Goal: Transaction & Acquisition: Purchase product/service

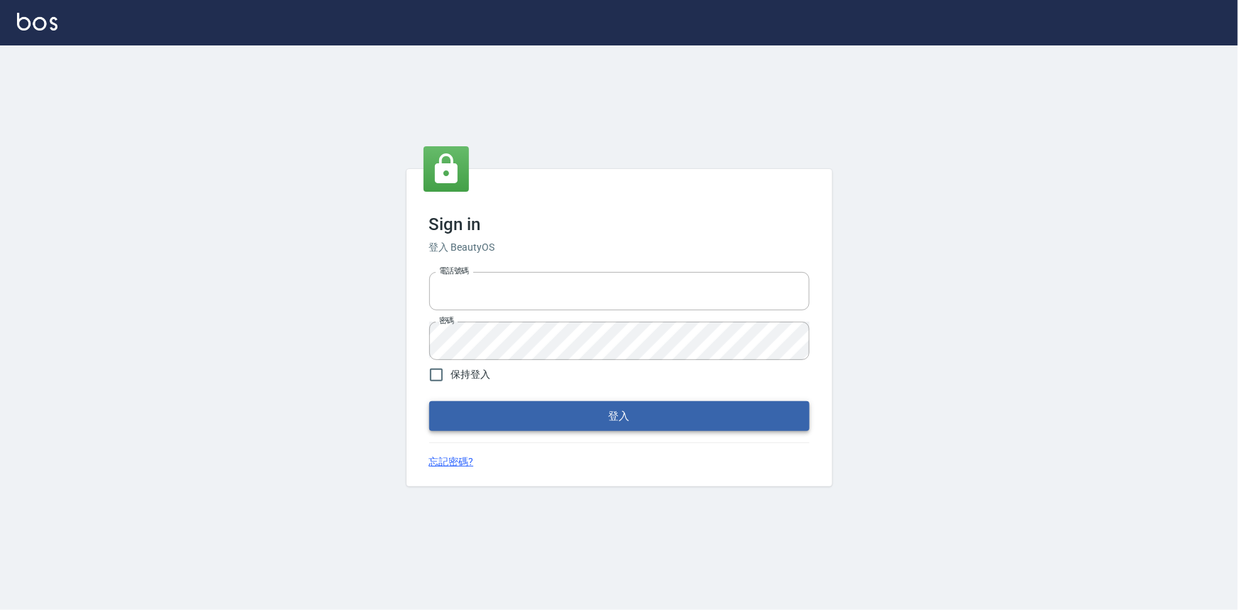
type input "0922670776"
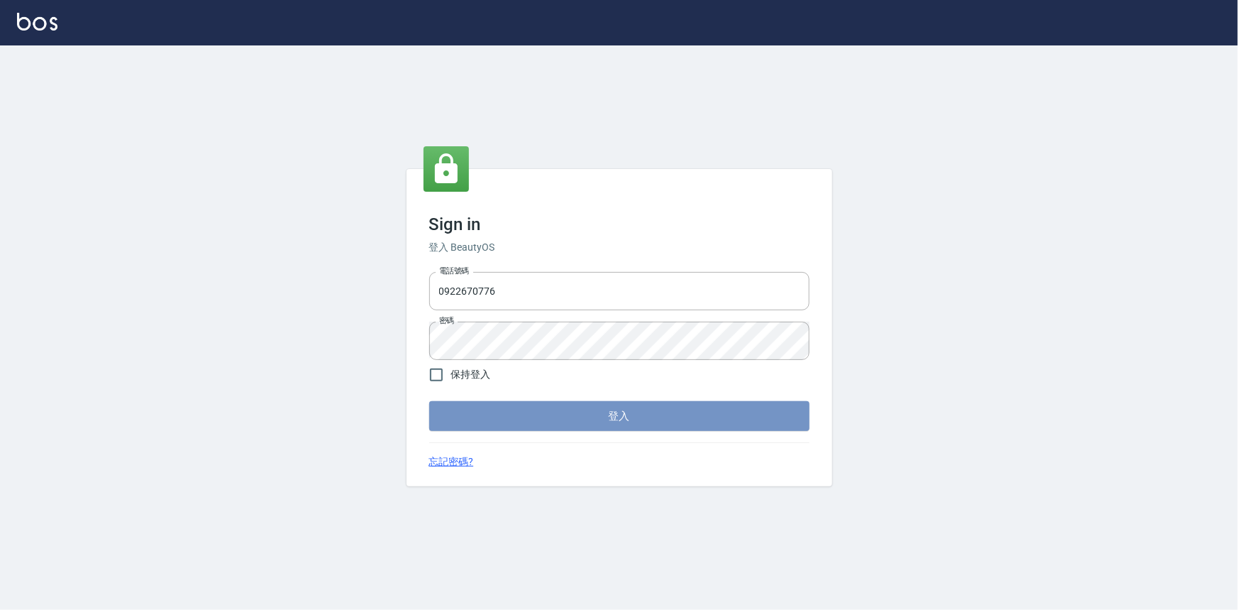
click at [488, 409] on button "登入" at bounding box center [619, 416] width 380 height 30
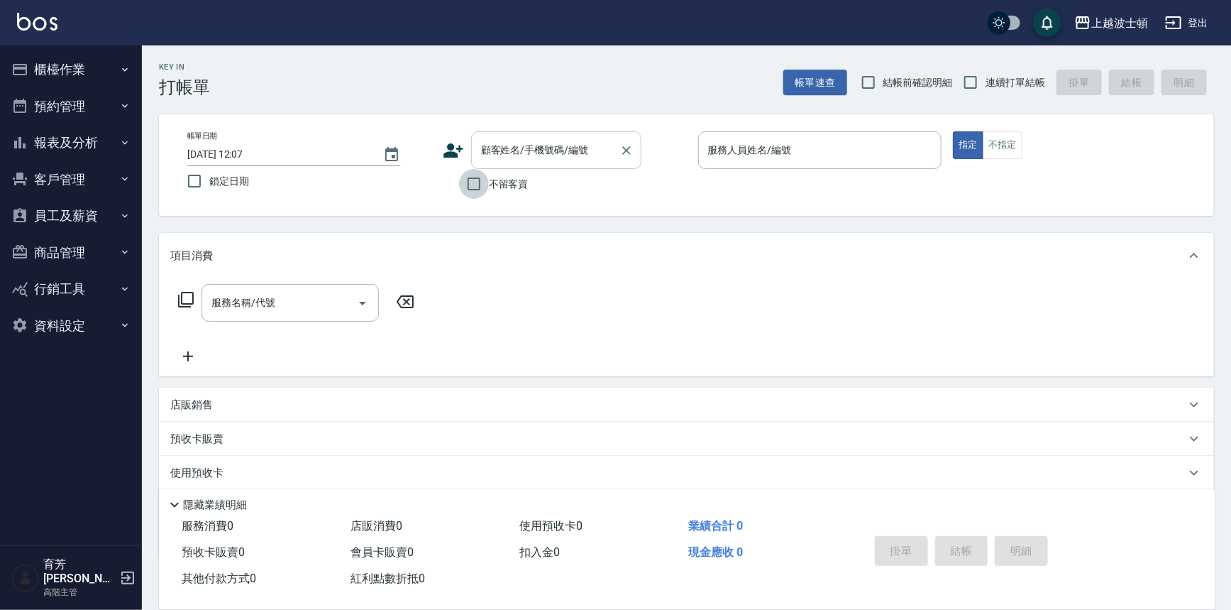
drag, startPoint x: 488, startPoint y: 177, endPoint x: 624, endPoint y: 133, distance: 143.6
click at [486, 177] on input "不留客資" at bounding box center [474, 184] width 30 height 30
checkbox input "true"
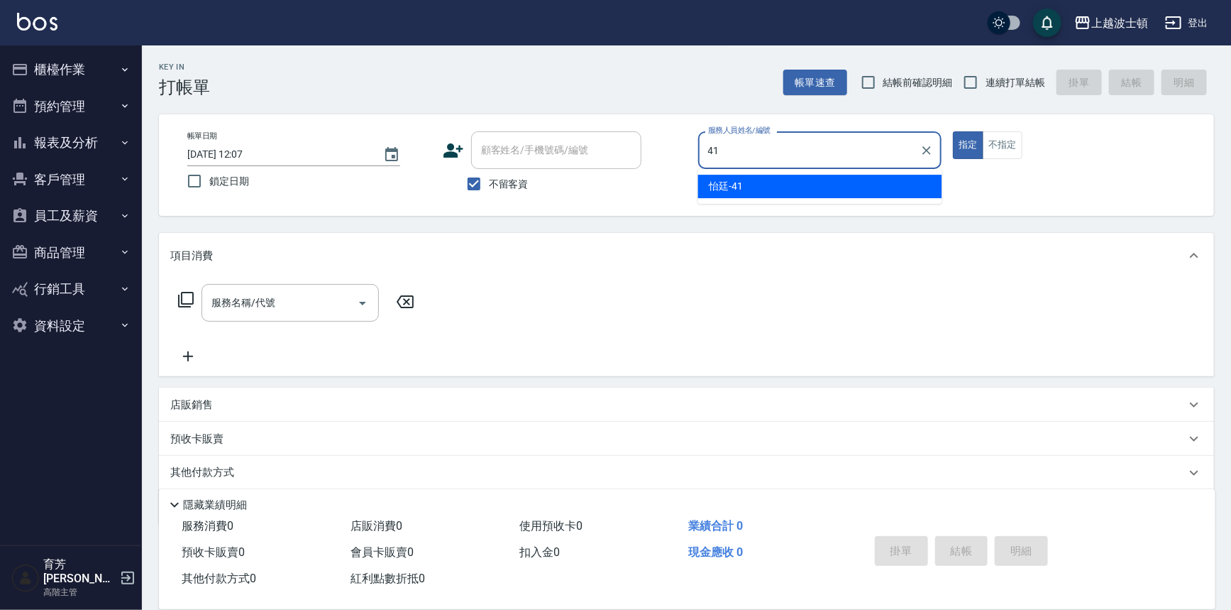
type input "怡廷-41"
type button "true"
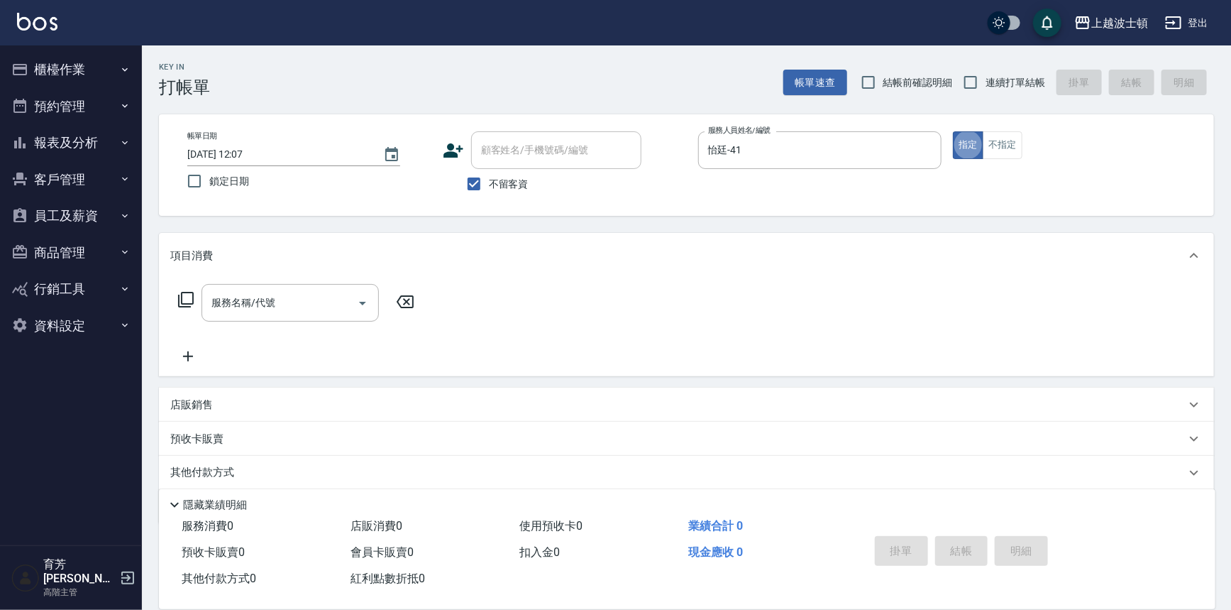
click at [515, 164] on div "顧客姓名/手機號碼/編號" at bounding box center [556, 150] width 170 height 38
click at [463, 179] on input "不留客資" at bounding box center [474, 184] width 30 height 30
checkbox input "false"
click at [490, 155] on input "顧客姓名/手機號碼/編號" at bounding box center [546, 150] width 136 height 25
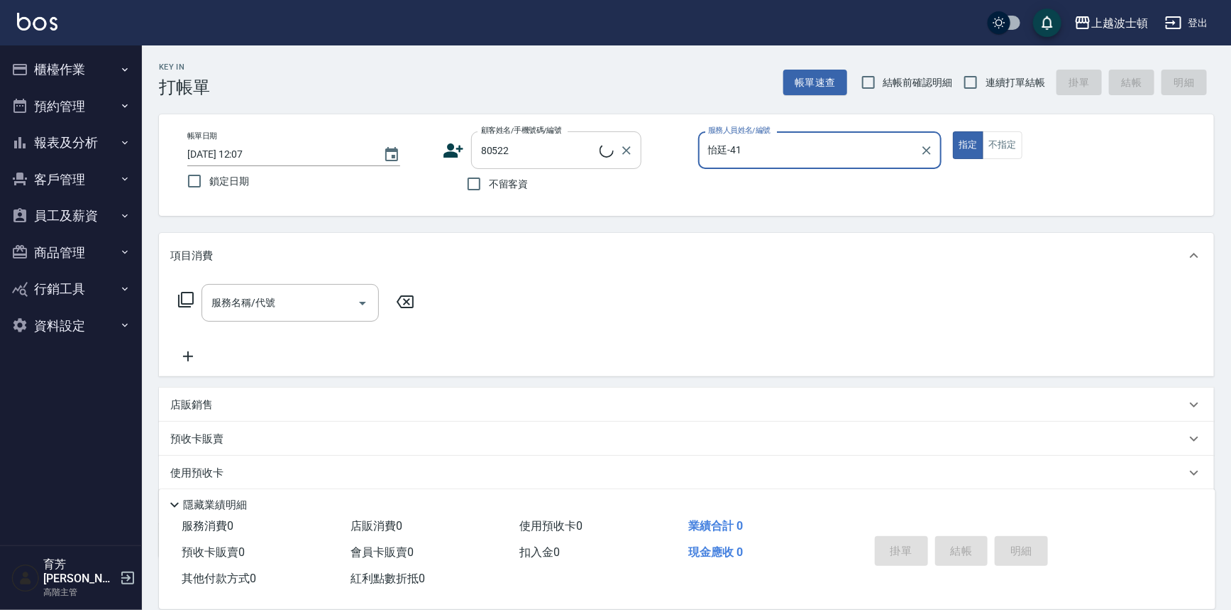
type input "[PERSON_NAME]/0972069522/80522"
click at [953, 131] on button "指定" at bounding box center [968, 145] width 31 height 28
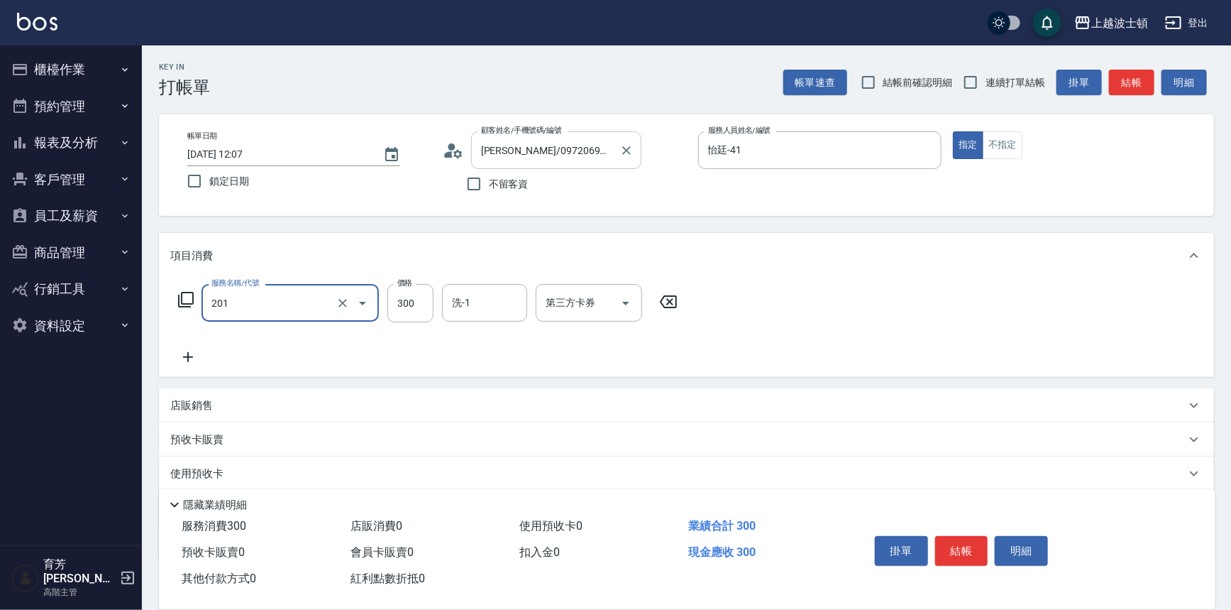
type input "洗髮(201)"
type input "400"
type input "怡廷-41"
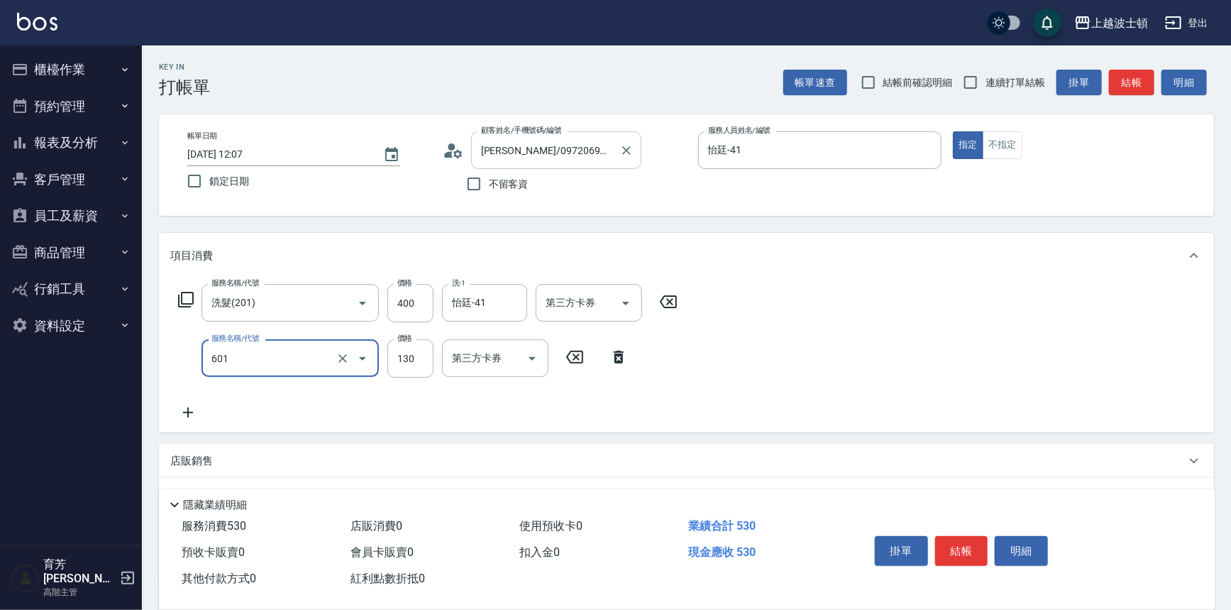
type input "單梳(601)"
type input "100"
click at [975, 545] on button "結帳" at bounding box center [961, 551] width 53 height 30
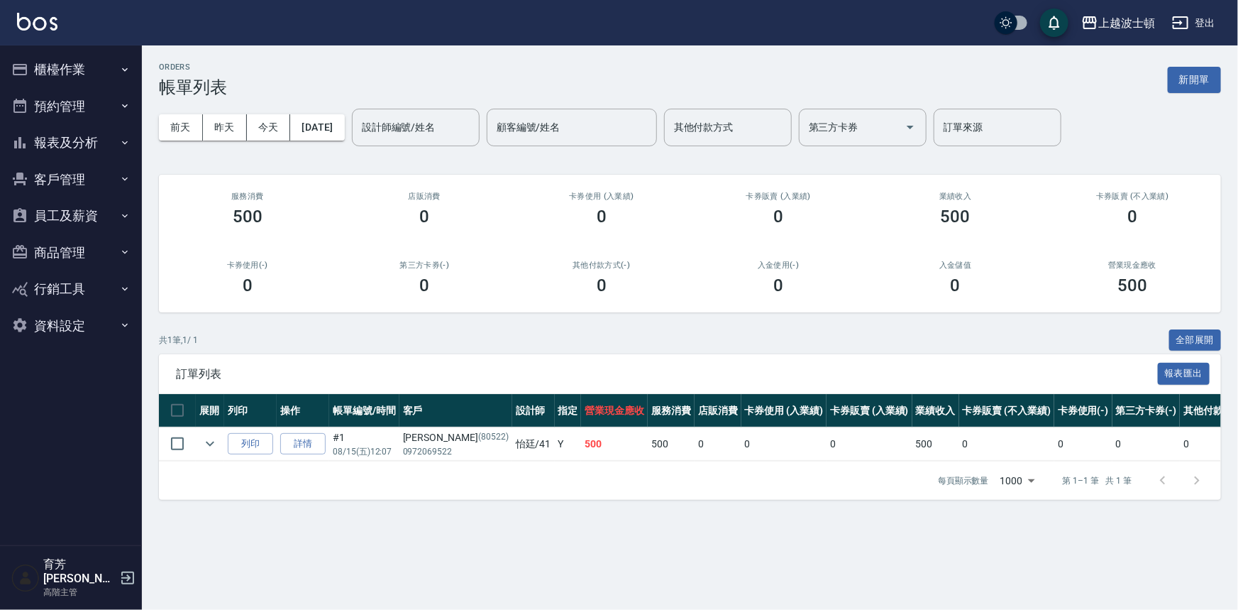
click at [57, 65] on button "櫃檯作業" at bounding box center [71, 69] width 131 height 37
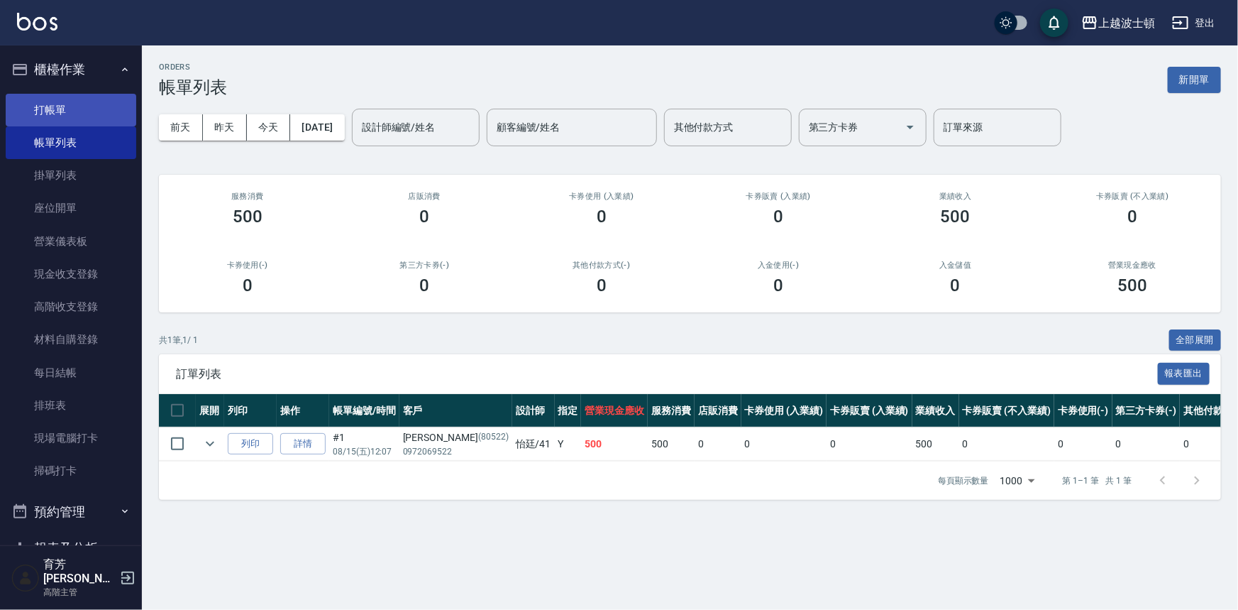
drag, startPoint x: 71, startPoint y: 92, endPoint x: 72, endPoint y: 99, distance: 7.9
click at [72, 93] on ul "打帳單 帳單列表 掛單列表 座位開單 營業儀表板 現金收支登錄 高階收支登錄 材料自購登錄 每日結帳 排班表 現場電腦打卡 掃碼打卡" at bounding box center [71, 290] width 131 height 405
click at [84, 112] on link "打帳單" at bounding box center [71, 110] width 131 height 33
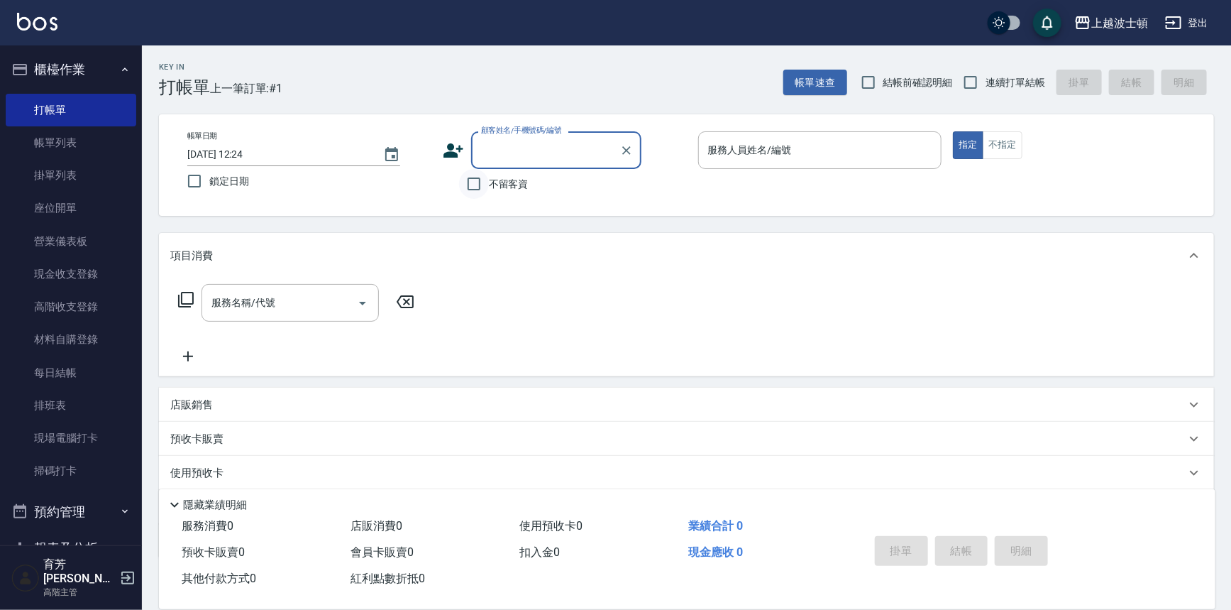
click at [485, 194] on input "不留客資" at bounding box center [474, 184] width 30 height 30
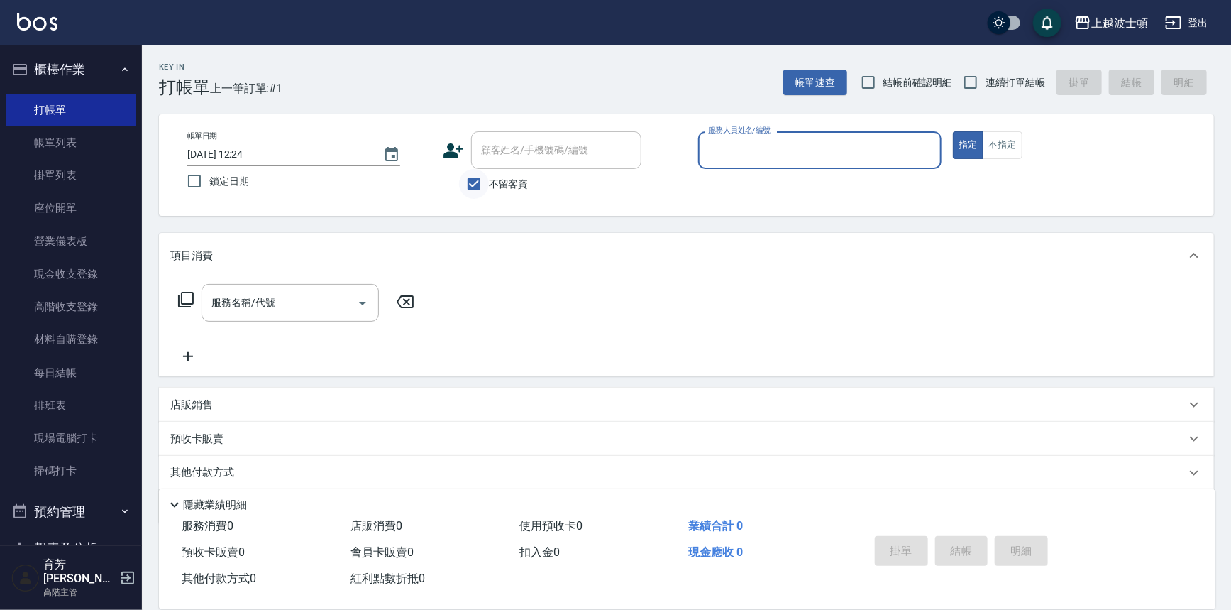
click at [483, 187] on input "不留客資" at bounding box center [474, 184] width 30 height 30
checkbox input "false"
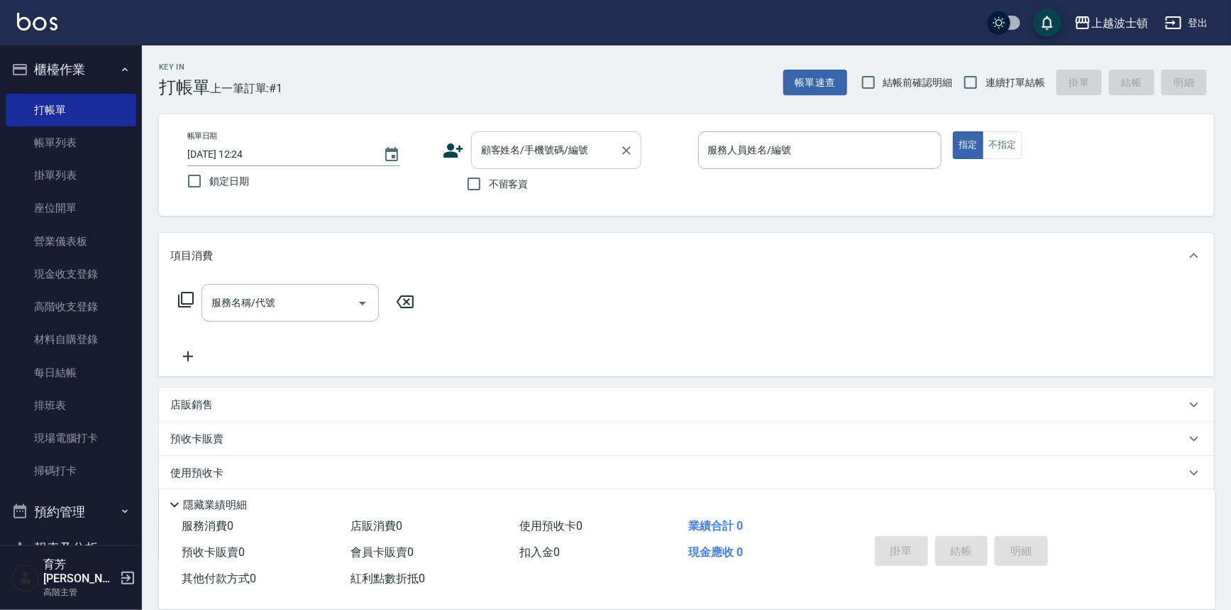
click at [539, 150] on input "顧客姓名/手機號碼/編號" at bounding box center [546, 150] width 136 height 25
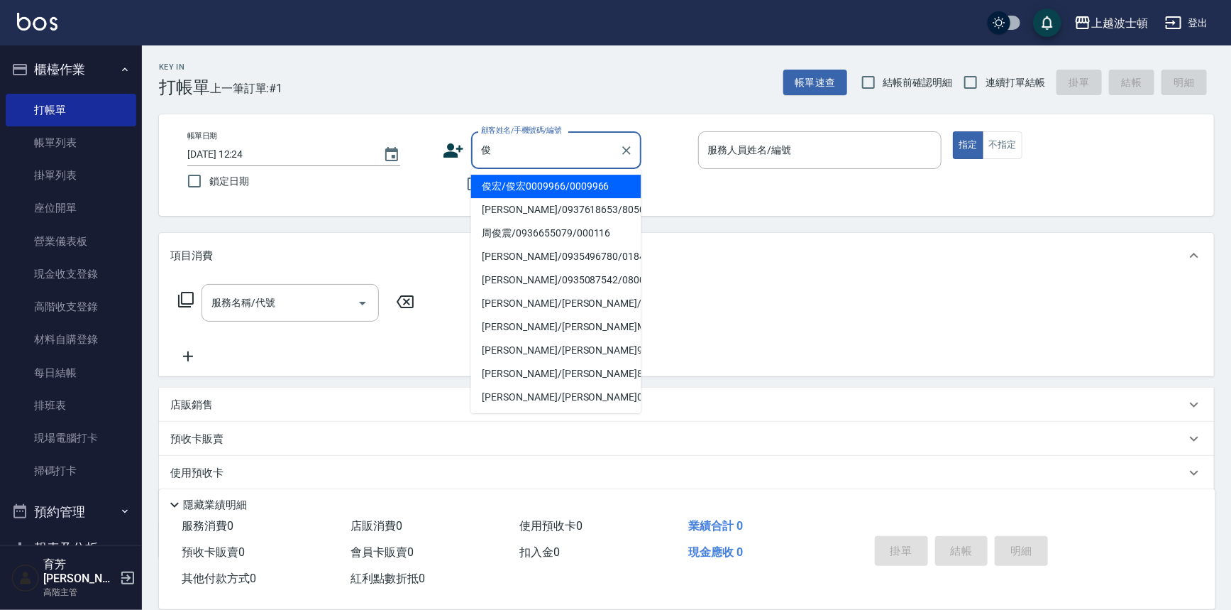
click at [540, 187] on li "俊宏/俊宏0009966/0009966" at bounding box center [556, 186] width 170 height 23
type input "俊宏/俊宏0009966/0009966"
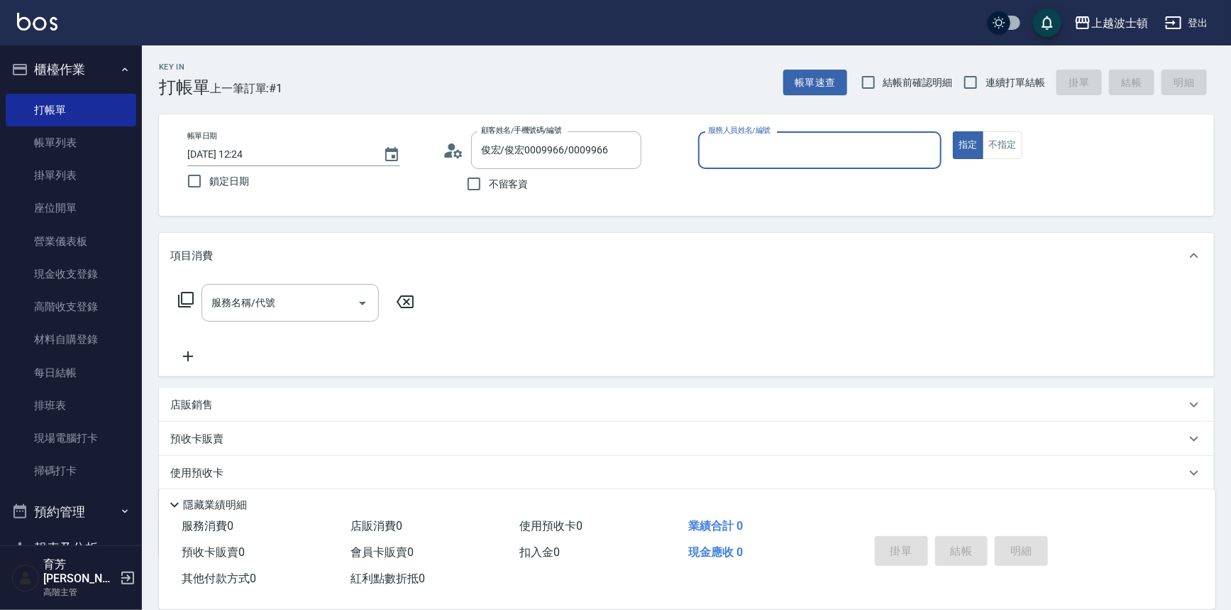
click at [752, 148] on input "服務人員姓名/編號" at bounding box center [820, 150] width 231 height 25
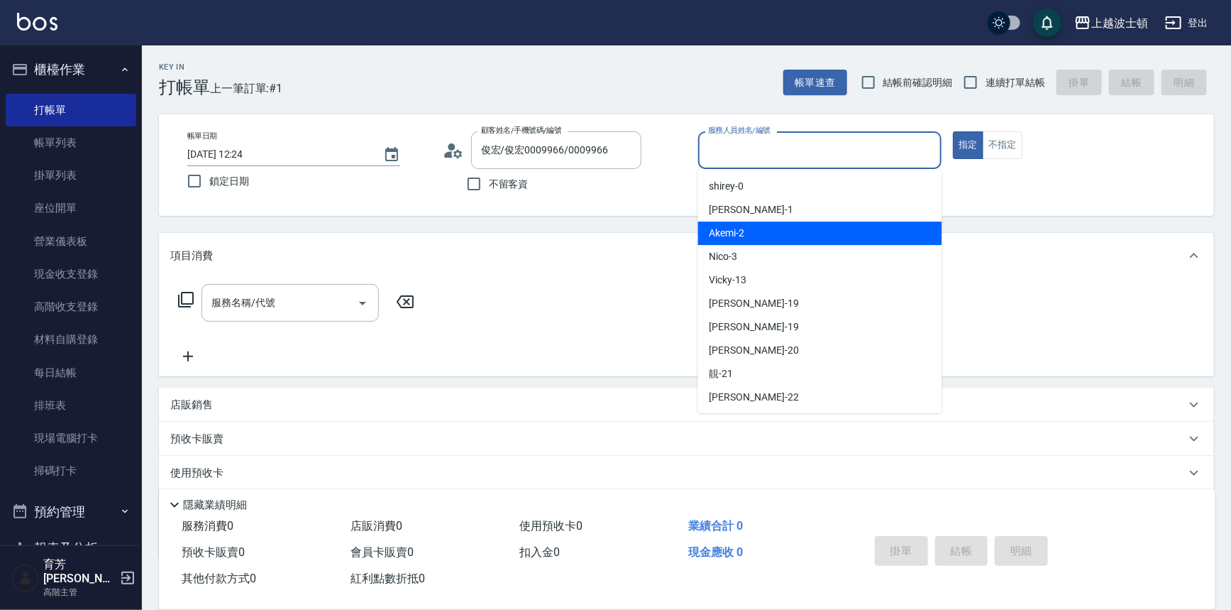
click at [788, 236] on div "Akemi -2" at bounding box center [820, 232] width 244 height 23
type input "Akemi-2"
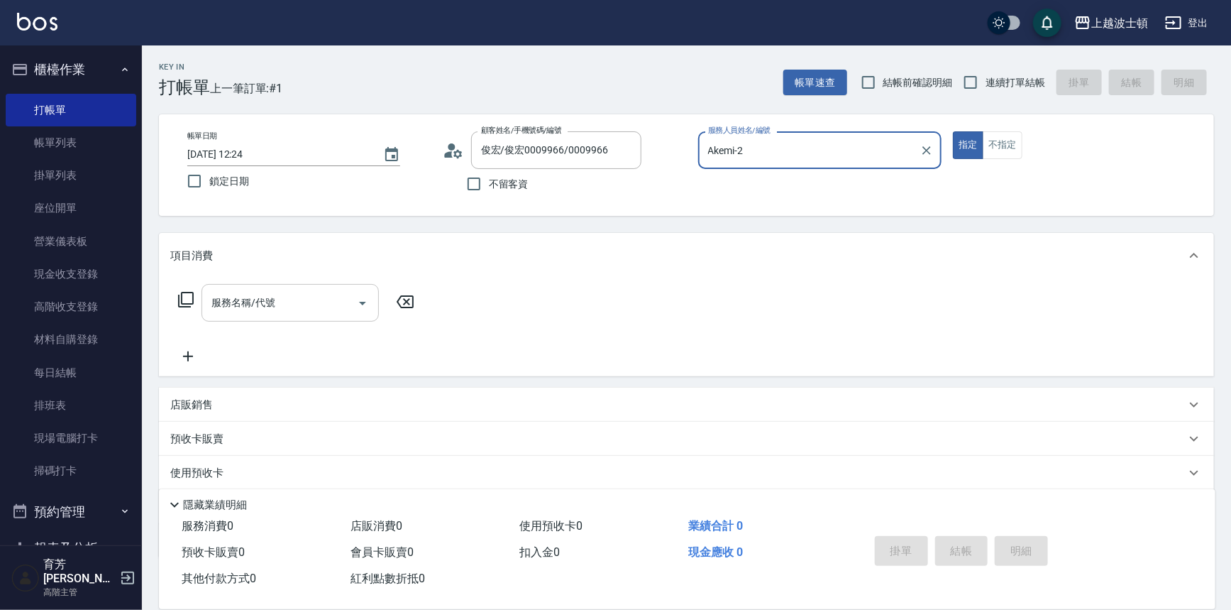
click at [317, 305] on input "服務名稱/代號" at bounding box center [279, 302] width 143 height 25
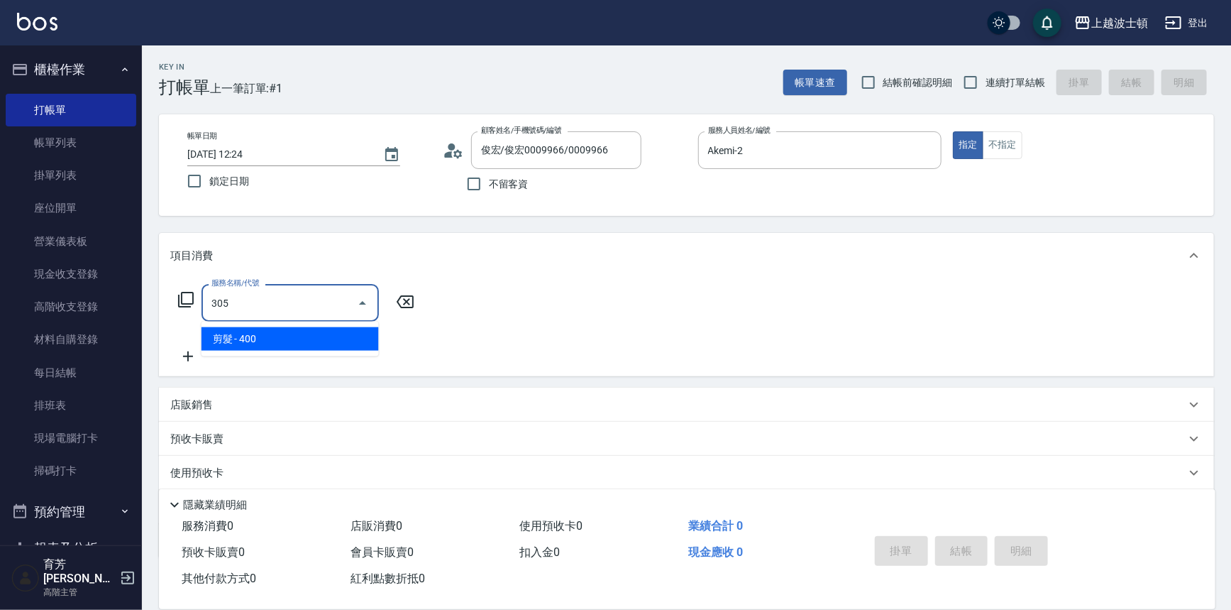
click at [349, 334] on span "剪髮 - 400" at bounding box center [290, 338] width 177 height 23
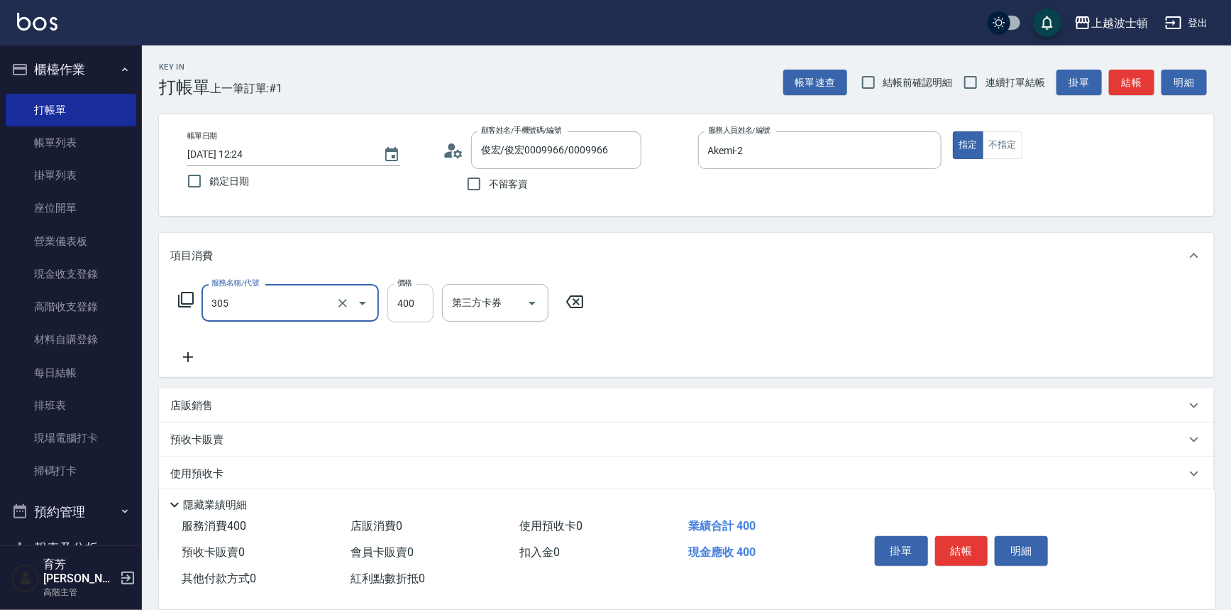
type input "剪髮(305)"
click at [410, 317] on input "400" at bounding box center [410, 303] width 46 height 38
type input "350"
click at [932, 324] on div "服務名稱/代號 剪髮(305) 服務名稱/代號 價格 350 價格 第三方卡券 第三方卡券" at bounding box center [686, 327] width 1055 height 99
click at [964, 545] on button "結帳" at bounding box center [961, 551] width 53 height 30
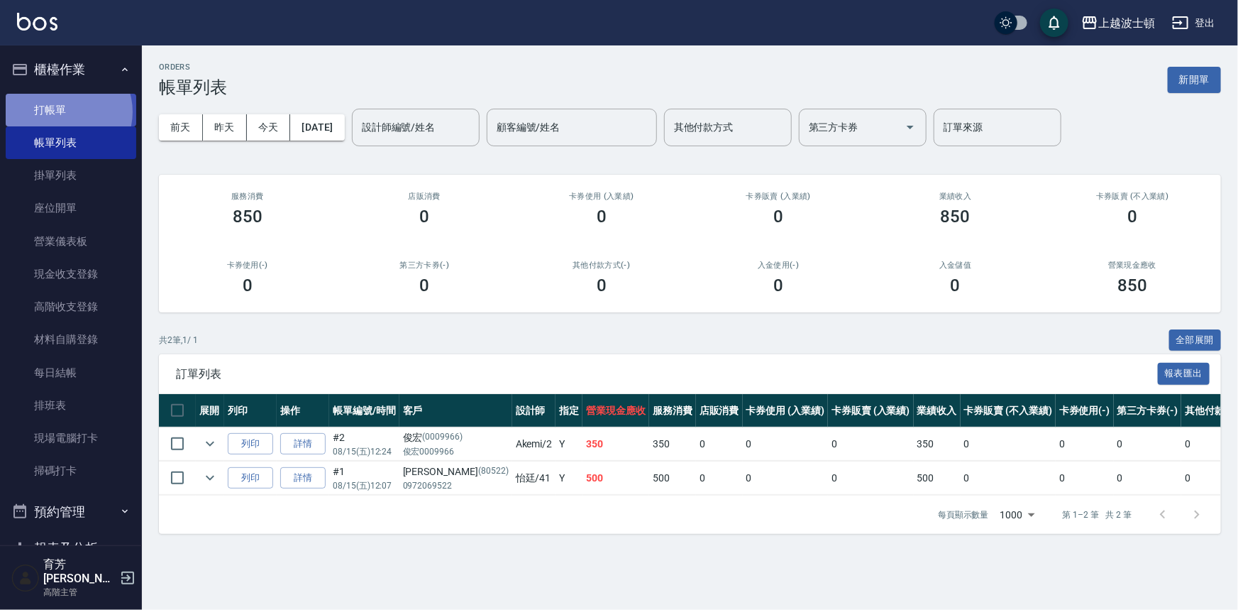
click at [65, 111] on link "打帳單" at bounding box center [71, 110] width 131 height 33
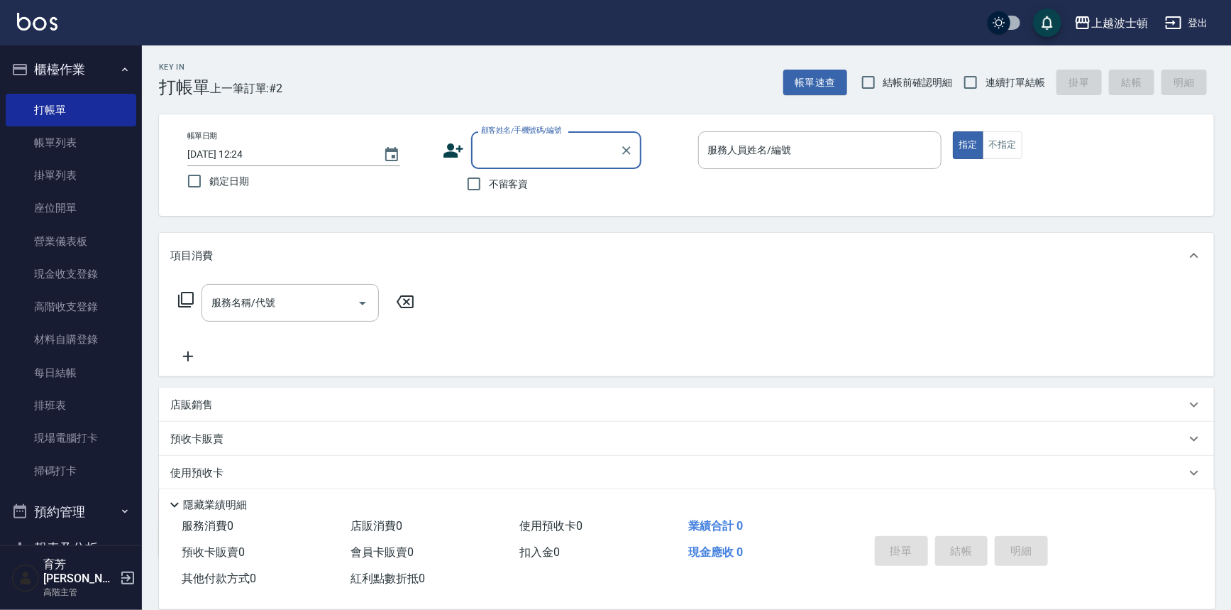
click at [506, 182] on span "不留客資" at bounding box center [509, 184] width 40 height 15
click at [489, 182] on input "不留客資" at bounding box center [474, 184] width 30 height 30
checkbox input "true"
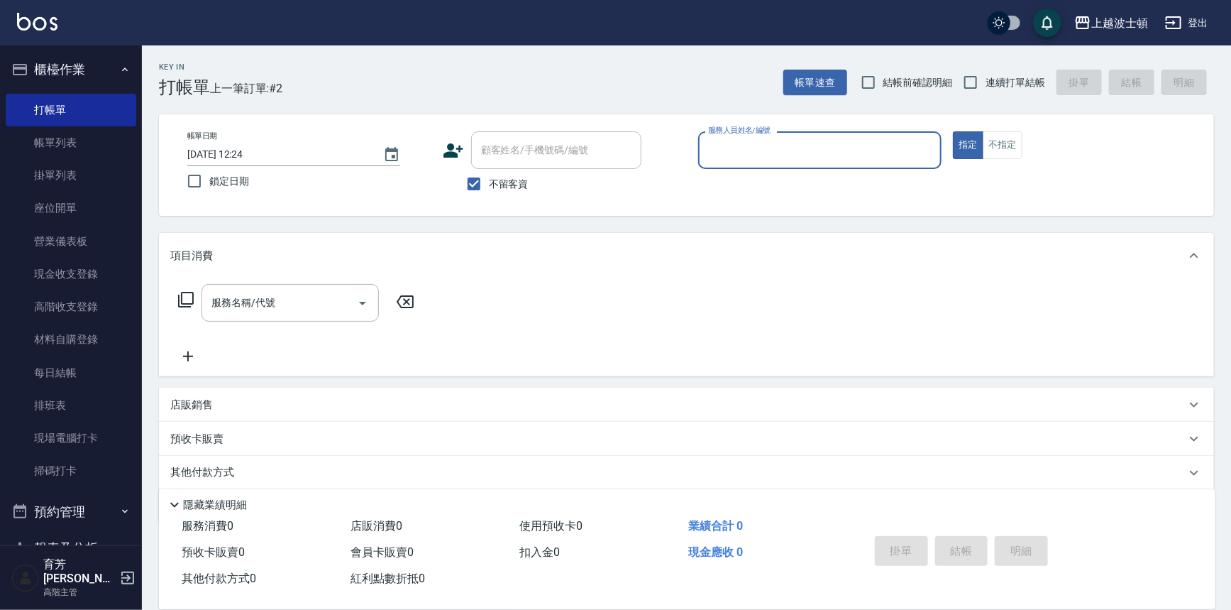
click at [810, 135] on div "服務人員姓名/編號" at bounding box center [820, 150] width 244 height 38
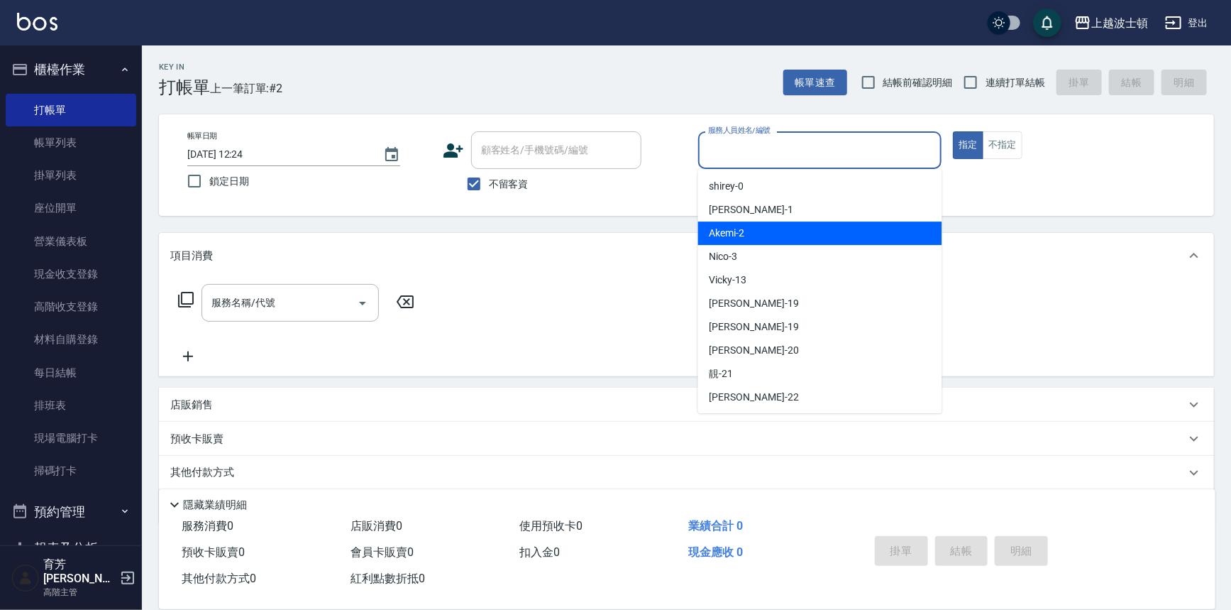
click at [803, 223] on div "Akemi -2" at bounding box center [820, 232] width 244 height 23
type input "Akemi-2"
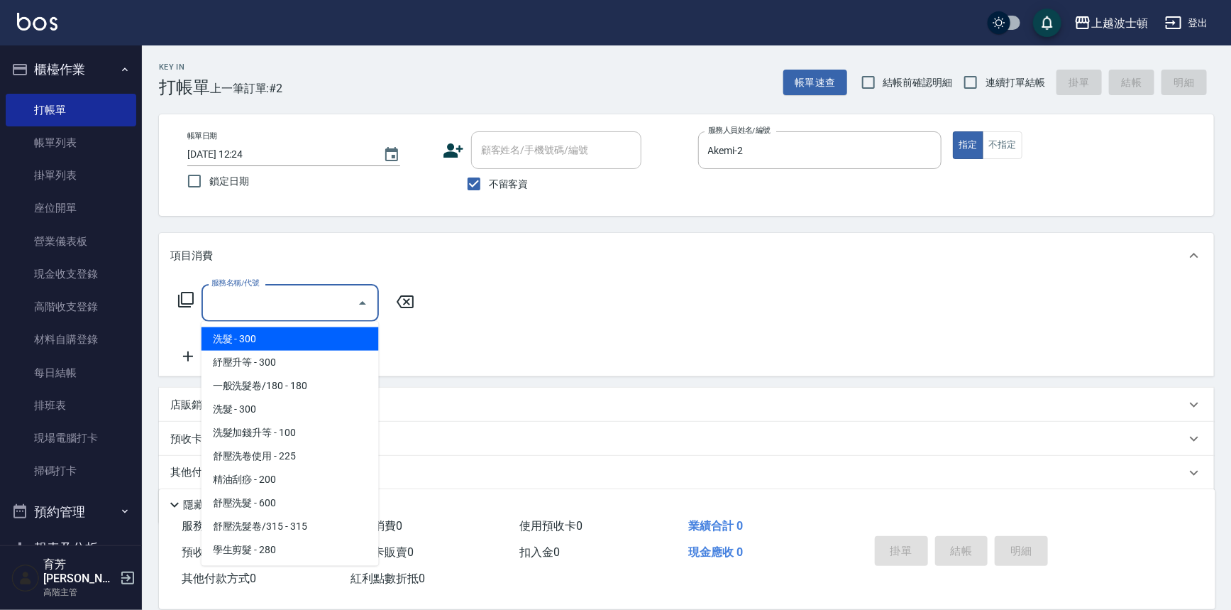
click at [246, 294] on input "服務名稱/代號" at bounding box center [279, 302] width 143 height 25
click at [284, 335] on span "洗髮 - 300" at bounding box center [290, 338] width 177 height 23
type input "洗髮(201)"
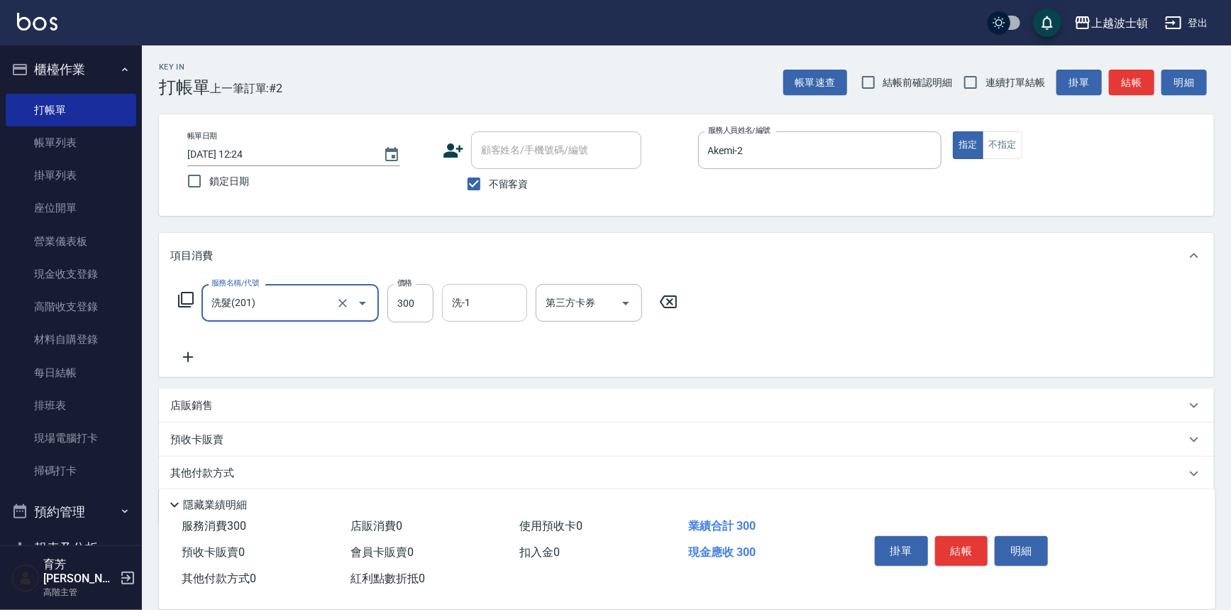
click at [470, 305] on input "洗-1" at bounding box center [485, 302] width 72 height 25
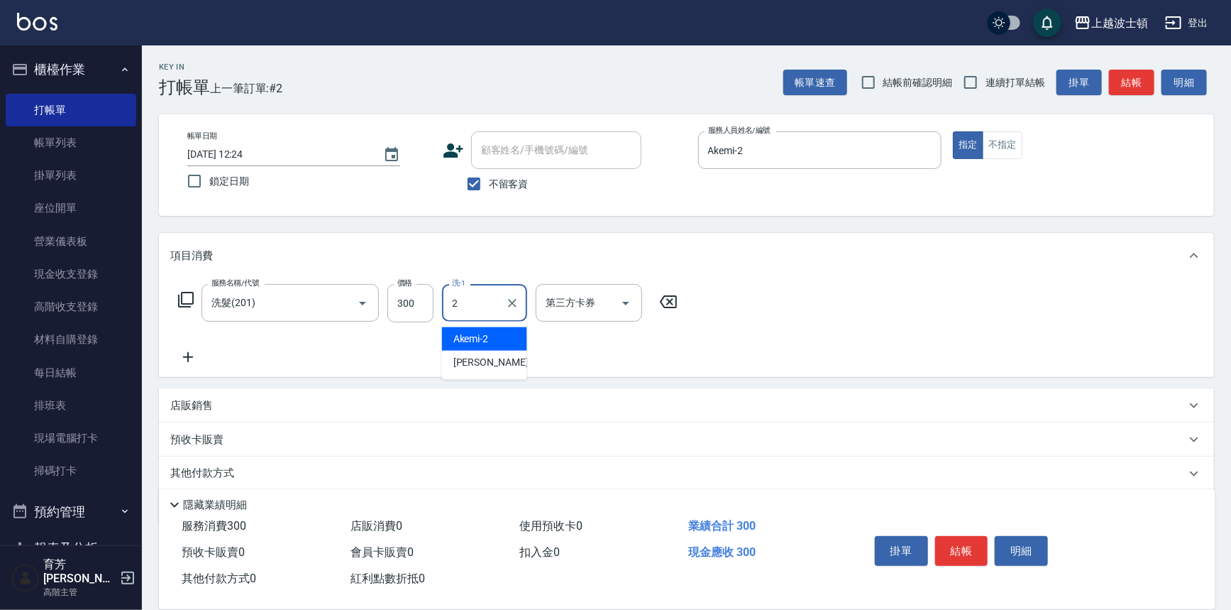
click at [480, 336] on span "Akemi -2" at bounding box center [470, 338] width 35 height 15
type input "Akemi-2"
click at [998, 148] on button "不指定" at bounding box center [1003, 145] width 40 height 28
click at [187, 353] on icon at bounding box center [187, 356] width 35 height 17
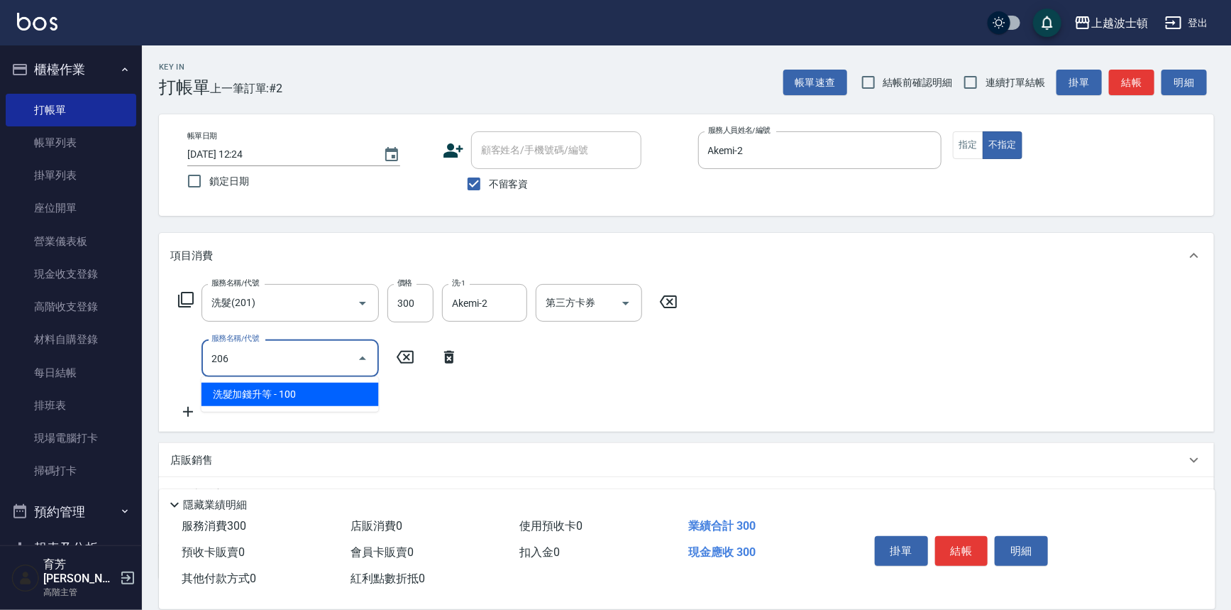
click at [343, 405] on span "洗髮加錢升等 - 100" at bounding box center [290, 394] width 177 height 23
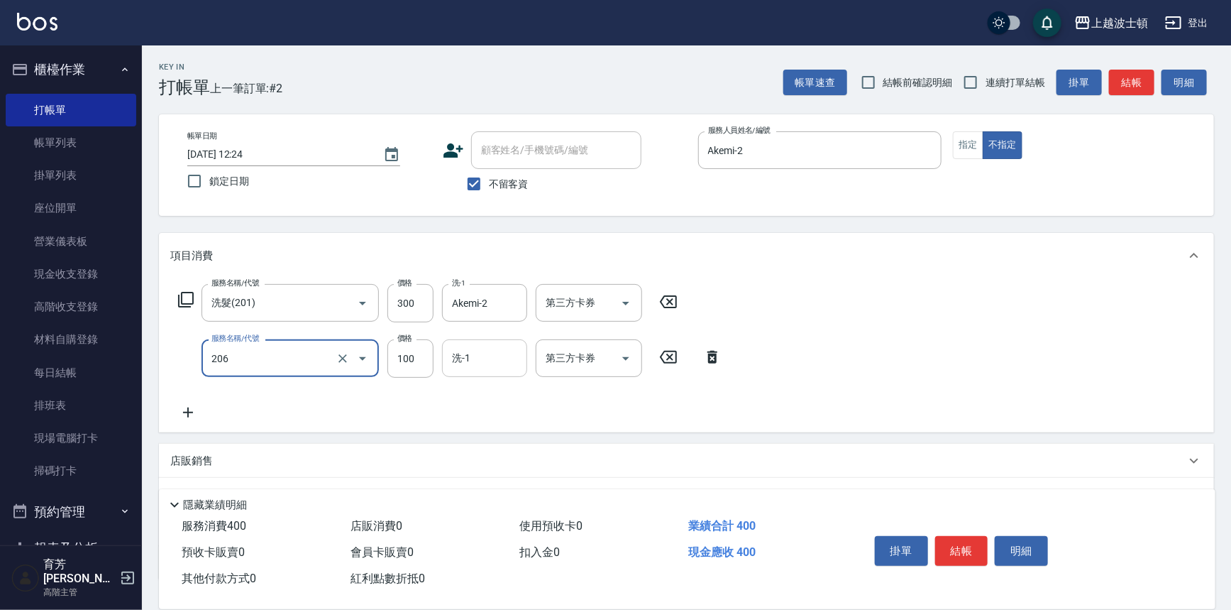
type input "洗髮加錢升等(206)"
click at [485, 363] on input "洗-1" at bounding box center [485, 358] width 72 height 25
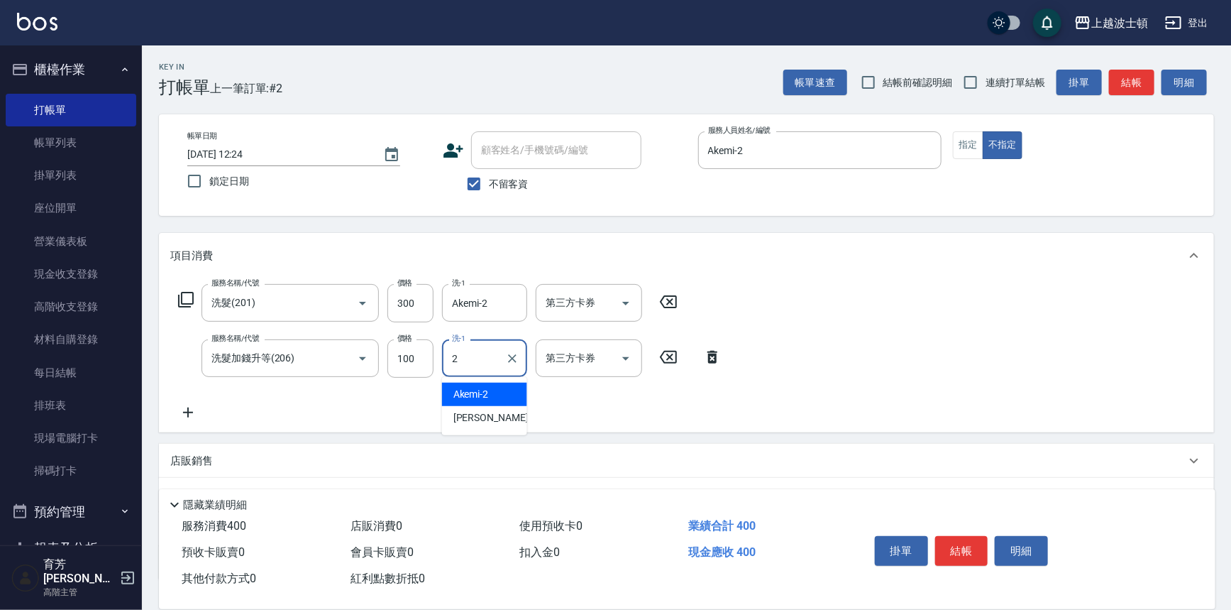
click at [490, 394] on div "Akemi -2" at bounding box center [484, 394] width 85 height 23
type input "Akemi-2"
click at [866, 336] on div "服務名稱/代號 洗髮(201) 服務名稱/代號 價格 300 價格 洗-1 Akemi-2 洗-1 第三方卡券 第三方卡券 服務名稱/代號 洗髮加錢升等(20…" at bounding box center [686, 355] width 1055 height 154
click at [961, 537] on button "結帳" at bounding box center [961, 551] width 53 height 30
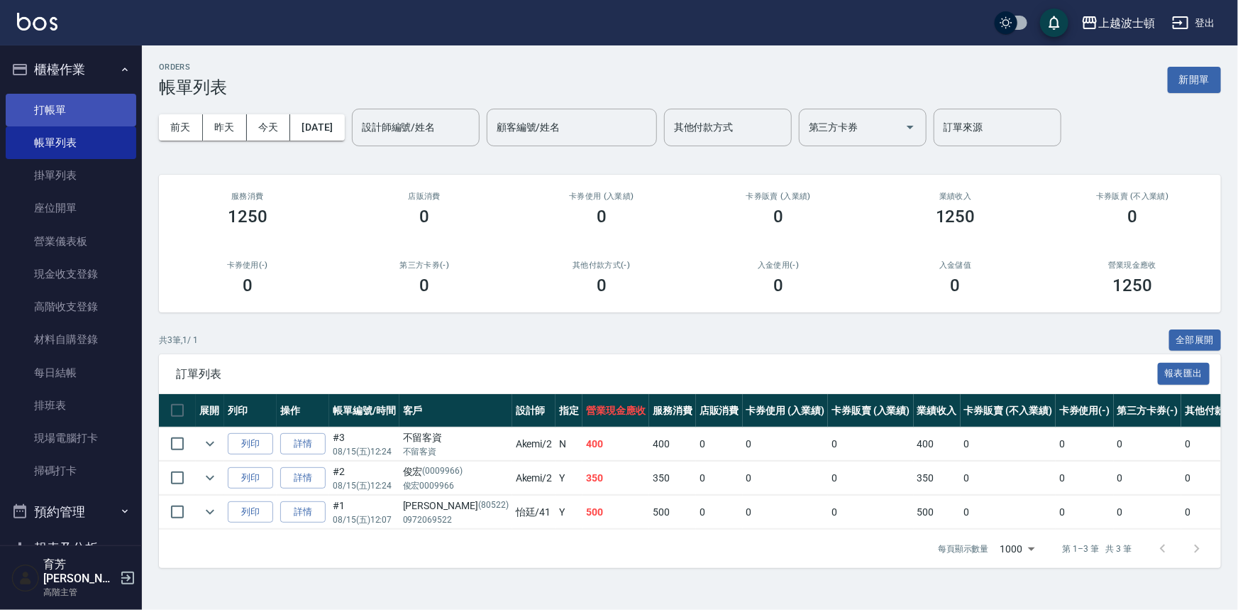
click at [68, 115] on link "打帳單" at bounding box center [71, 110] width 131 height 33
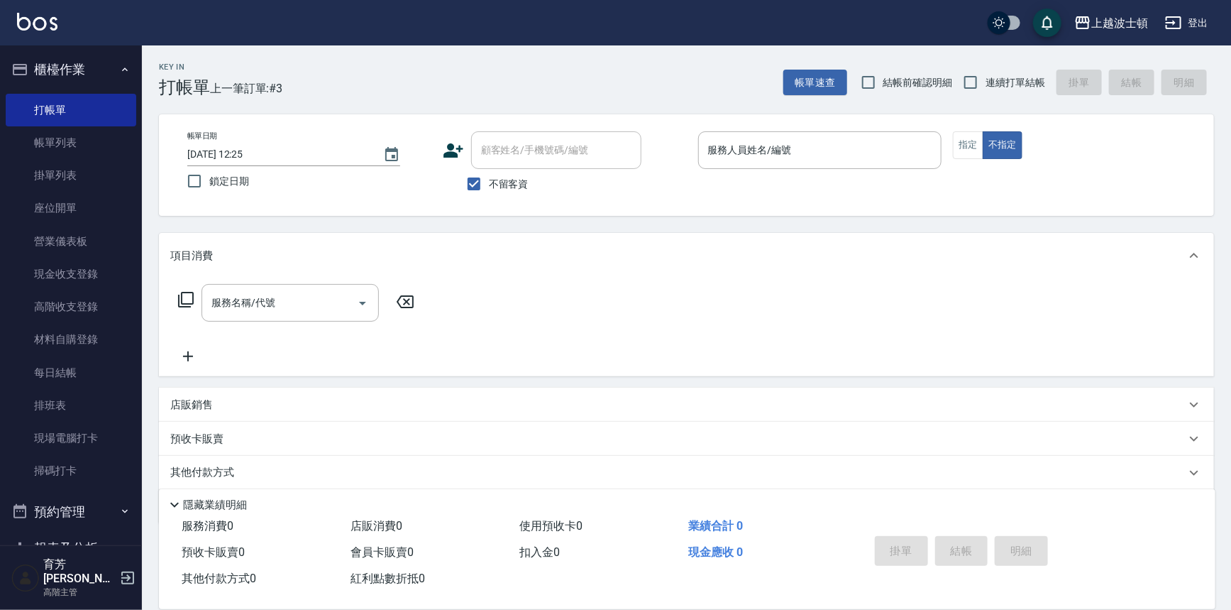
click at [501, 189] on span "不留客資" at bounding box center [509, 184] width 40 height 15
click at [489, 189] on input "不留客資" at bounding box center [474, 184] width 30 height 30
click at [501, 189] on span "不留客資" at bounding box center [509, 184] width 40 height 15
click at [489, 189] on input "不留客資" at bounding box center [474, 184] width 30 height 30
click at [803, 148] on input "服務人員姓名/編號" at bounding box center [820, 150] width 231 height 25
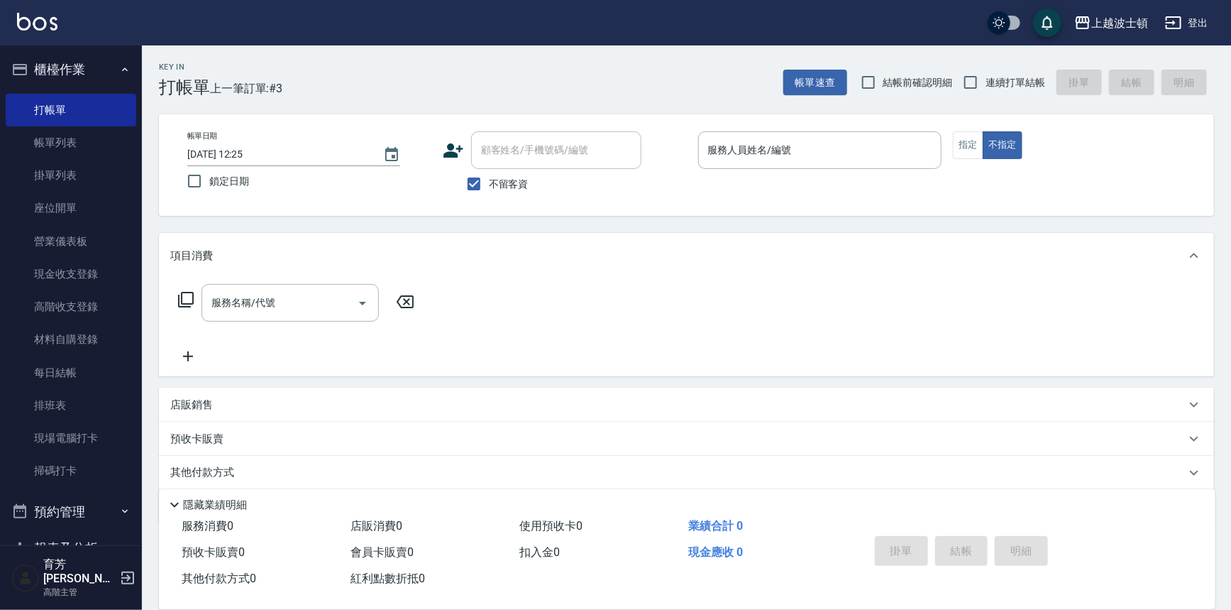
click at [510, 187] on span "不留客資" at bounding box center [509, 184] width 40 height 15
click at [489, 187] on input "不留客資" at bounding box center [474, 184] width 30 height 30
checkbox input "false"
click at [522, 153] on input "顧客姓名/手機號碼/編號" at bounding box center [546, 150] width 136 height 25
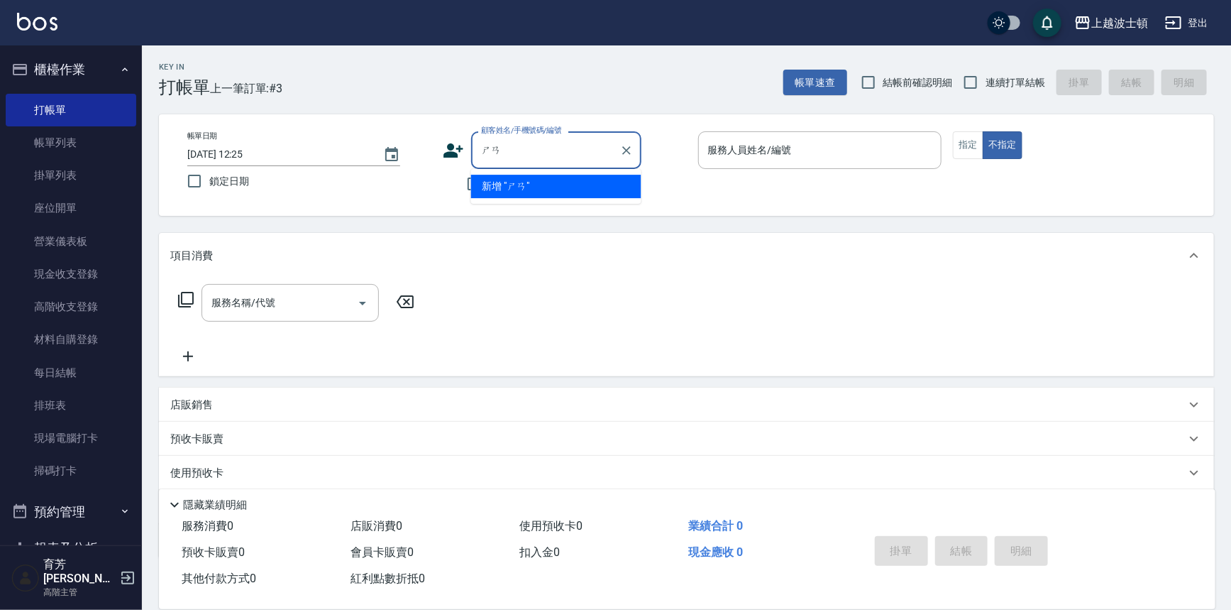
type input "閃"
click at [518, 182] on span "不留客資" at bounding box center [509, 184] width 40 height 15
click at [489, 182] on input "不留客資" at bounding box center [474, 184] width 30 height 30
checkbox input "true"
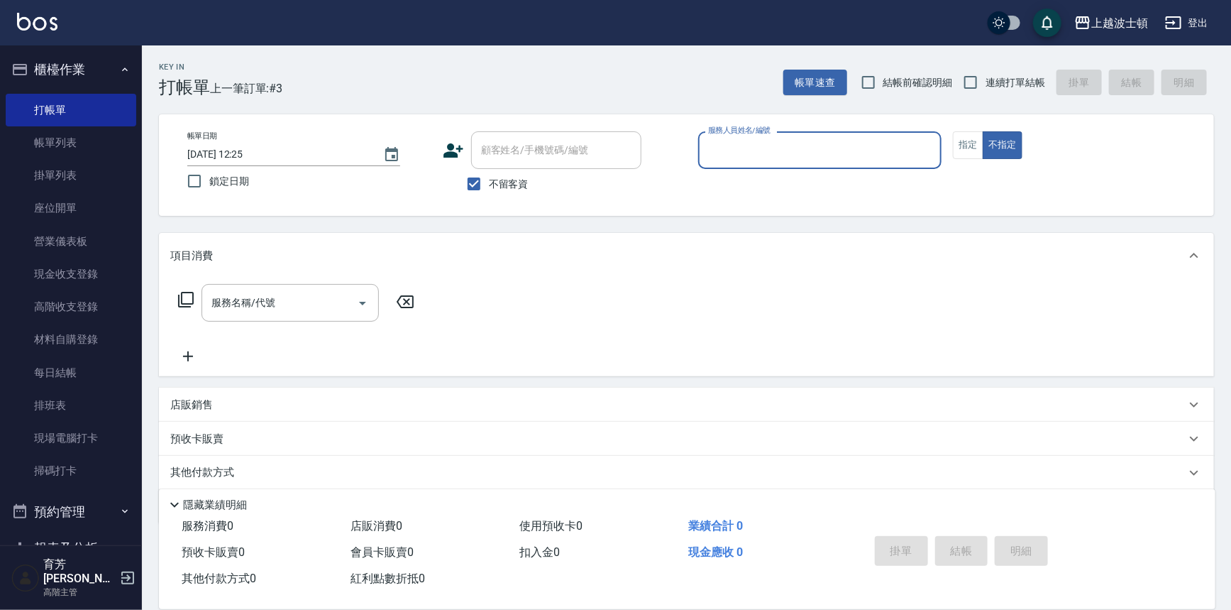
click at [784, 156] on input "服務人員姓名/編號" at bounding box center [820, 150] width 231 height 25
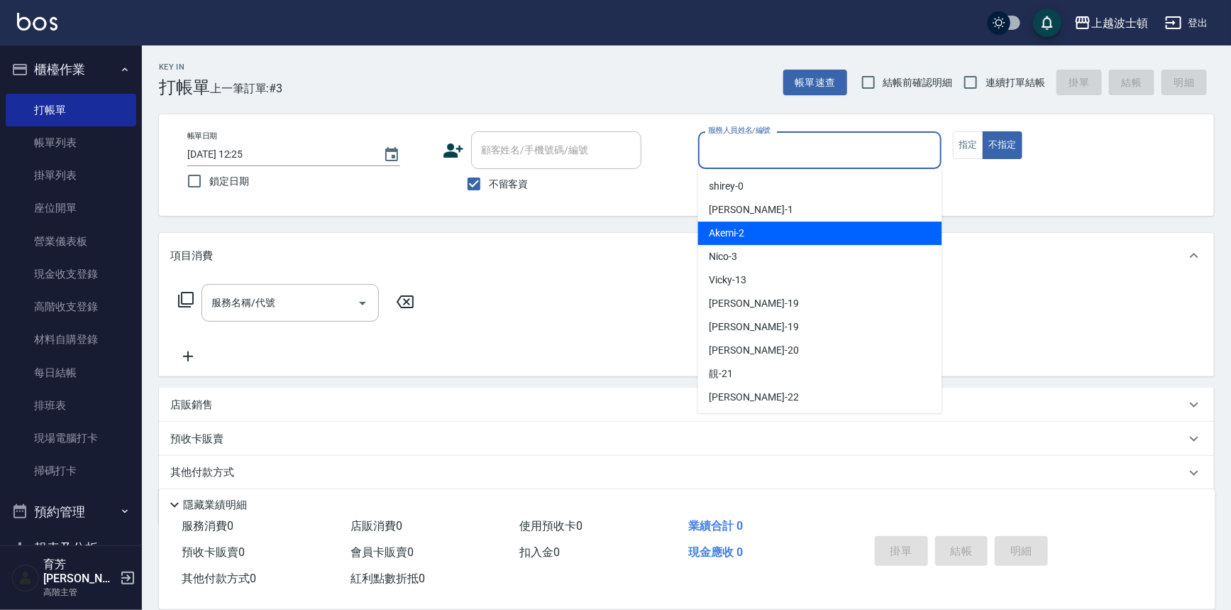
click at [796, 230] on div "Akemi -2" at bounding box center [820, 232] width 244 height 23
type input "Akemi-2"
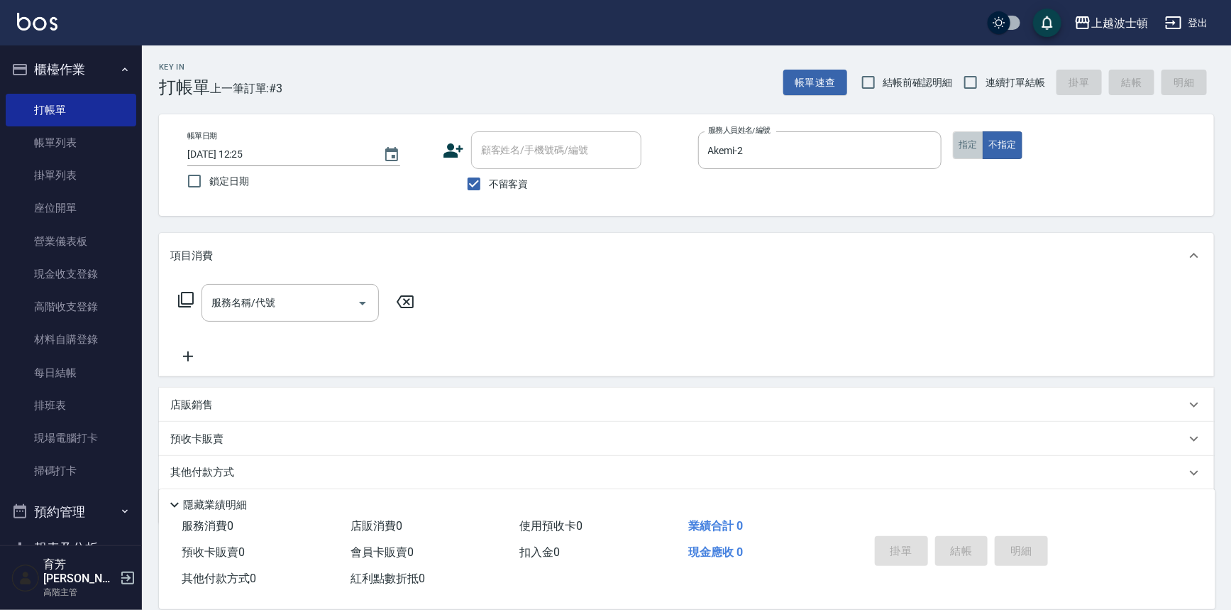
click at [979, 149] on button "指定" at bounding box center [968, 145] width 31 height 28
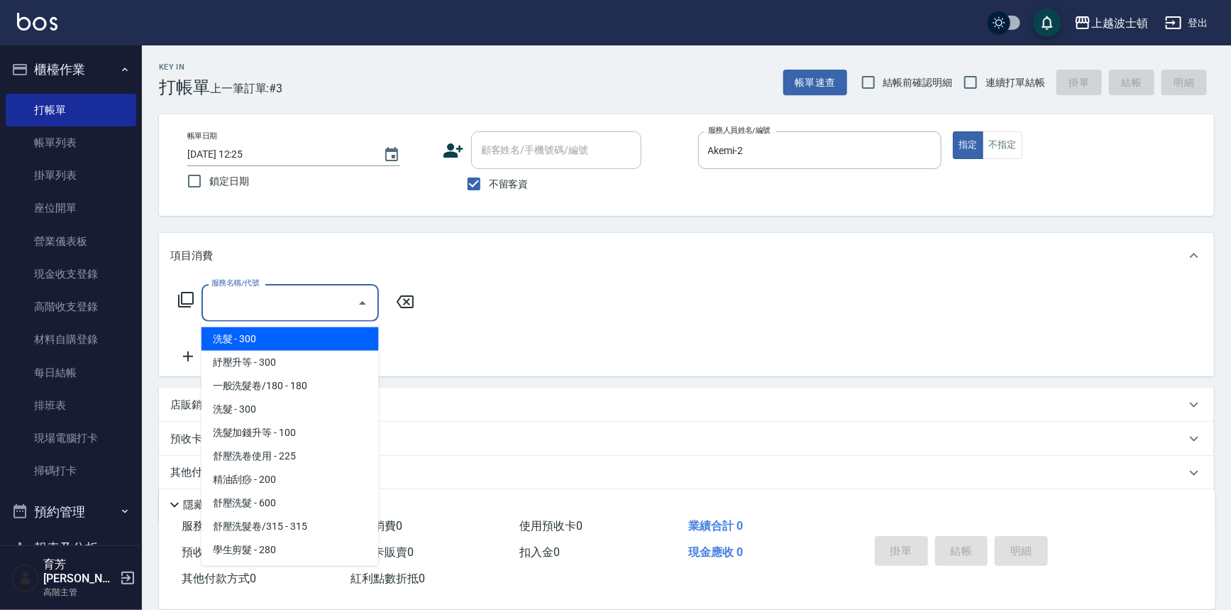
click at [270, 291] on input "服務名稱/代號" at bounding box center [279, 302] width 143 height 25
click at [334, 336] on span "洗髮 - 300" at bounding box center [290, 338] width 177 height 23
type input "洗髮(201)"
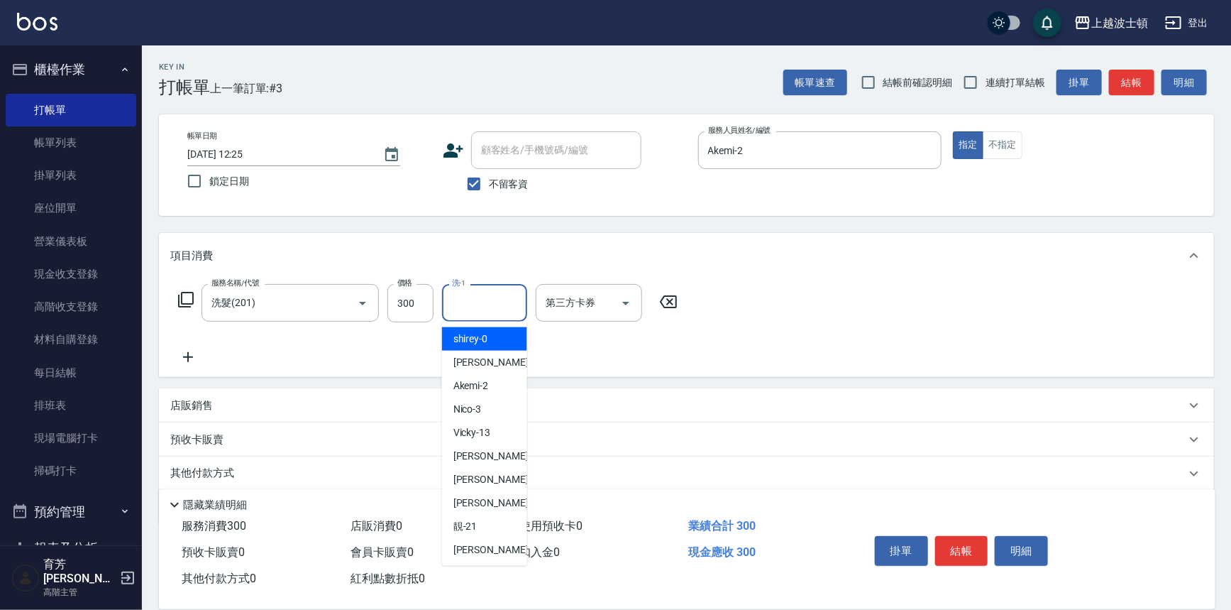
click at [478, 304] on input "洗-1" at bounding box center [485, 302] width 72 height 25
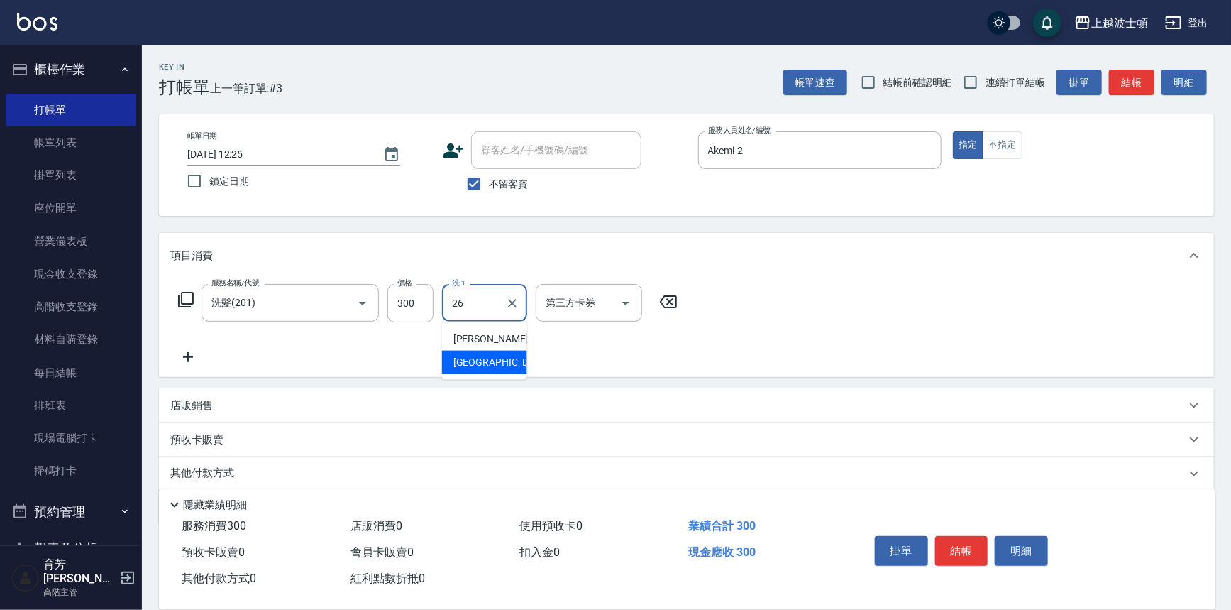
drag, startPoint x: 477, startPoint y: 354, endPoint x: 461, endPoint y: 352, distance: 15.8
click at [477, 355] on span "又郡 -26" at bounding box center [507, 362] width 109 height 15
type input "又郡-26"
click at [192, 348] on icon at bounding box center [187, 356] width 35 height 17
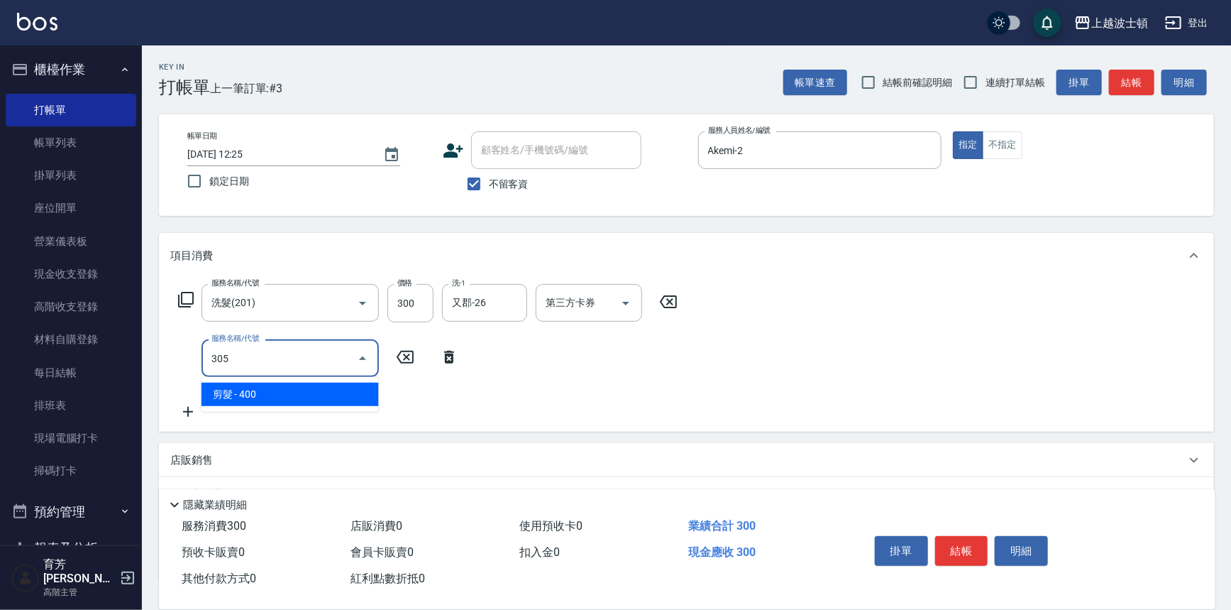
drag, startPoint x: 306, startPoint y: 409, endPoint x: 433, endPoint y: 374, distance: 131.7
click at [310, 402] on ul "剪髮 - 400" at bounding box center [290, 394] width 177 height 35
click at [347, 390] on span "剪髮 - 400" at bounding box center [290, 394] width 177 height 23
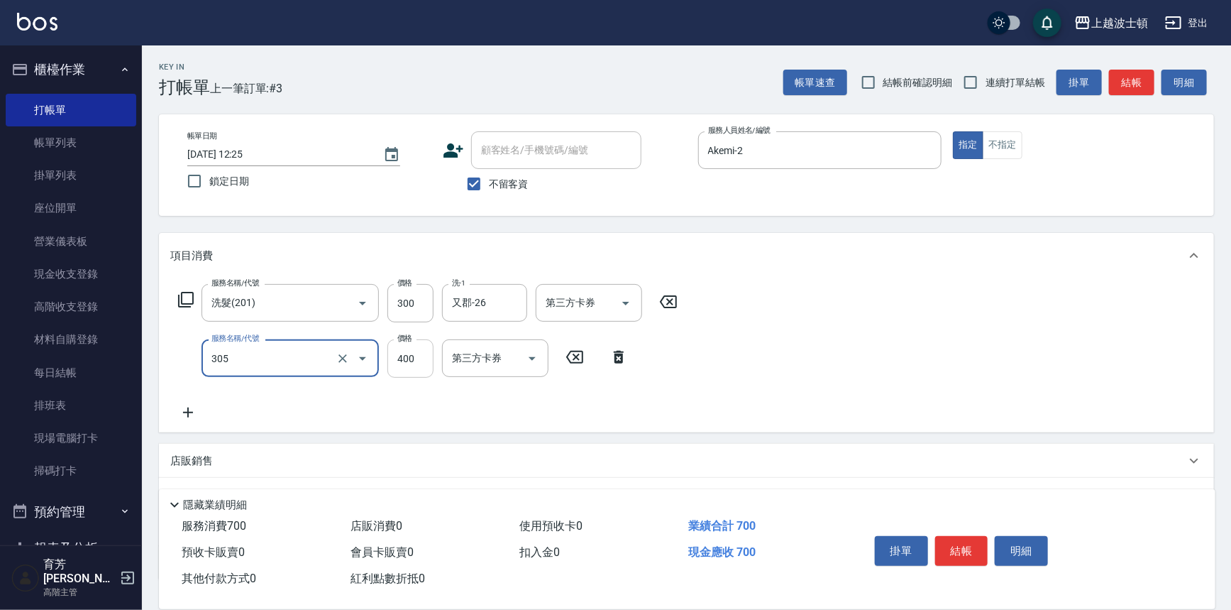
type input "剪髮(305)"
click at [409, 360] on input "400" at bounding box center [410, 358] width 46 height 38
type input "350"
click at [858, 334] on div "服務名稱/代號 洗髮(201) 服務名稱/代號 價格 300 價格 洗-1 又郡-26 洗-1 第三方卡券 第三方卡券 服務名稱/代號 剪髮(305) 服務名…" at bounding box center [686, 355] width 1055 height 154
click at [964, 549] on button "結帳" at bounding box center [961, 551] width 53 height 30
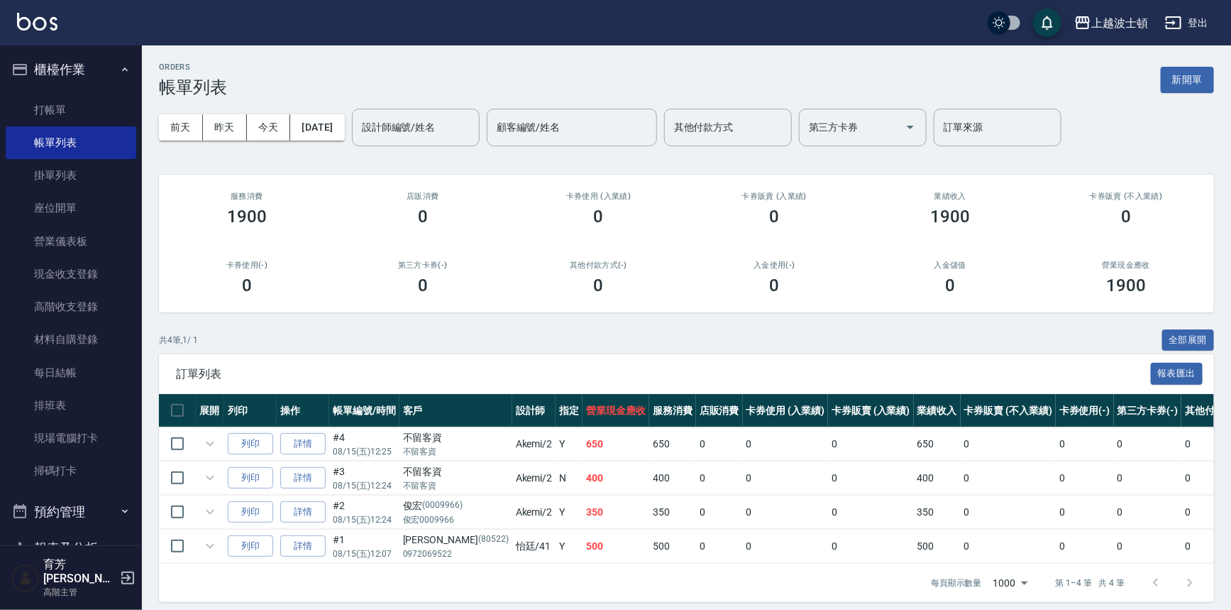
click at [427, 127] on input "設計師編號/姓名" at bounding box center [415, 127] width 115 height 25
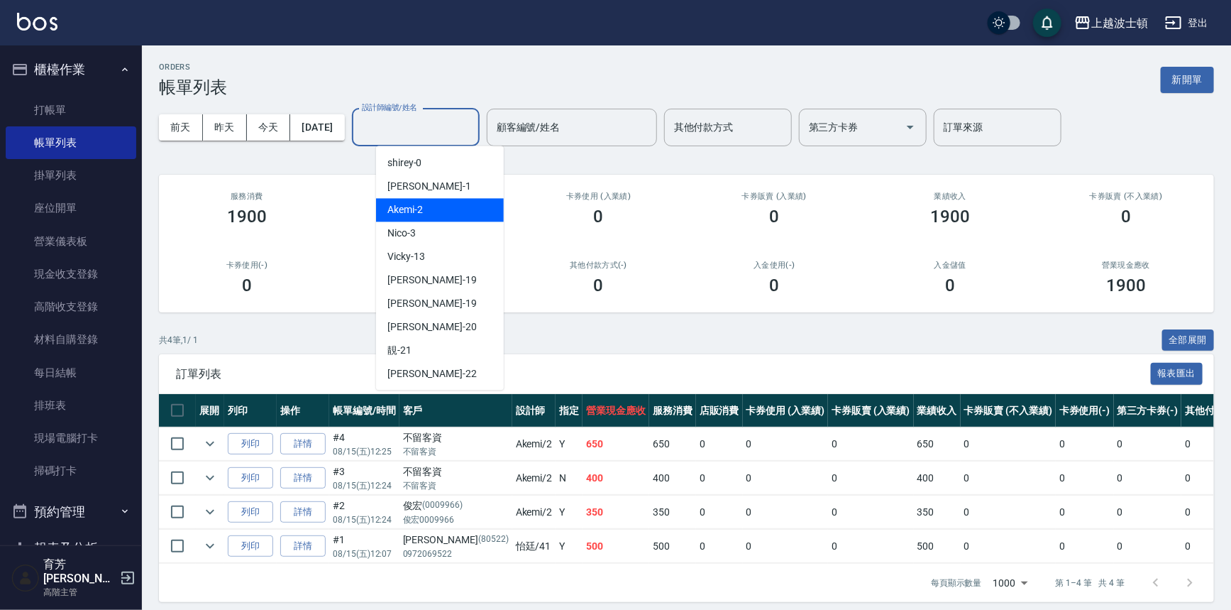
click at [459, 202] on div "Akemi -2" at bounding box center [440, 209] width 128 height 23
type input "Akemi-2"
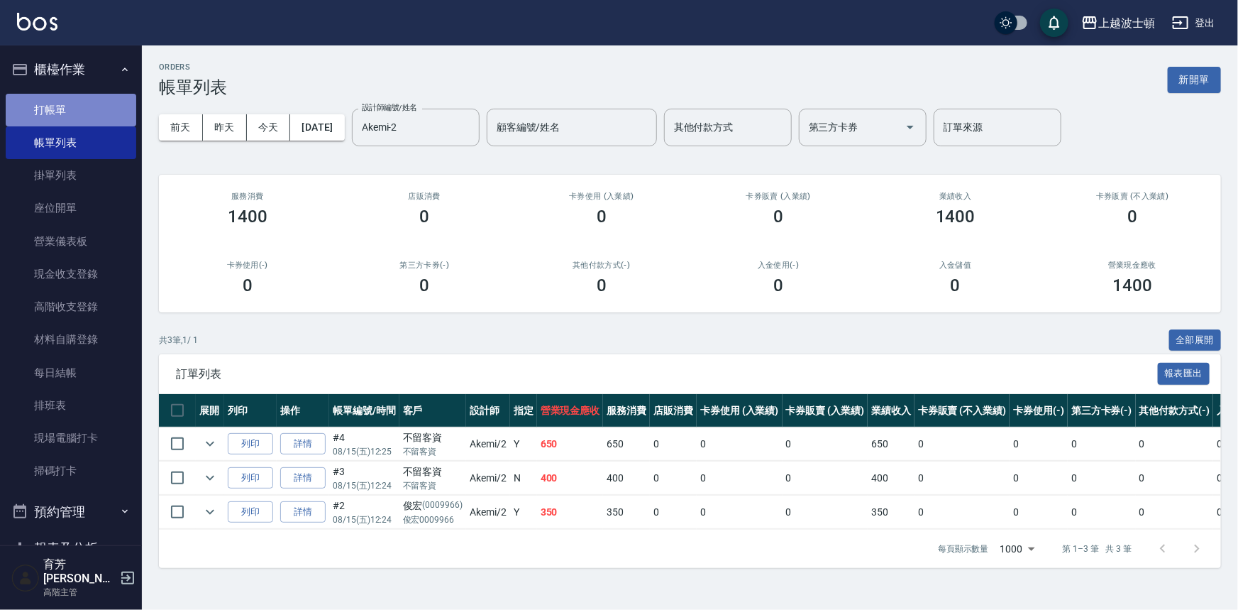
click at [87, 111] on link "打帳單" at bounding box center [71, 110] width 131 height 33
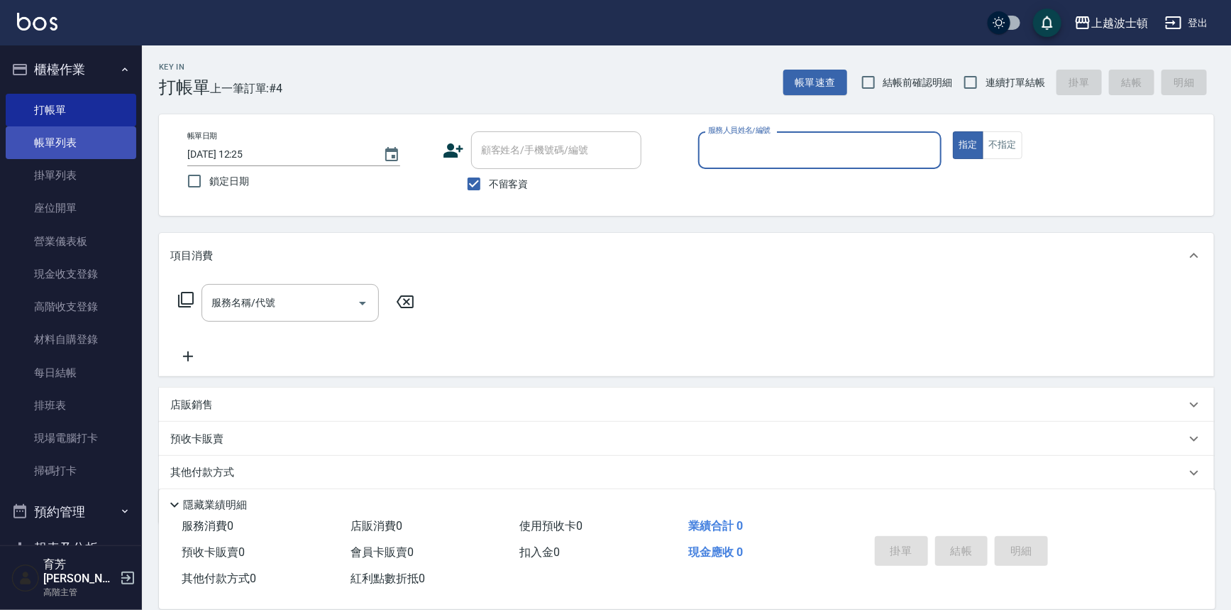
click at [100, 148] on link "帳單列表" at bounding box center [71, 142] width 131 height 33
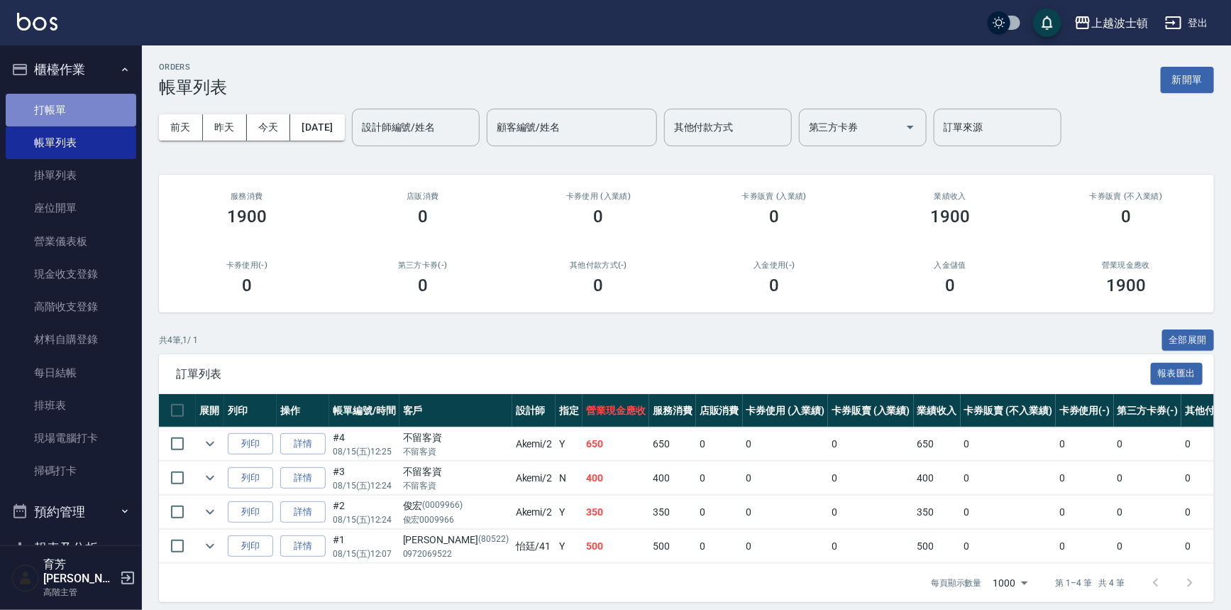
click at [87, 107] on link "打帳單" at bounding box center [71, 110] width 131 height 33
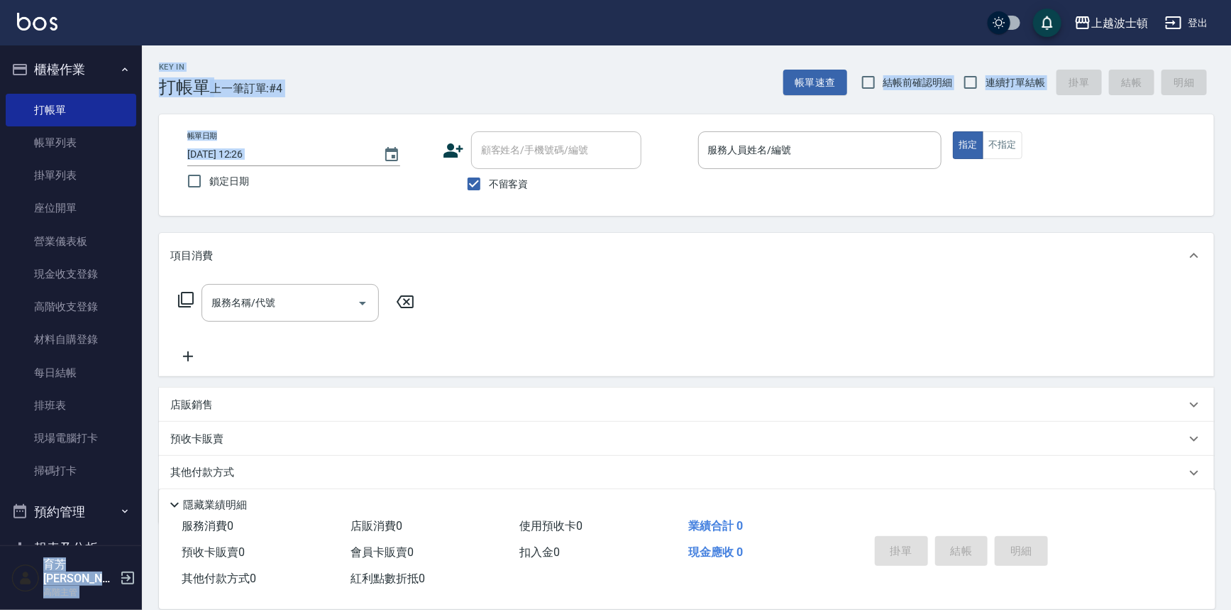
drag, startPoint x: 133, startPoint y: 149, endPoint x: 142, endPoint y: 205, distance: 56.7
click at [142, 202] on div "上越波士頓 登出 櫃檯作業 打帳單 帳單列表 掛單列表 座位開單 營業儀表板 現金收支登錄 高階收支登錄 材料自購登錄 每日結帳 排班表 現場電腦打卡 掃碼打…" at bounding box center [615, 328] width 1231 height 657
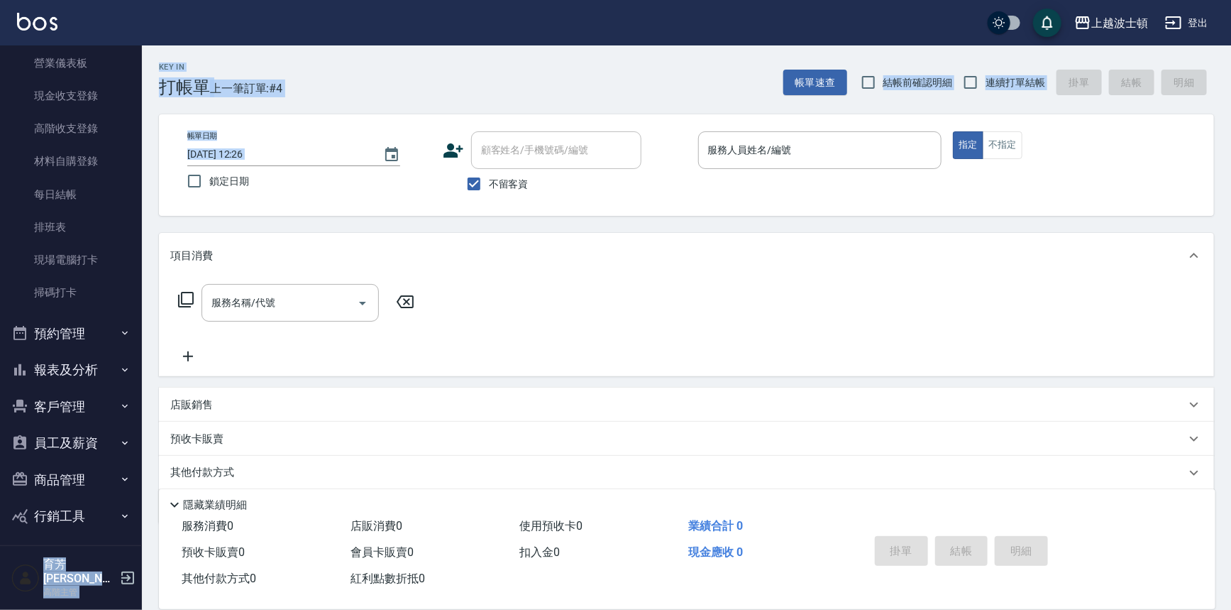
scroll to position [207, 0]
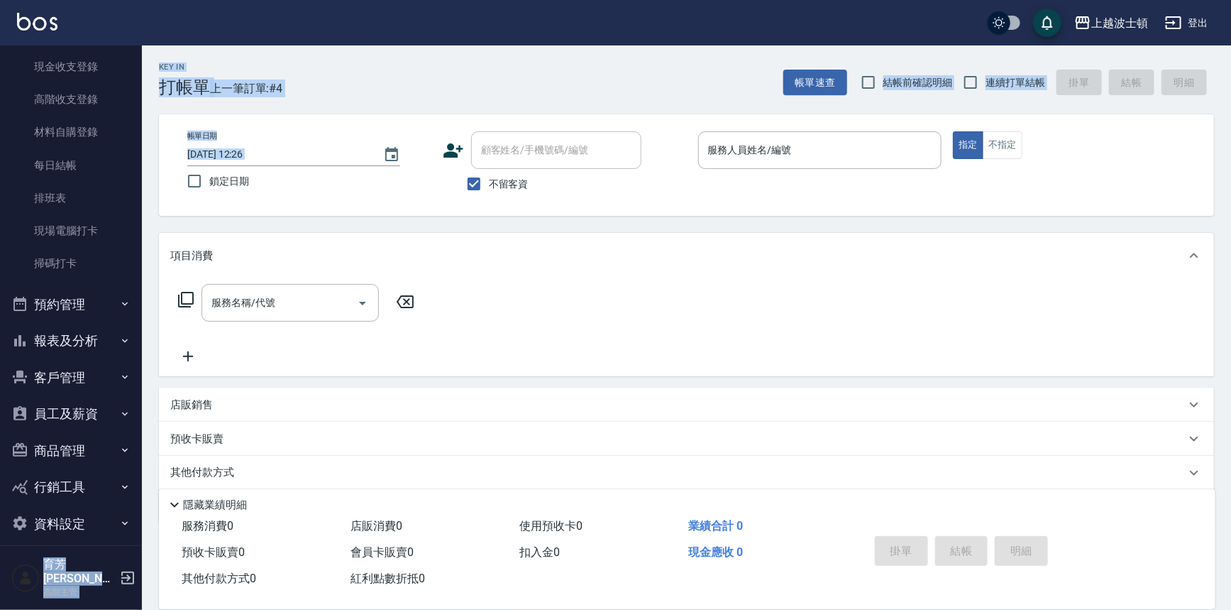
click at [70, 340] on button "報表及分析" at bounding box center [71, 340] width 131 height 37
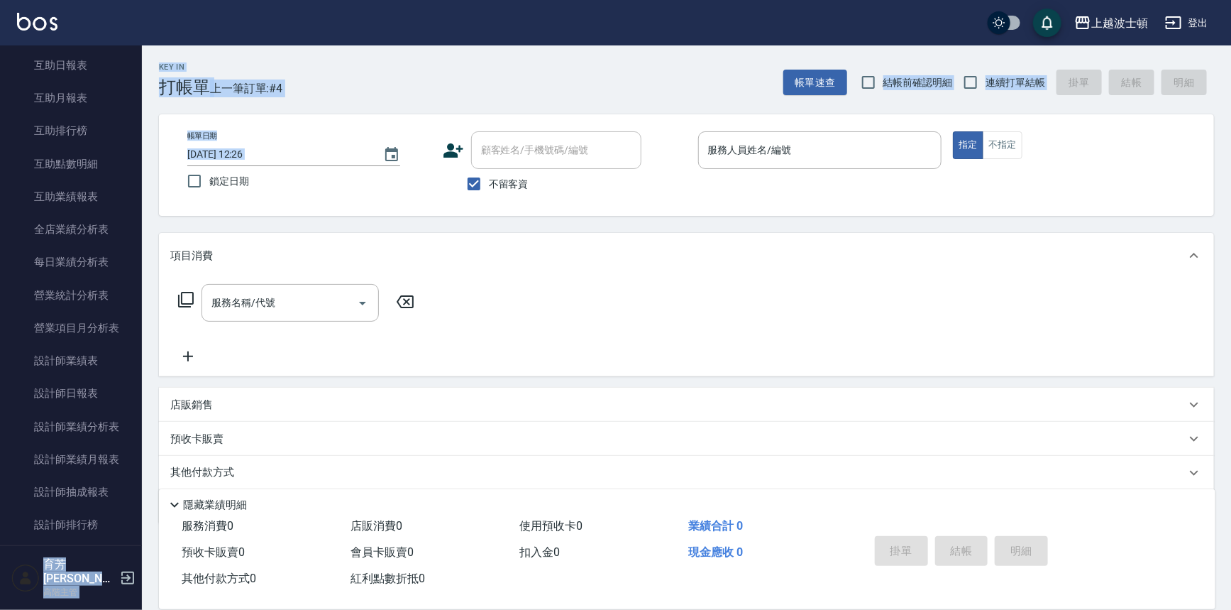
scroll to position [539, 0]
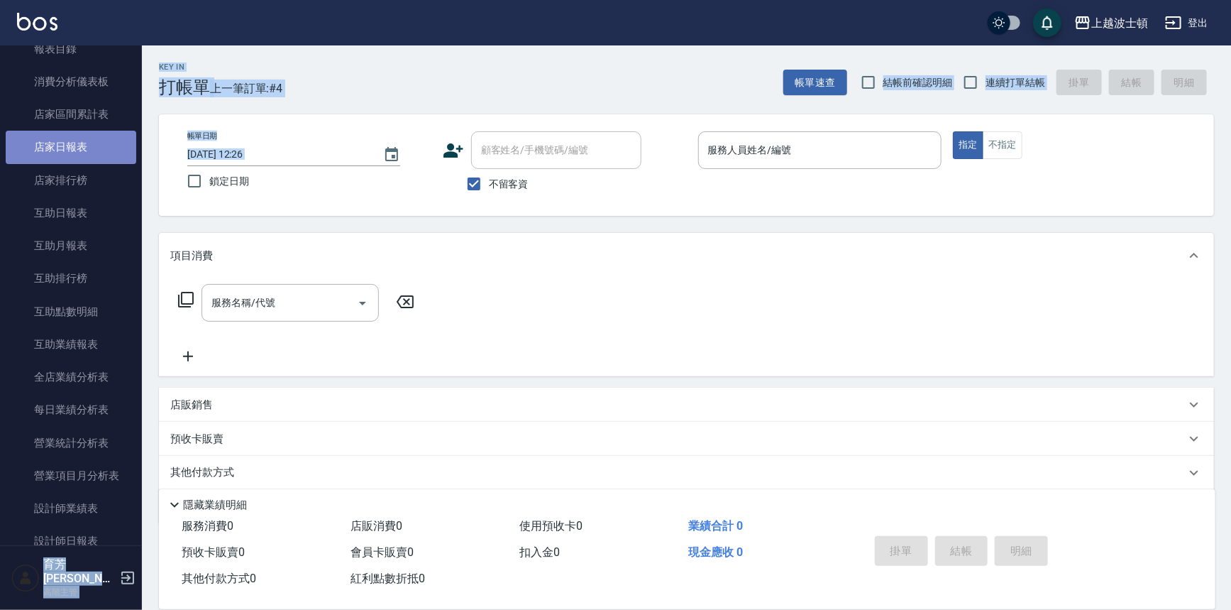
click at [77, 141] on link "店家日報表" at bounding box center [71, 147] width 131 height 33
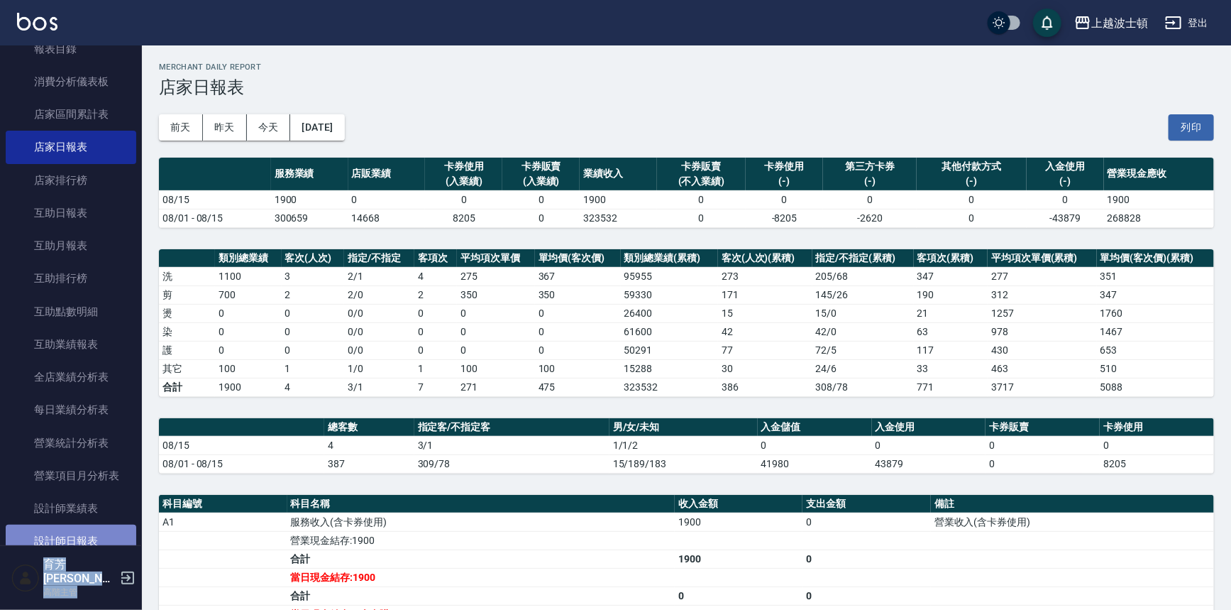
click at [89, 532] on link "設計師日報表" at bounding box center [71, 540] width 131 height 33
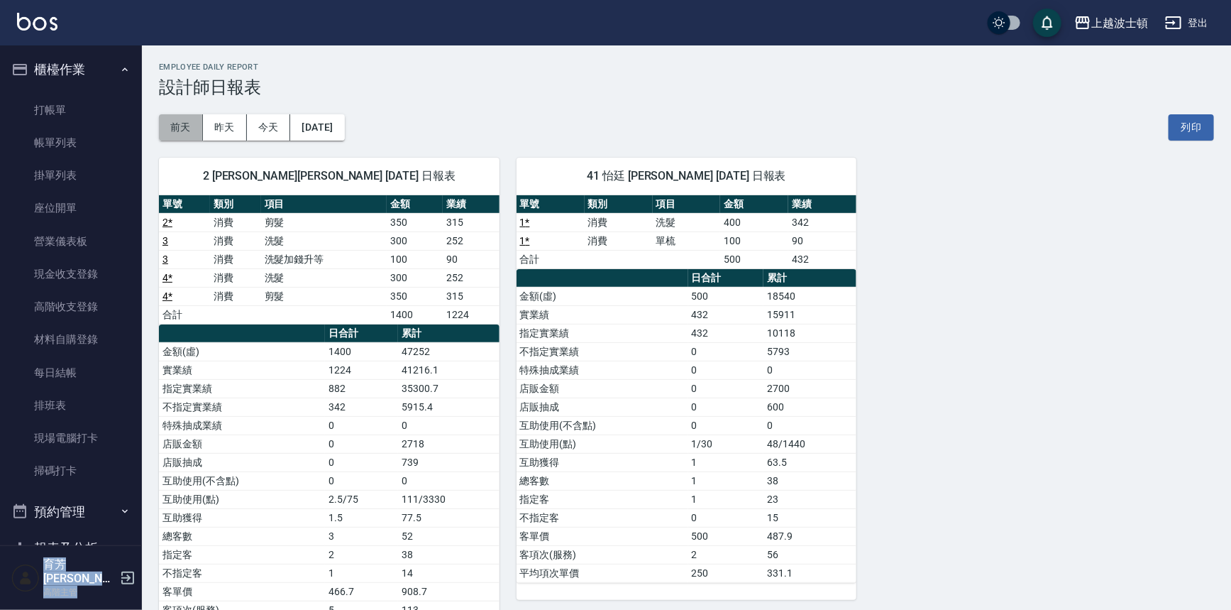
click at [186, 132] on button "前天" at bounding box center [181, 127] width 44 height 26
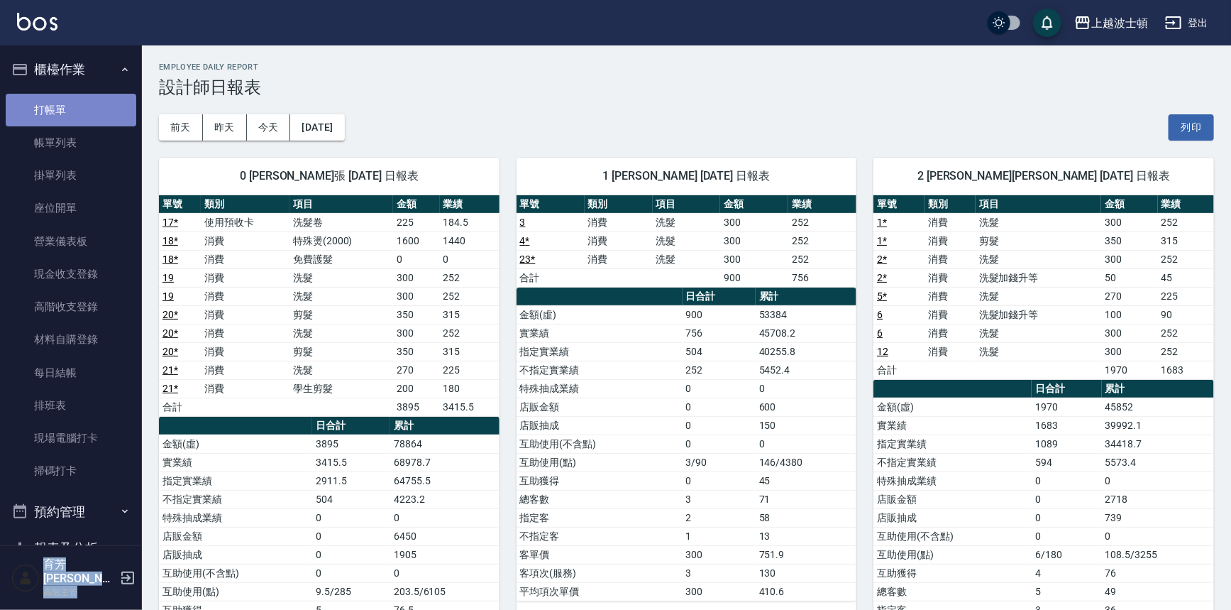
click at [89, 117] on link "打帳單" at bounding box center [71, 110] width 131 height 33
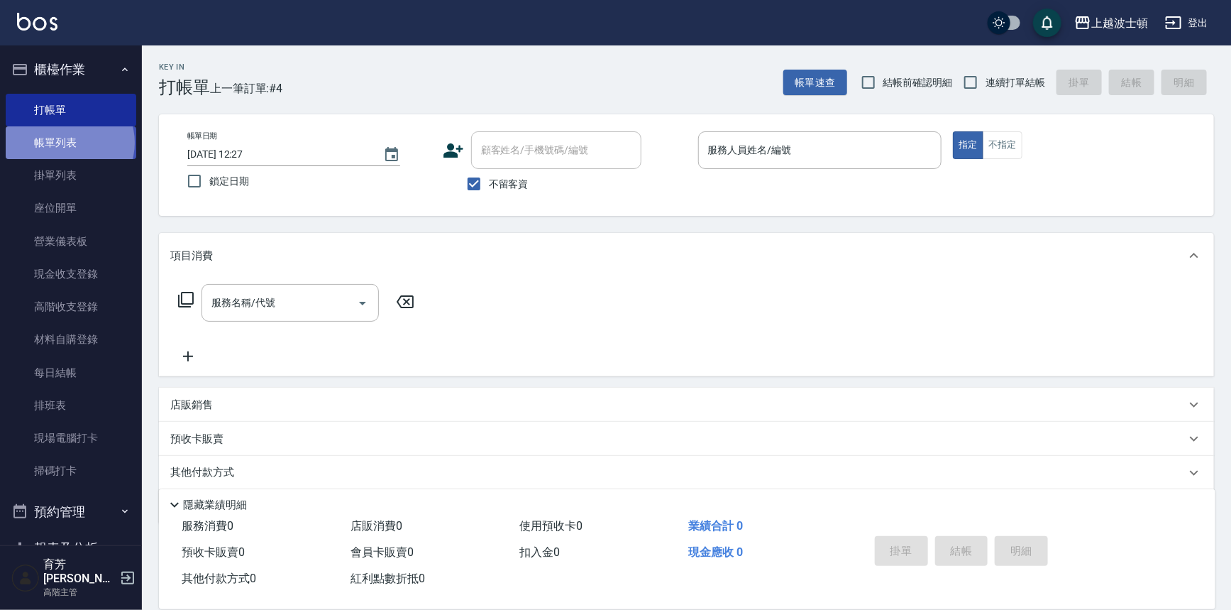
click at [69, 143] on link "帳單列表" at bounding box center [71, 142] width 131 height 33
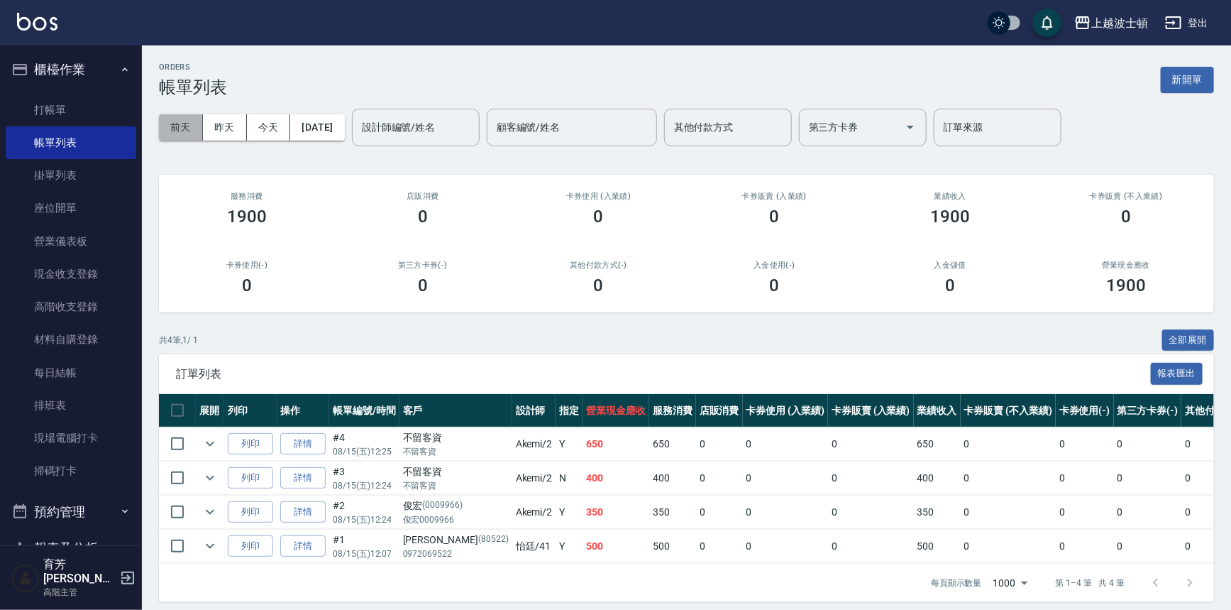
click at [180, 127] on button "前天" at bounding box center [181, 127] width 44 height 26
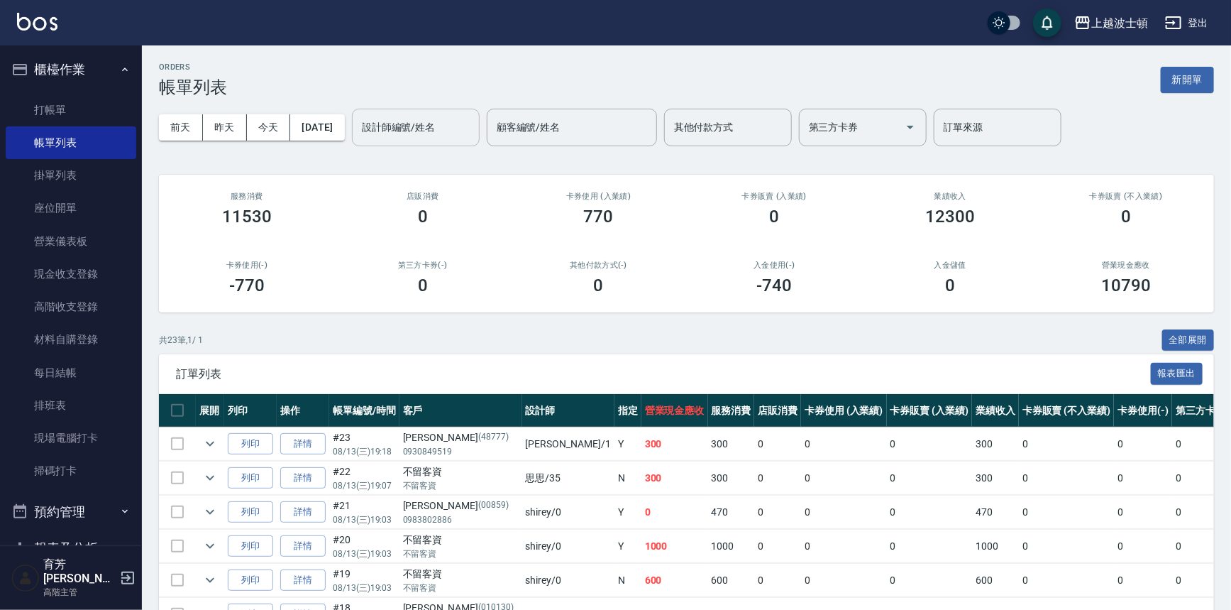
click at [405, 120] on input "設計師編號/姓名" at bounding box center [415, 127] width 115 height 25
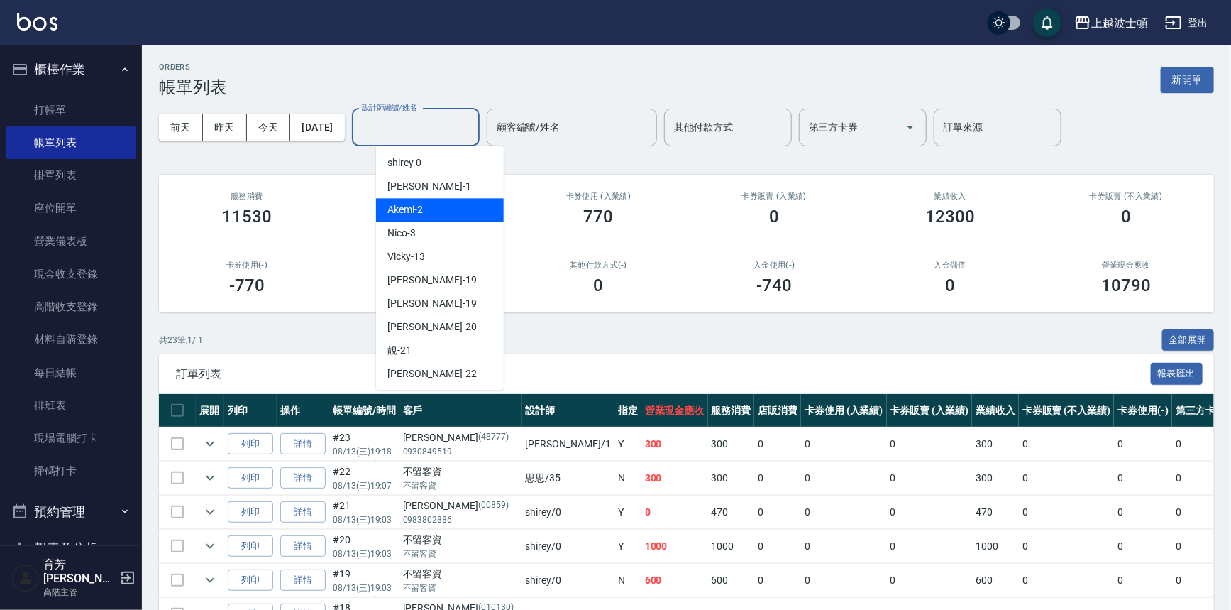
click at [456, 202] on div "Akemi -2" at bounding box center [440, 209] width 128 height 23
type input "Akemi-2"
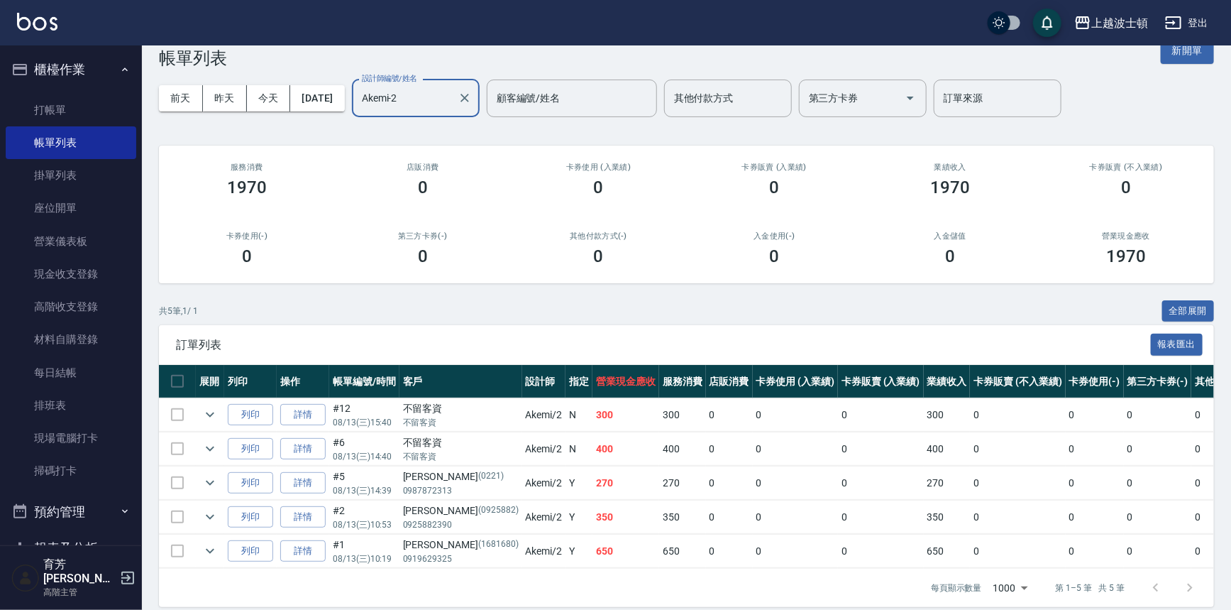
scroll to position [51, 0]
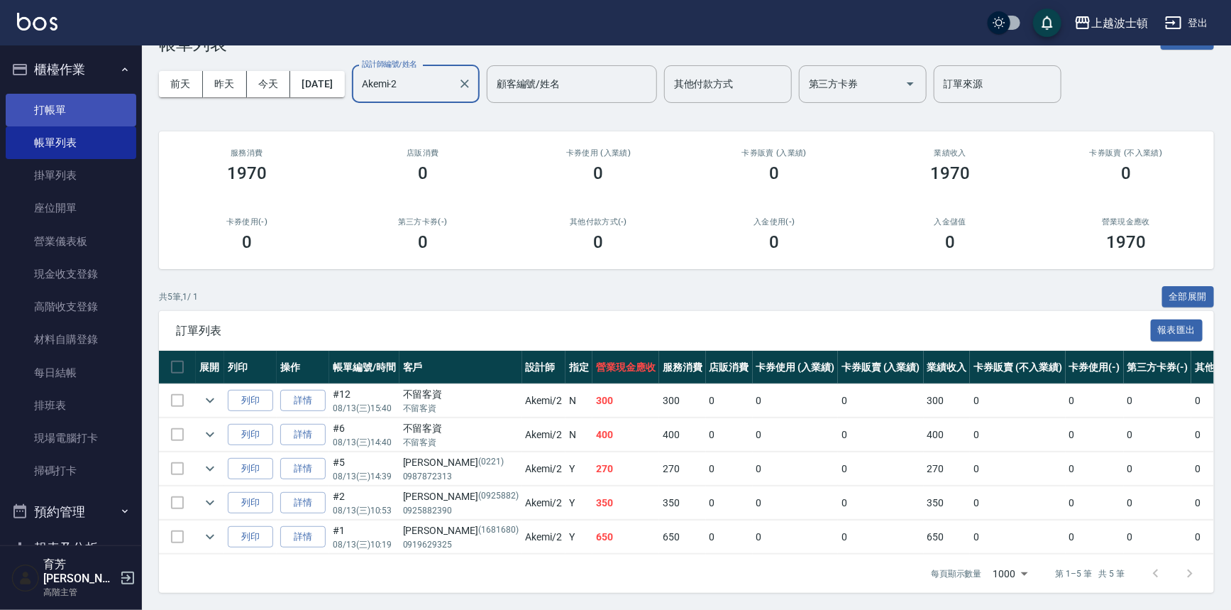
click at [89, 107] on link "打帳單" at bounding box center [71, 110] width 131 height 33
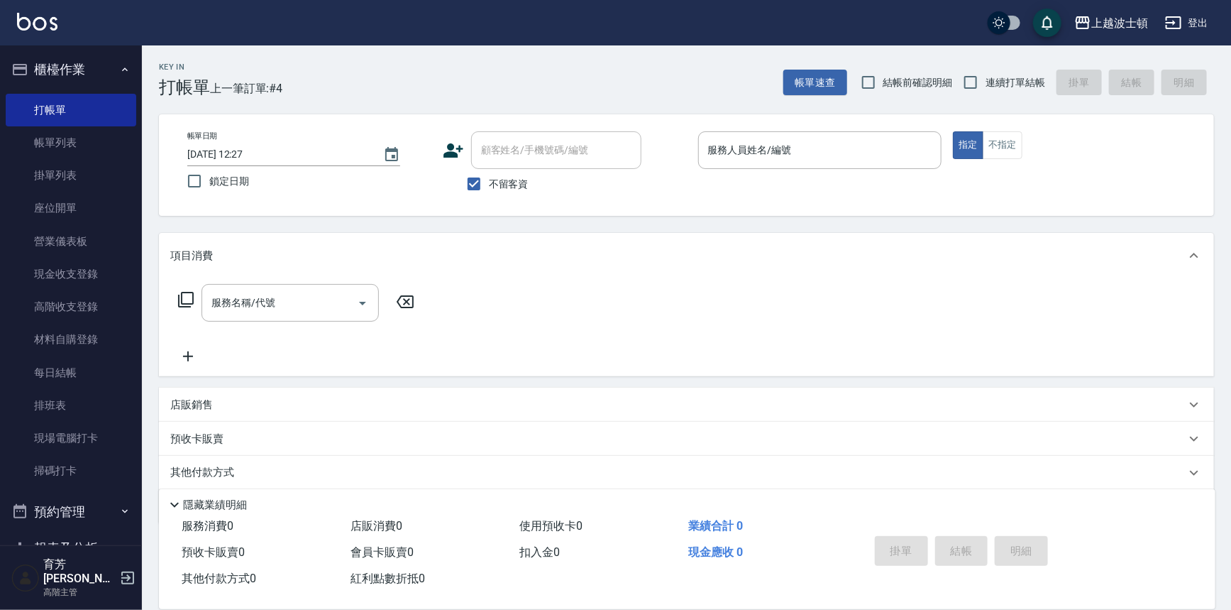
drag, startPoint x: 581, startPoint y: 255, endPoint x: 589, endPoint y: 263, distance: 10.5
click at [589, 263] on div "Key In 打帳單 上一筆訂單:#4 帳單速查 結帳前確認明細 連續打單結帳 掛單 結帳 明細 帳單日期 [DATE] 12:27 鎖定日期 顧客姓名/手機…" at bounding box center [686, 351] width 1089 height 612
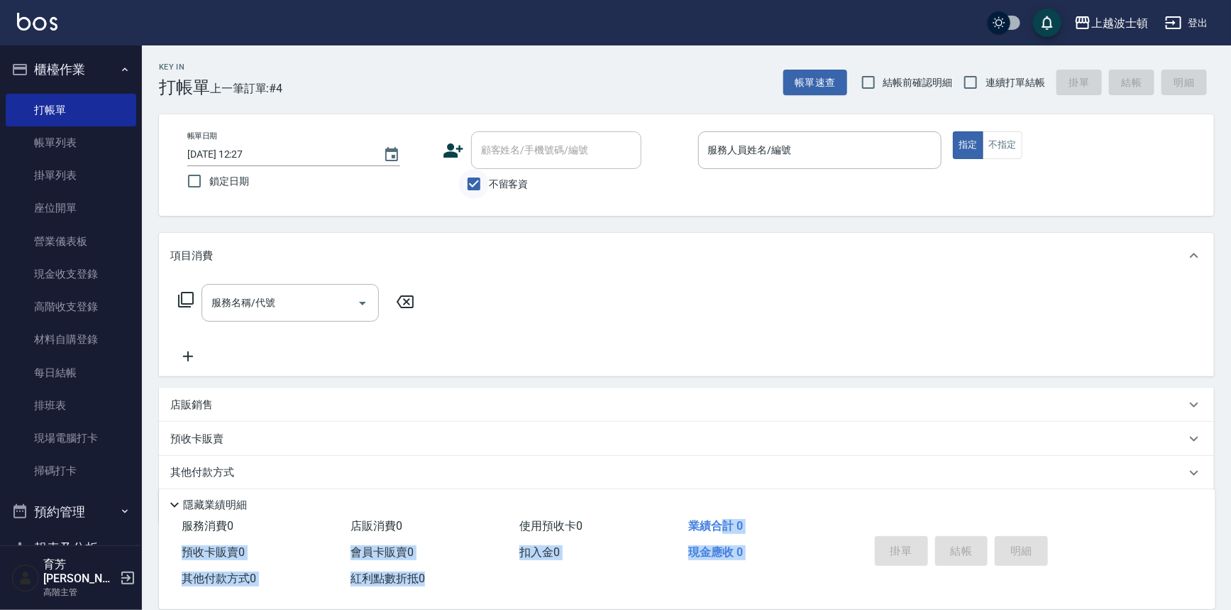
click at [481, 180] on input "不留客資" at bounding box center [474, 184] width 30 height 30
checkbox input "false"
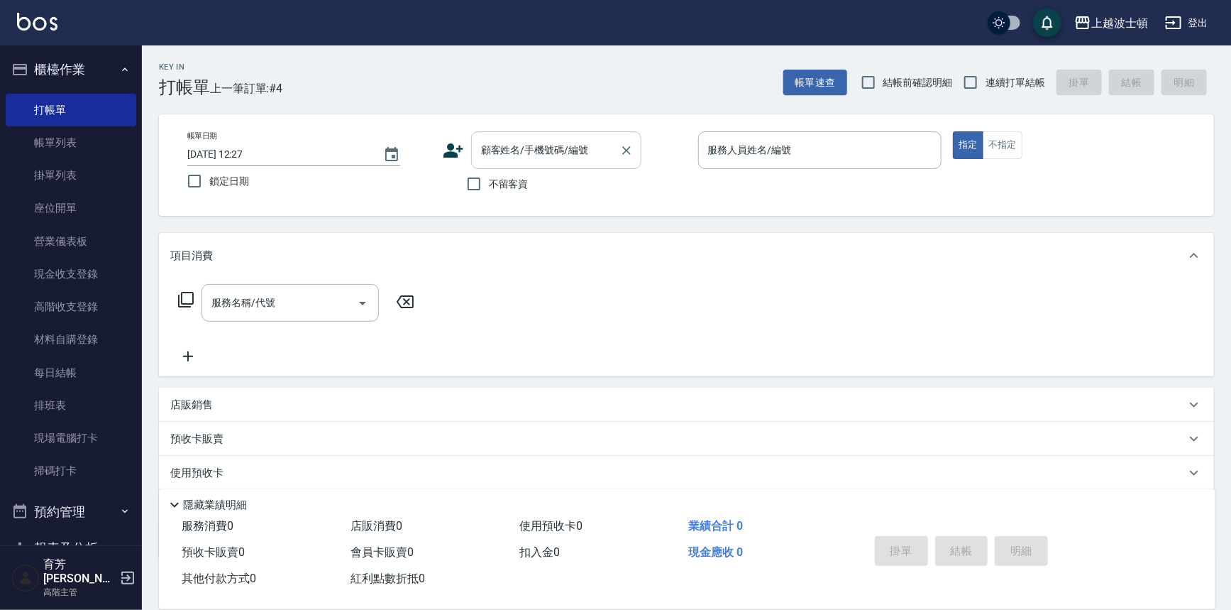
click at [540, 143] on input "顧客姓名/手機號碼/編號" at bounding box center [546, 150] width 136 height 25
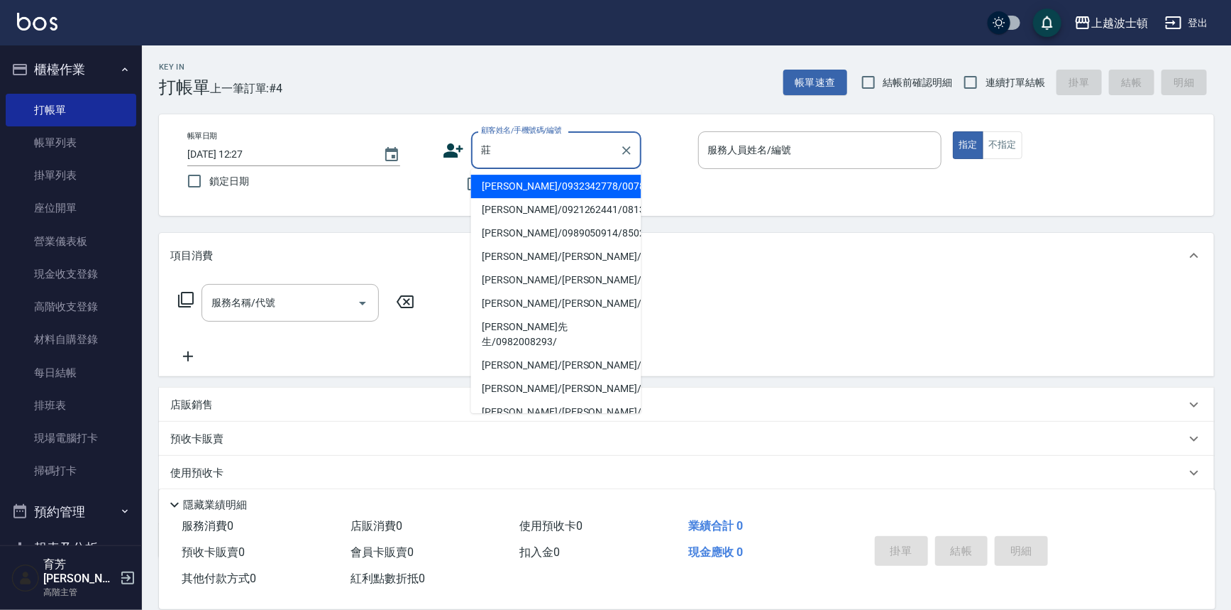
click at [510, 192] on li "[PERSON_NAME]/0932342778/00788" at bounding box center [556, 186] width 170 height 23
type input "[PERSON_NAME]/0932342778/00788"
type input "[PERSON_NAME]-1"
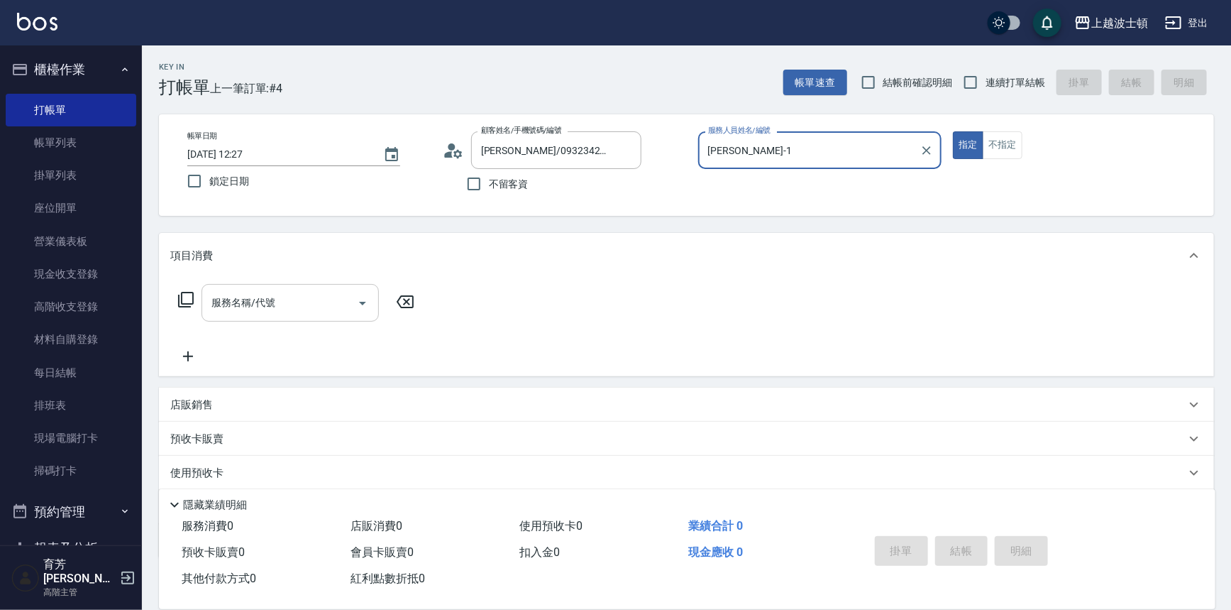
click at [272, 307] on input "服務名稱/代號" at bounding box center [279, 302] width 143 height 25
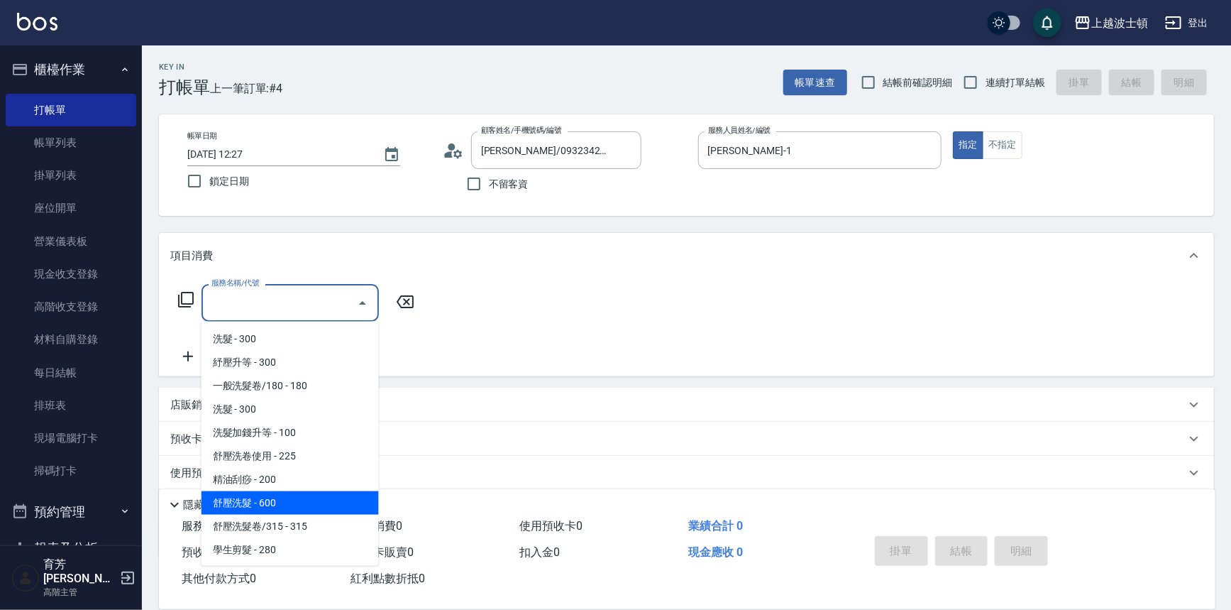
click at [270, 503] on span "舒壓洗髮 - 600" at bounding box center [290, 502] width 177 height 23
type input "舒壓洗髮(211)"
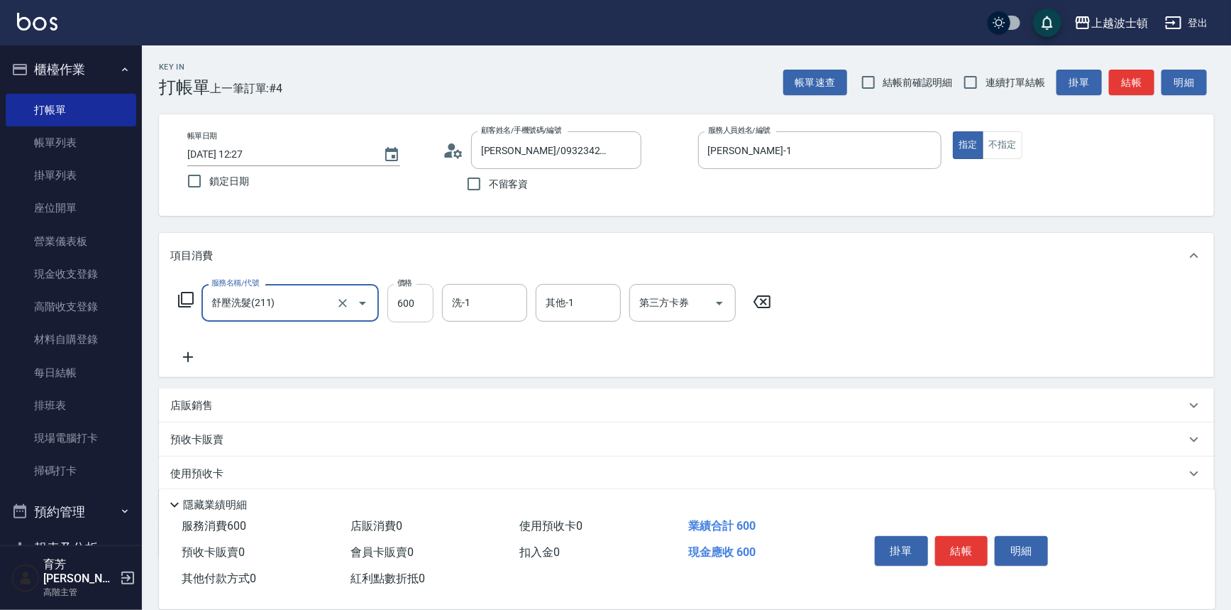
click at [409, 297] on input "600" at bounding box center [410, 303] width 46 height 38
type input "540"
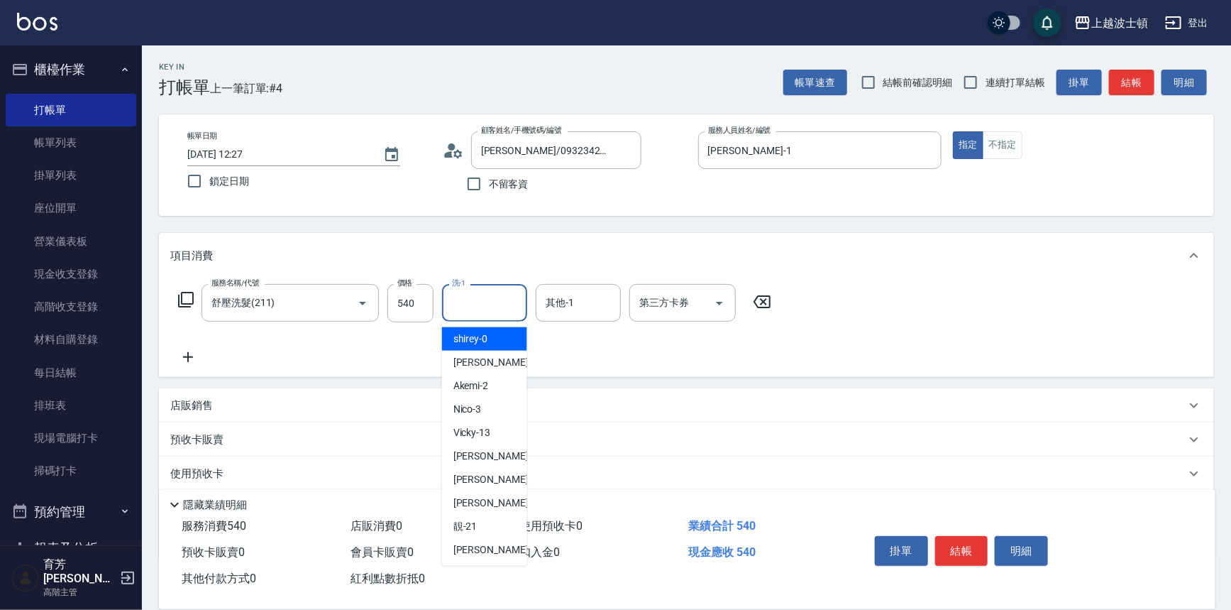
click at [467, 307] on input "洗-1" at bounding box center [485, 302] width 72 height 25
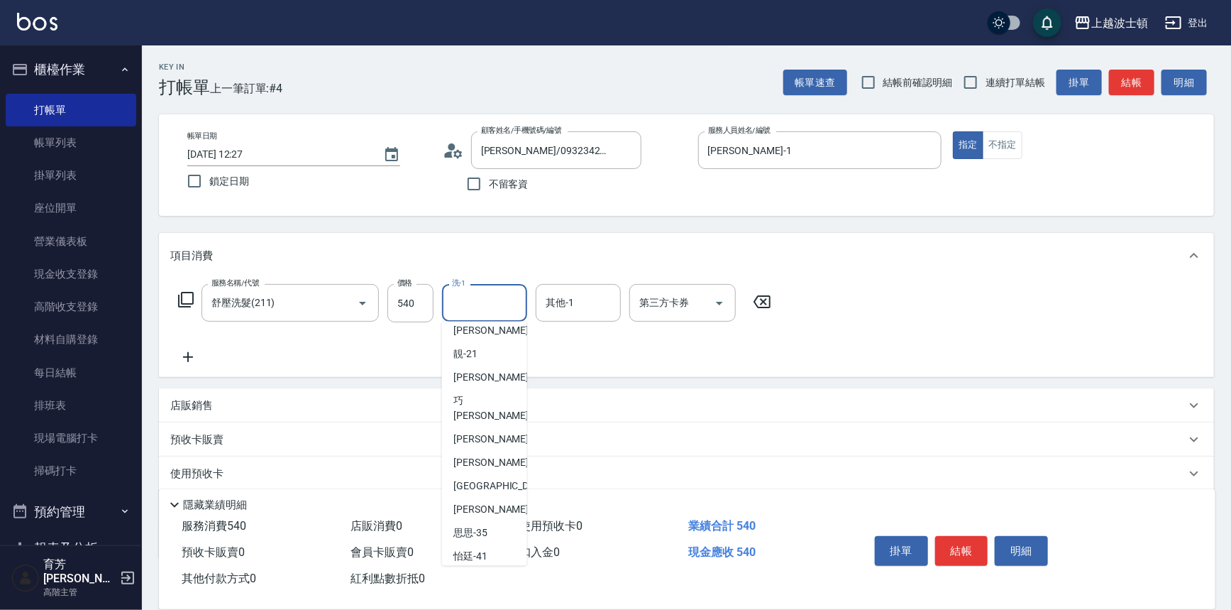
scroll to position [204, 0]
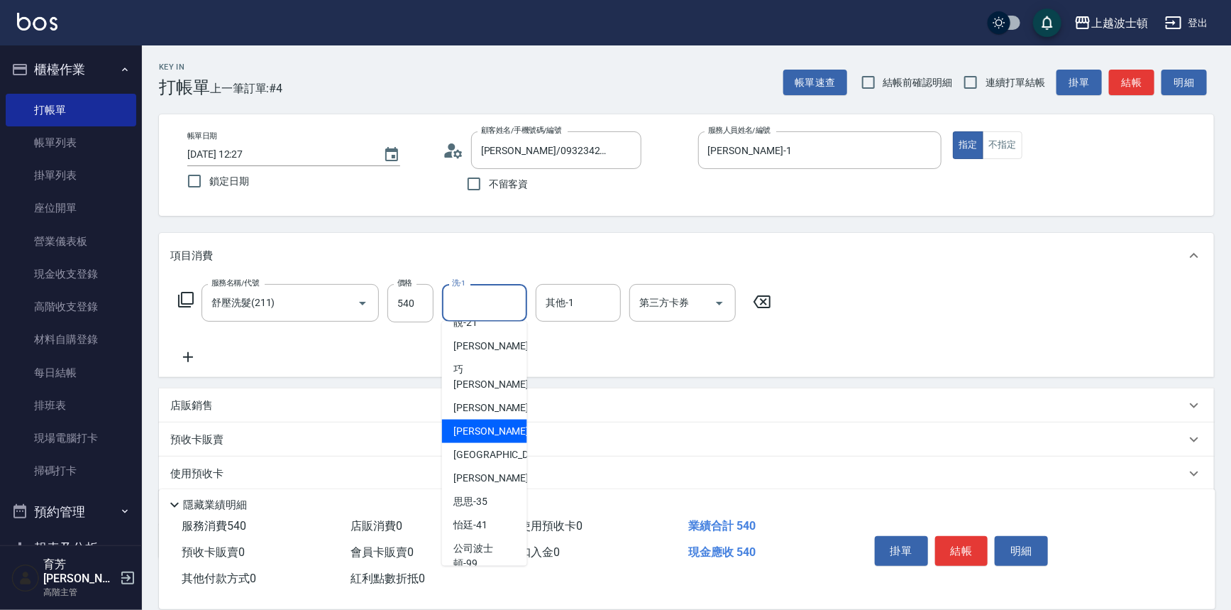
click at [468, 424] on span "[PERSON_NAME]-25" at bounding box center [497, 431] width 89 height 15
type input "[PERSON_NAME]-25"
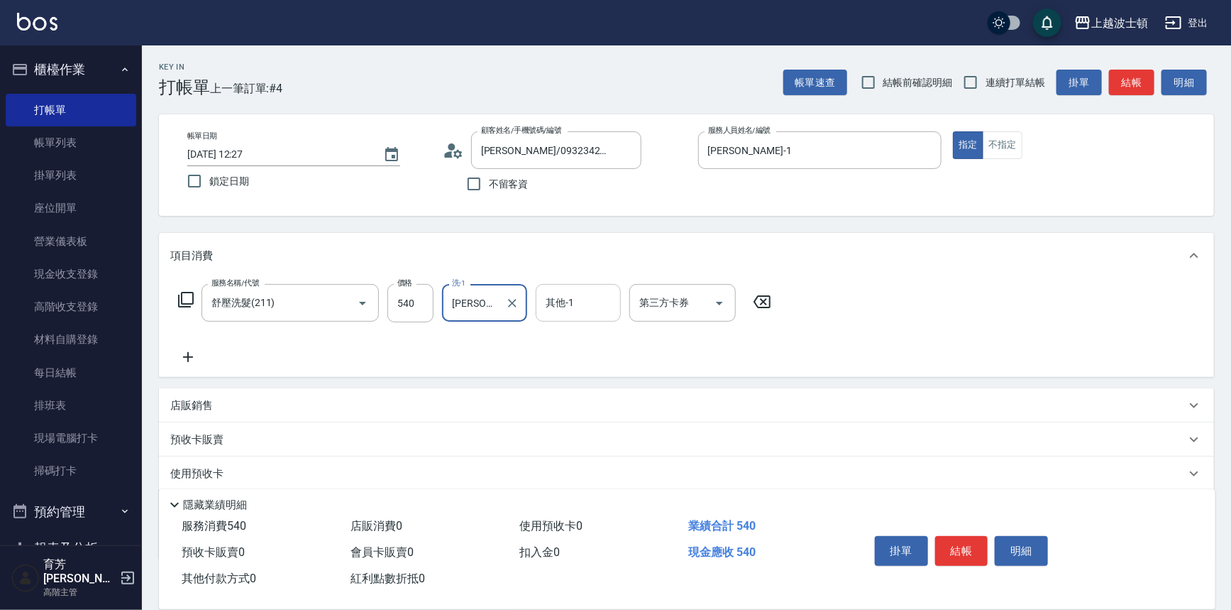
click at [554, 299] on input "其他-1" at bounding box center [578, 302] width 72 height 25
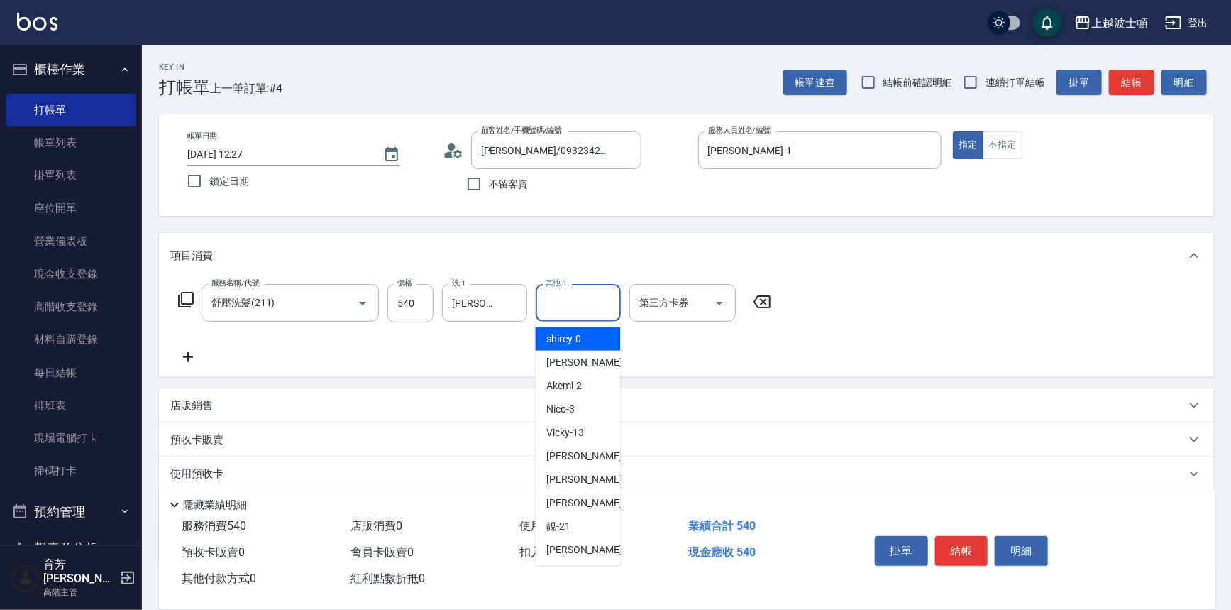
scroll to position [144, 0]
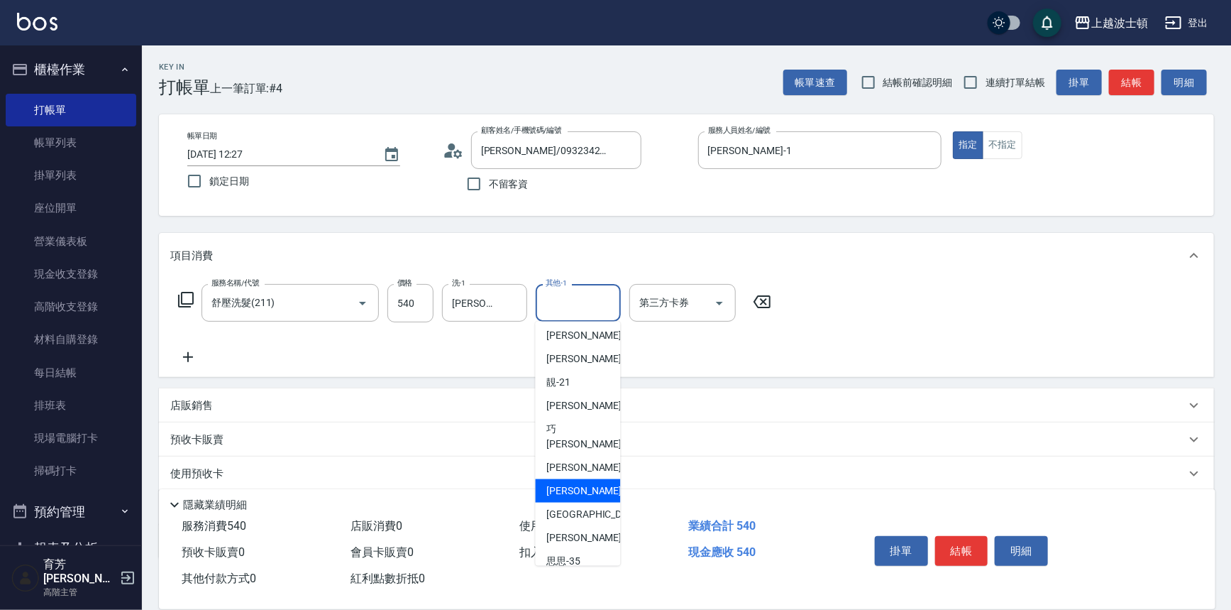
click at [571, 483] on span "[PERSON_NAME]-25" at bounding box center [591, 490] width 89 height 15
type input "[PERSON_NAME]-25"
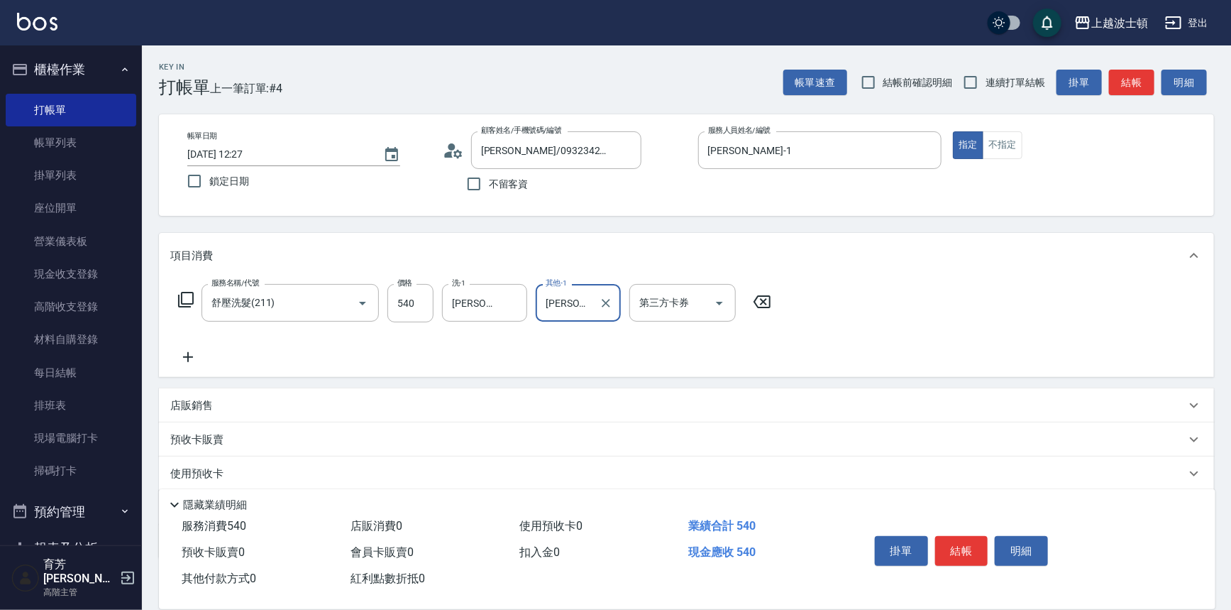
scroll to position [82, 0]
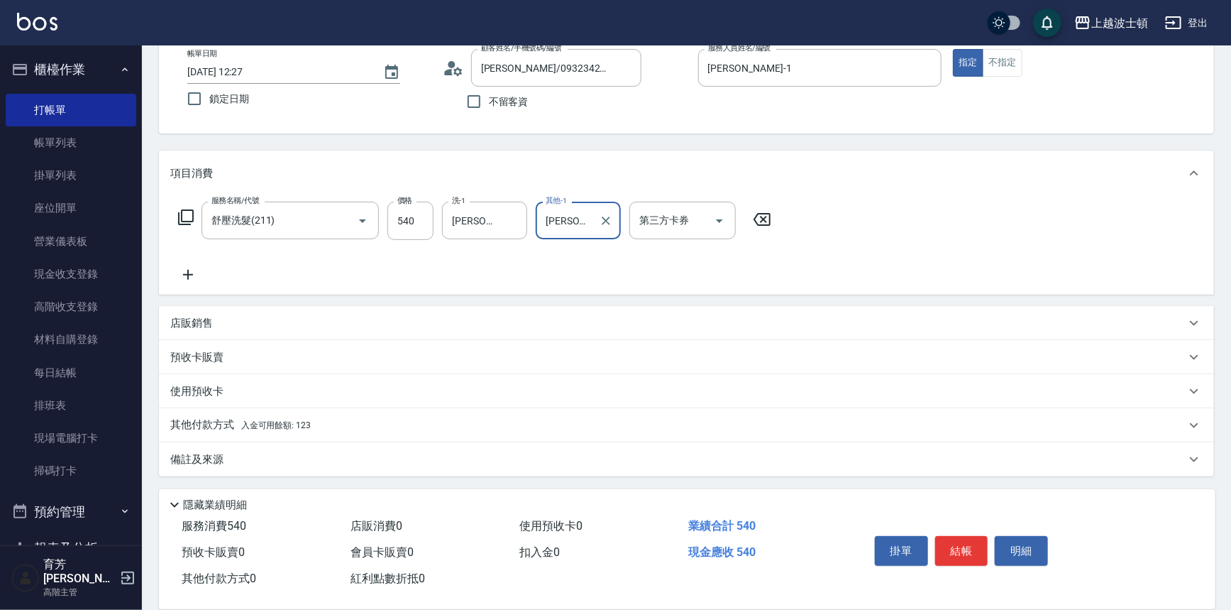
click at [256, 419] on p "其他付款方式 入金可用餘額: 123" at bounding box center [240, 425] width 141 height 16
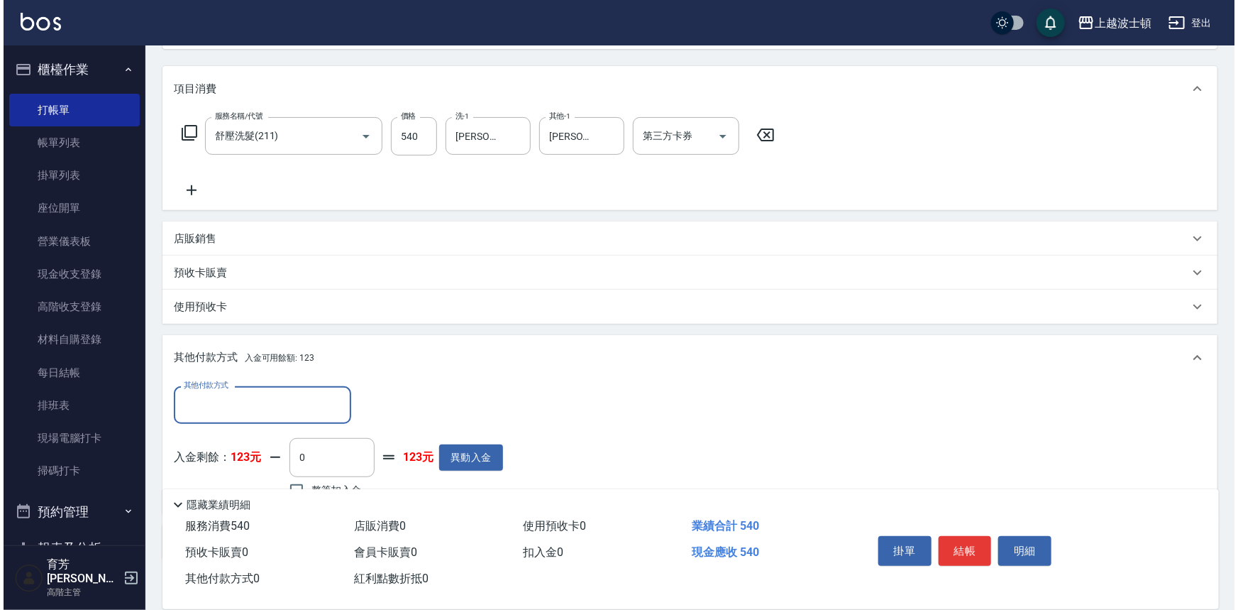
scroll to position [248, 0]
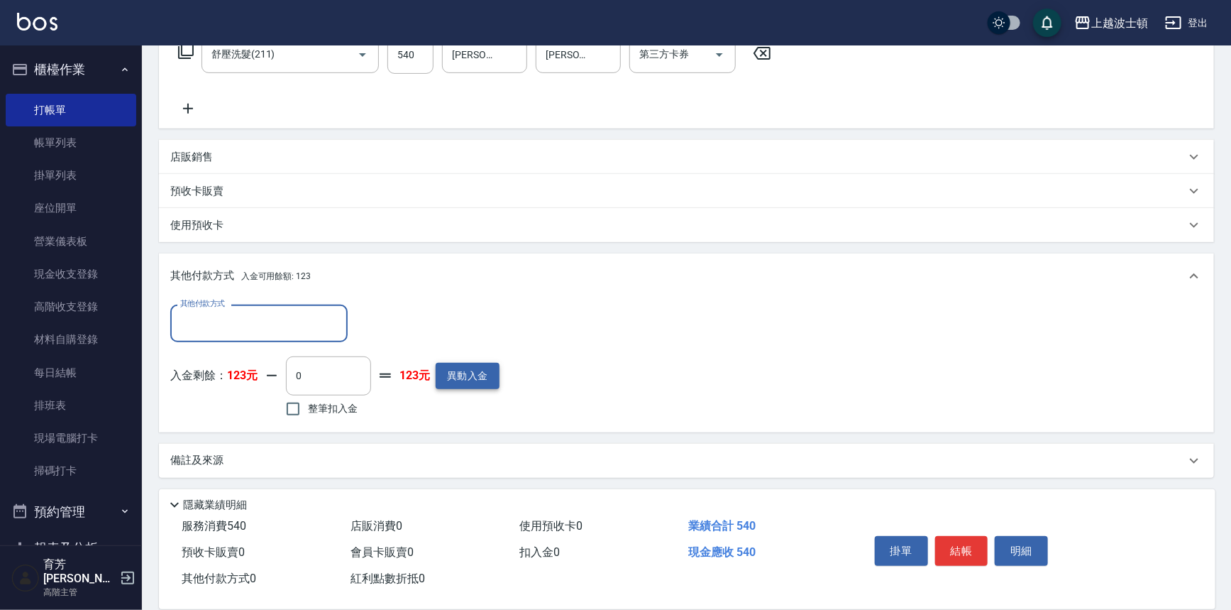
click at [456, 377] on button "異動入金" at bounding box center [468, 376] width 64 height 26
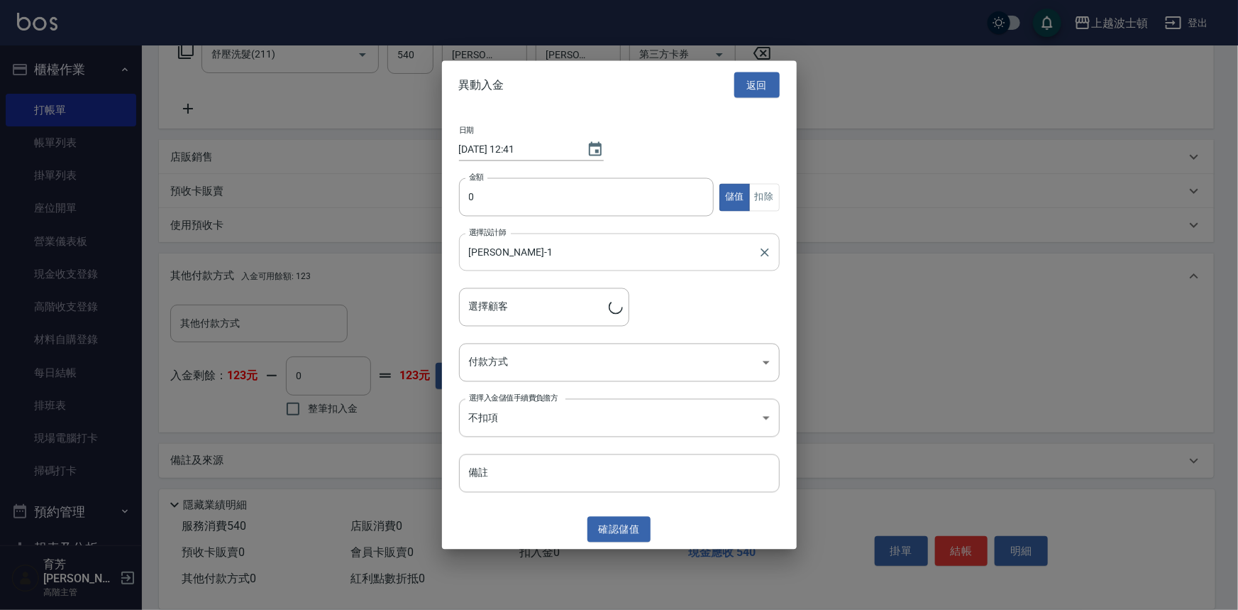
type input "[PERSON_NAME]/0932342778/00788"
click at [459, 189] on input "0" at bounding box center [586, 197] width 255 height 38
type input "1000"
click at [532, 368] on body "上越波士頓 登出 櫃檯作業 打帳單 帳單列表 掛單列表 座位開單 營業儀表板 現金收支登錄 高階收支登錄 材料自購登錄 每日結帳 排班表 現場電腦打卡 掃碼打…" at bounding box center [619, 181] width 1238 height 859
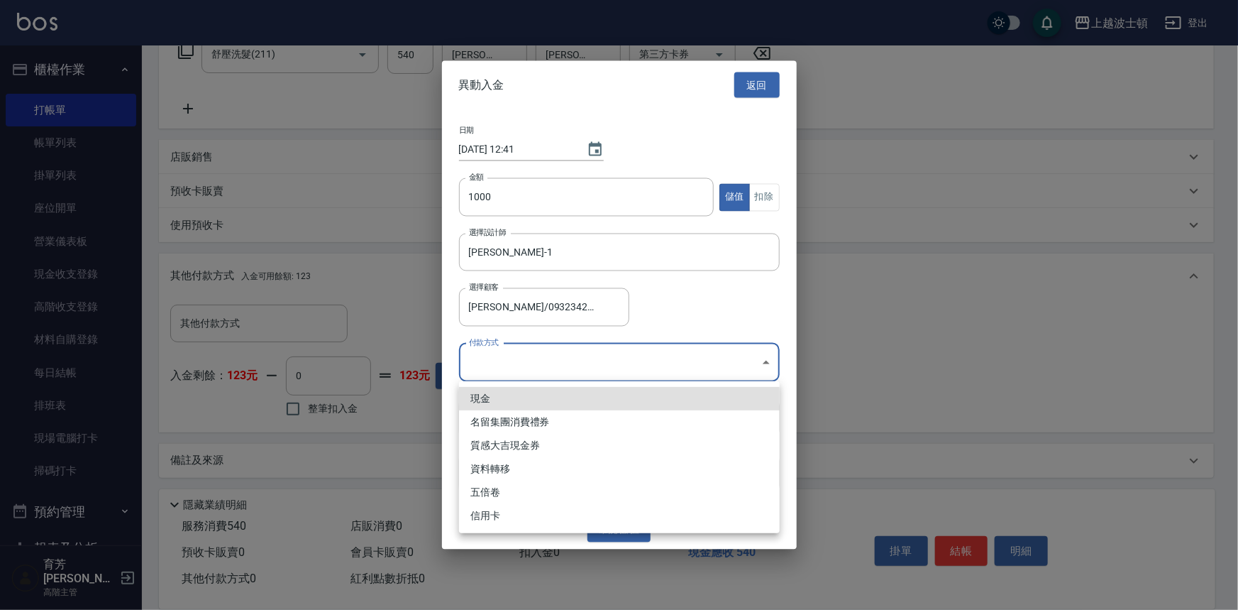
click at [515, 402] on li "現金" at bounding box center [619, 398] width 321 height 23
type input "現金"
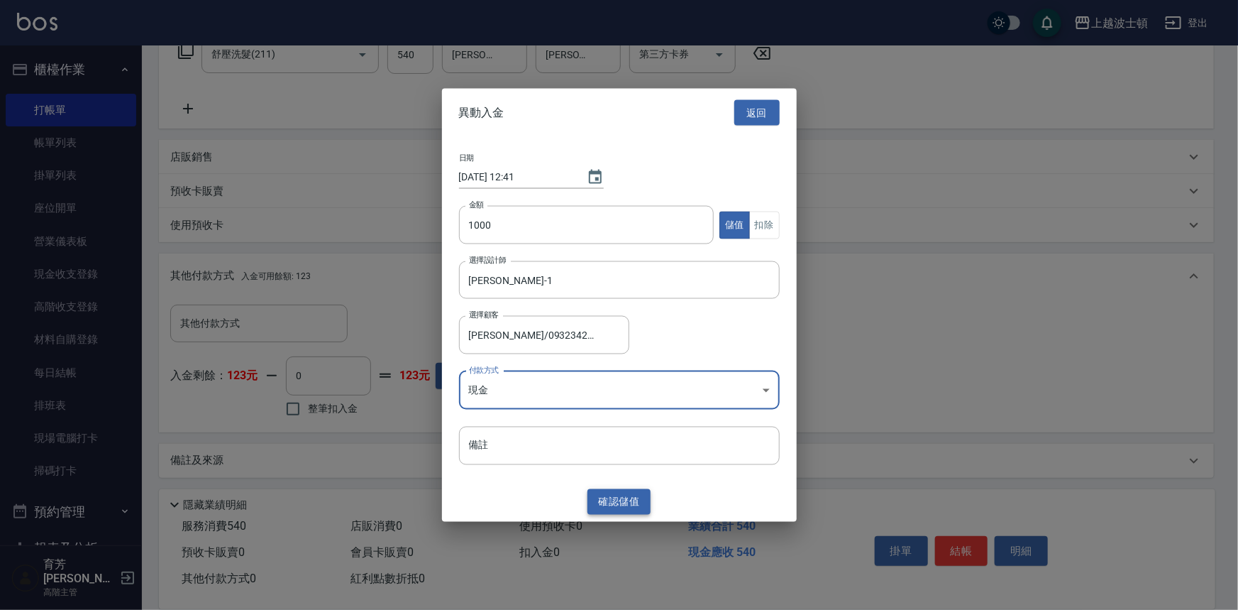
click at [620, 506] on button "確認 儲值" at bounding box center [620, 501] width 64 height 26
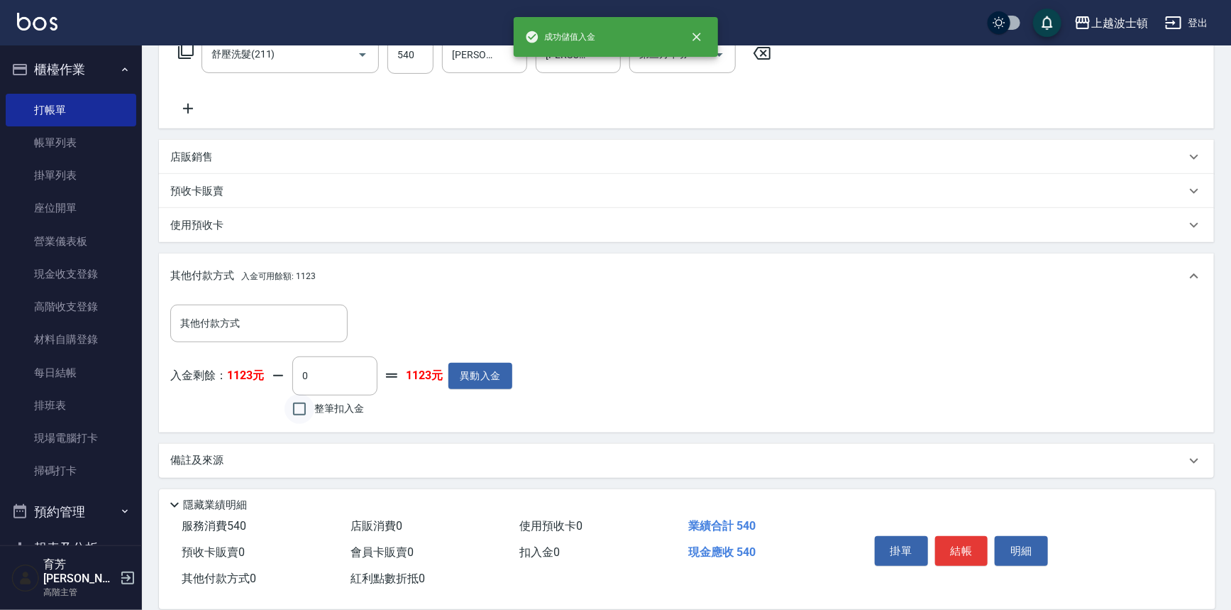
click at [300, 404] on input "整筆扣入金" at bounding box center [300, 409] width 30 height 30
checkbox input "true"
type input "540"
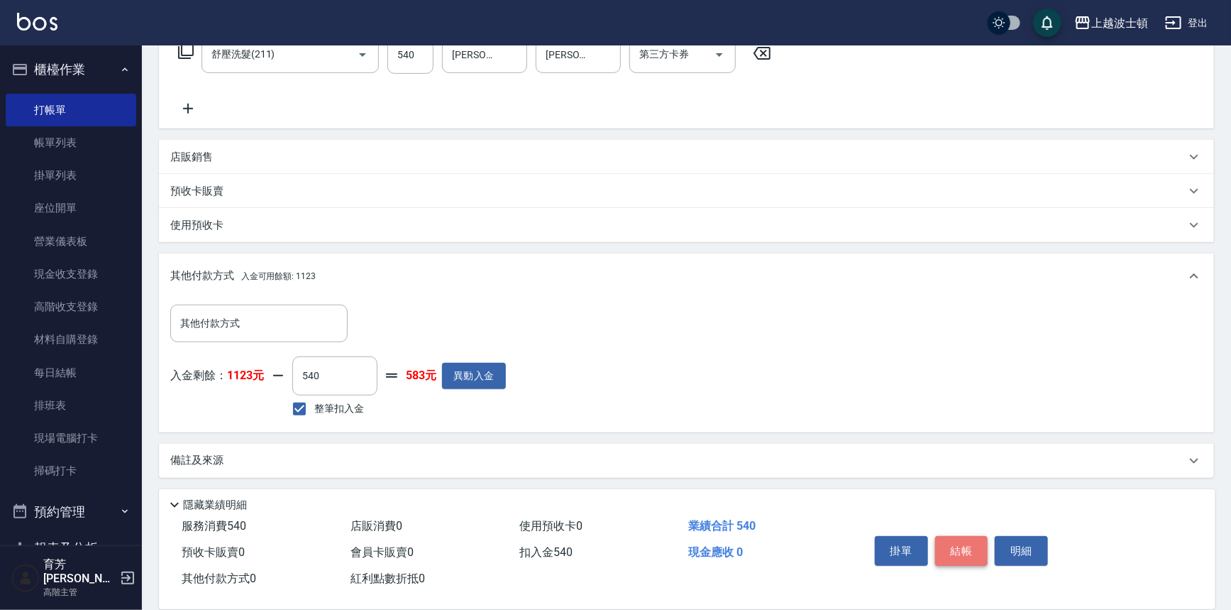
click at [972, 539] on button "結帳" at bounding box center [961, 551] width 53 height 30
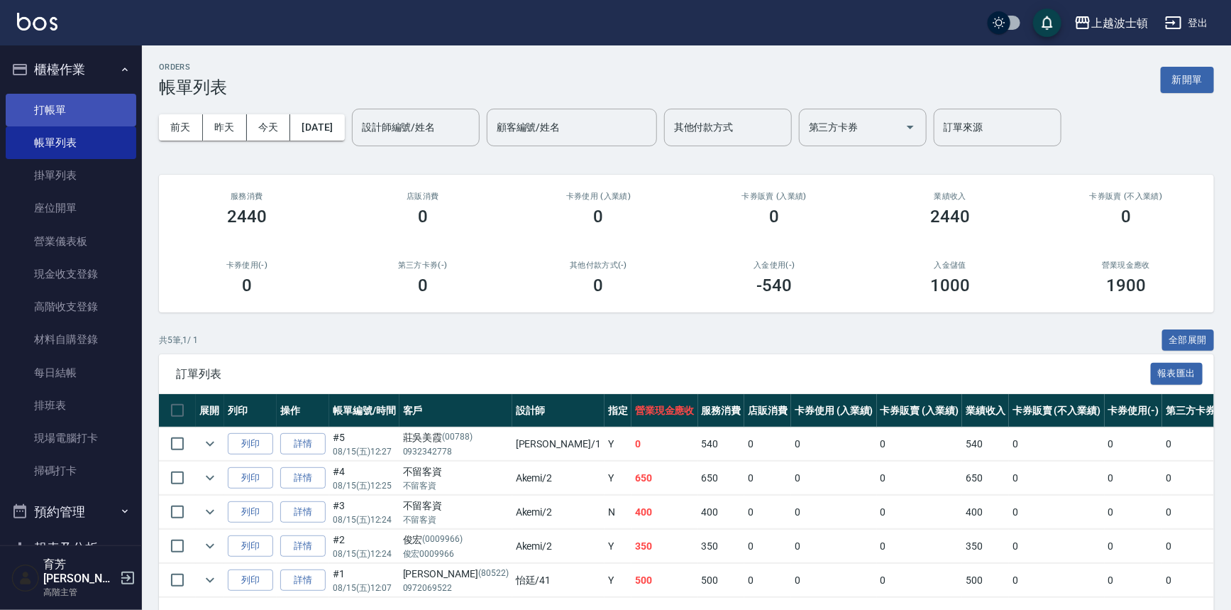
click at [45, 109] on link "打帳單" at bounding box center [71, 110] width 131 height 33
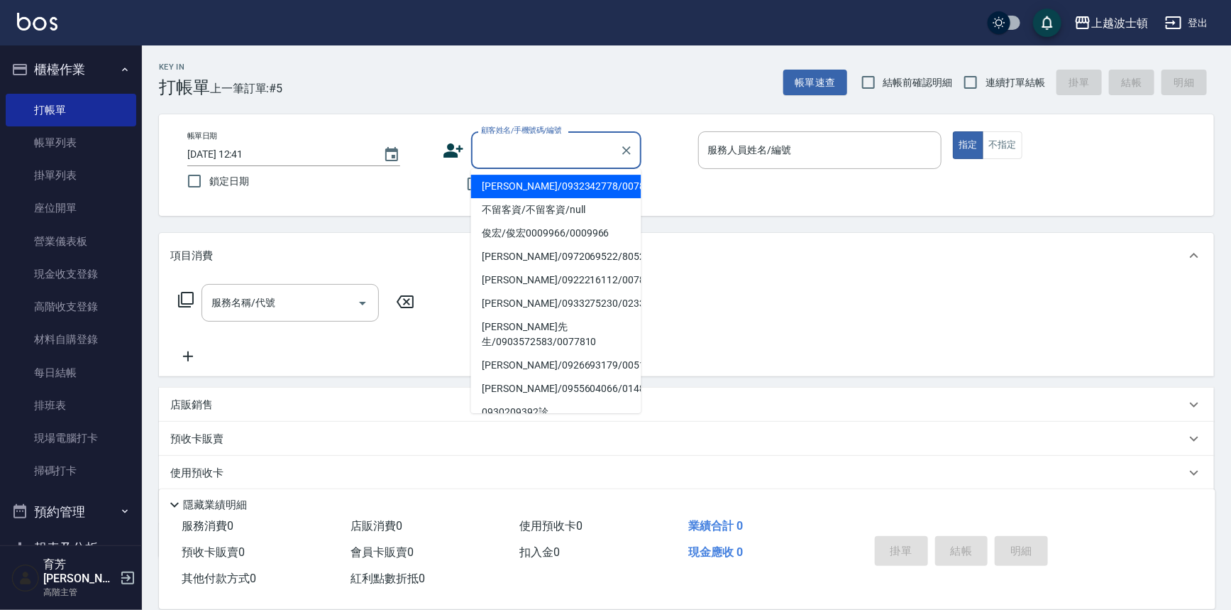
click at [498, 147] on input "顧客姓名/手機號碼/編號" at bounding box center [546, 150] width 136 height 25
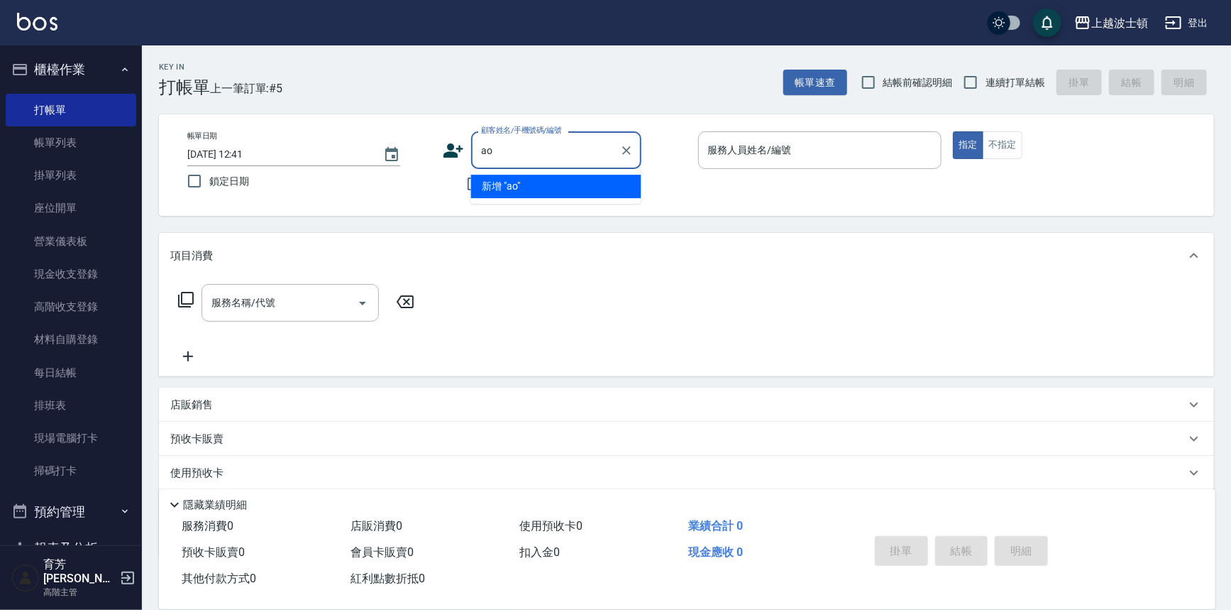
type input "a"
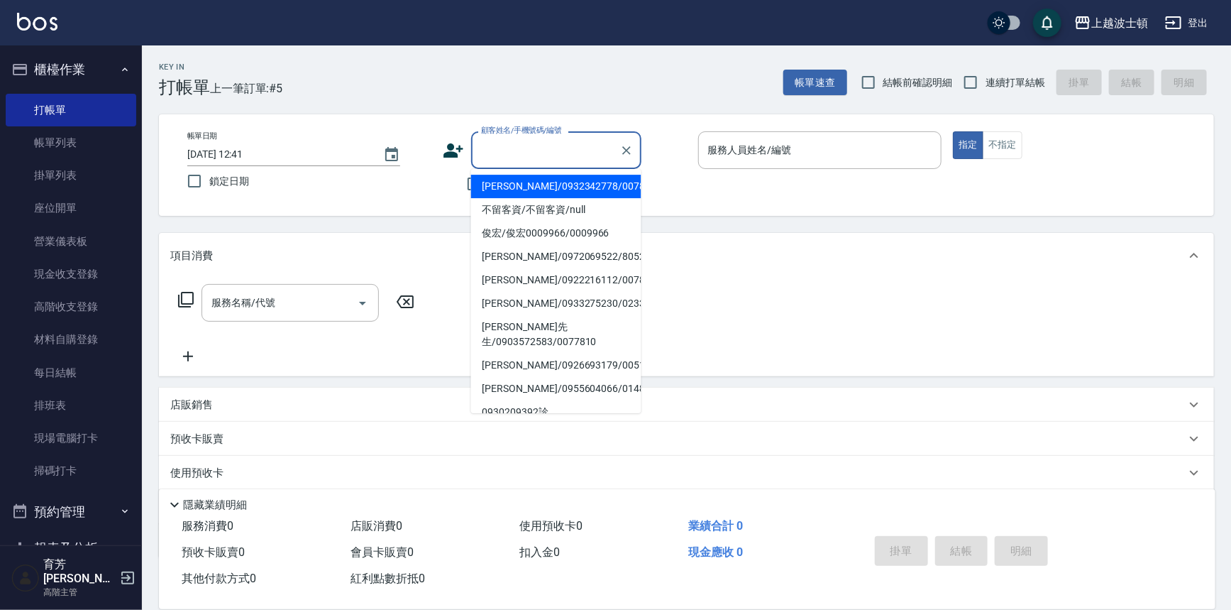
click at [504, 146] on input "顧客姓名/手機號碼/編號" at bounding box center [546, 150] width 136 height 25
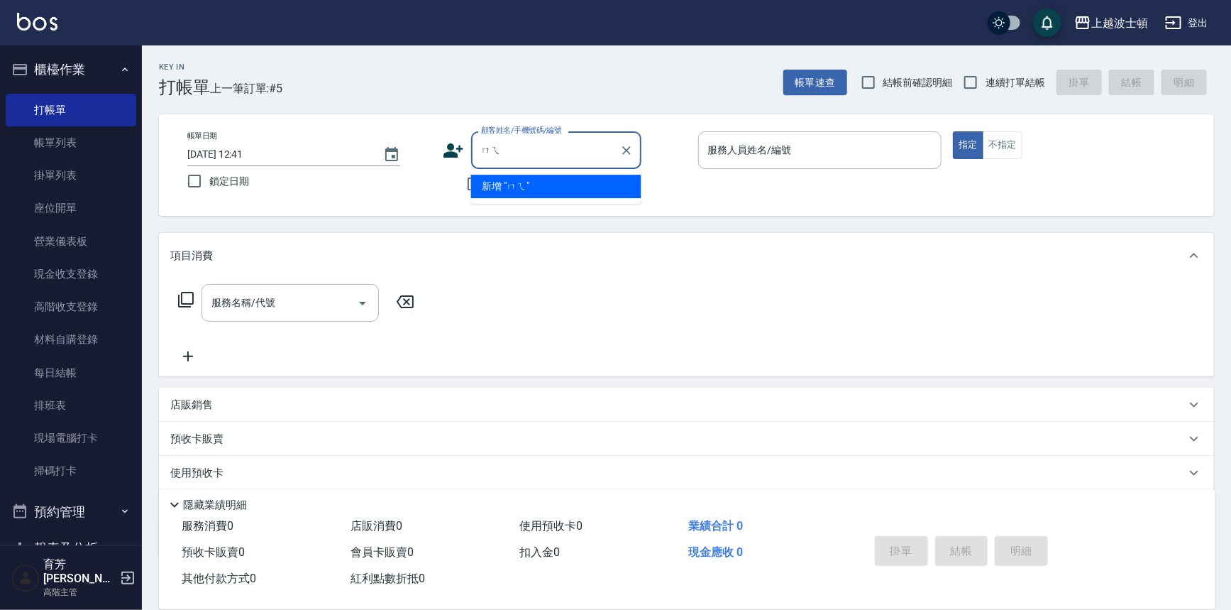
type input "沒"
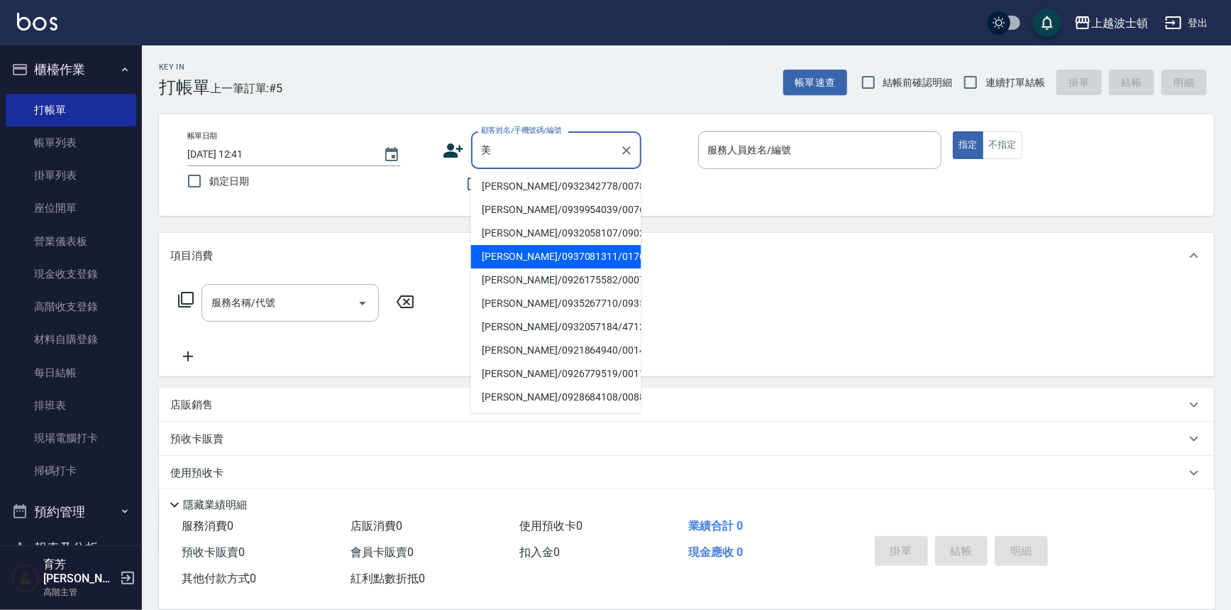
click at [523, 254] on li "[PERSON_NAME]/0937081311/01765" at bounding box center [556, 256] width 170 height 23
type input "[PERSON_NAME]/0937081311/01765"
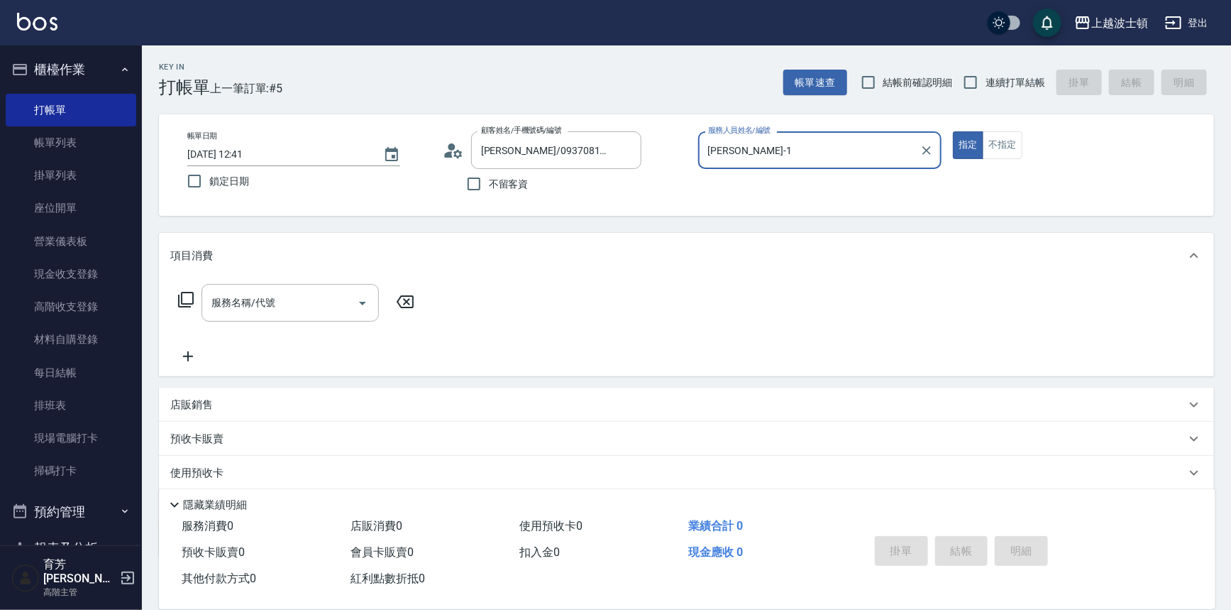
type input "[PERSON_NAME]-1"
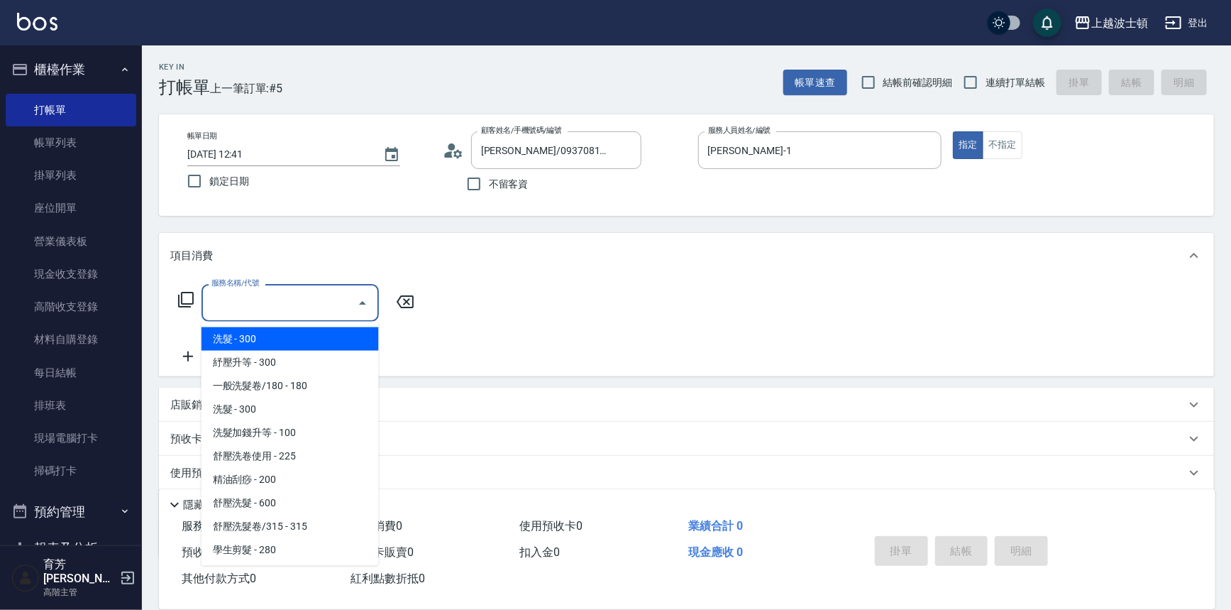
click at [270, 306] on input "服務名稱/代號" at bounding box center [279, 302] width 143 height 25
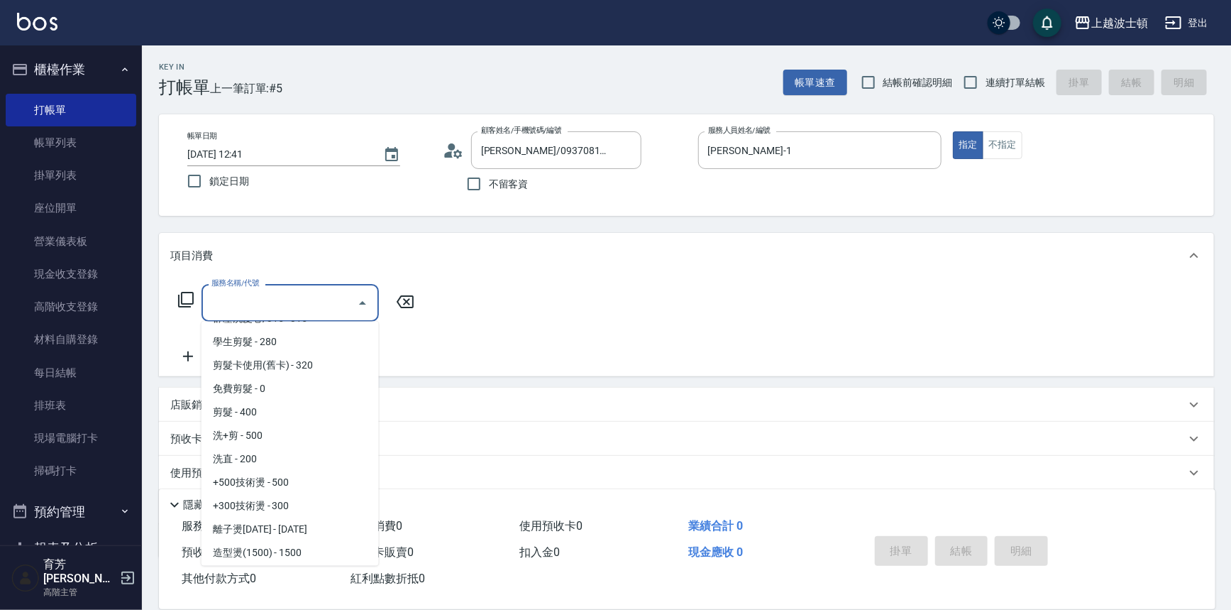
scroll to position [80, 0]
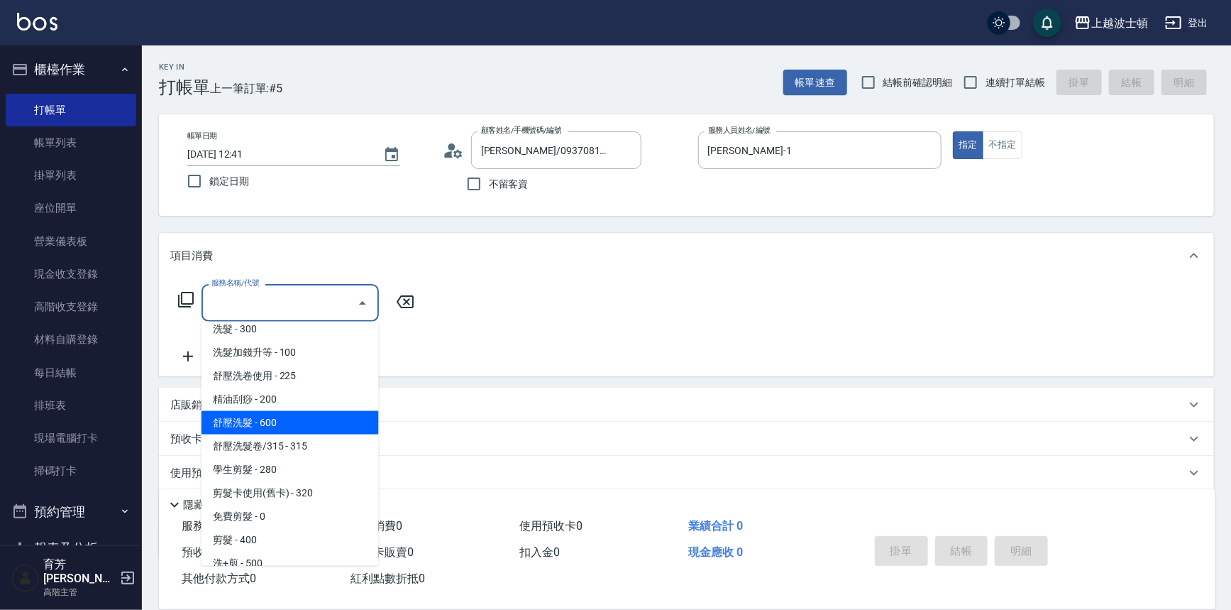
click at [295, 415] on span "舒壓洗髮 - 600" at bounding box center [290, 422] width 177 height 23
type input "舒壓洗髮(211)"
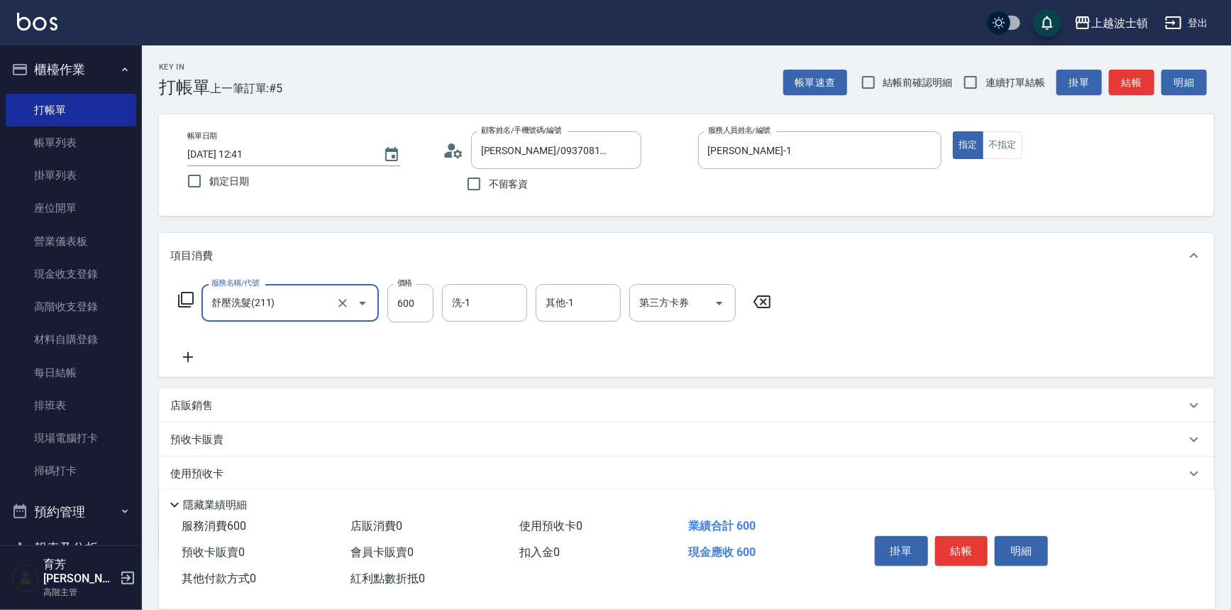
click at [187, 354] on icon at bounding box center [187, 356] width 35 height 17
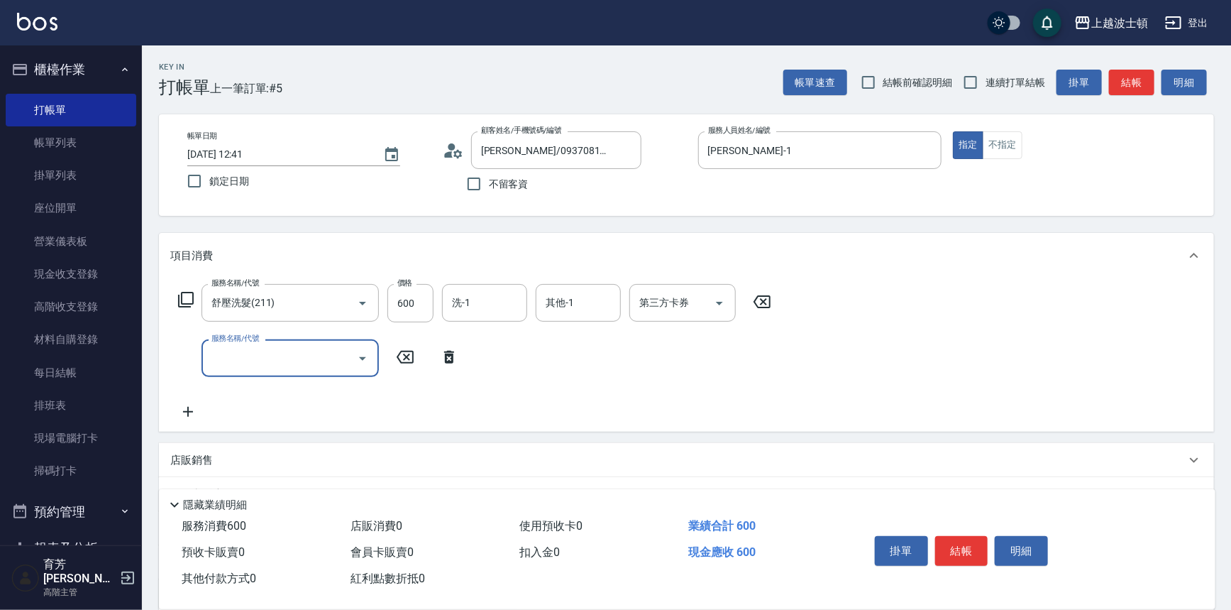
click at [256, 343] on div "服務名稱/代號" at bounding box center [290, 358] width 177 height 38
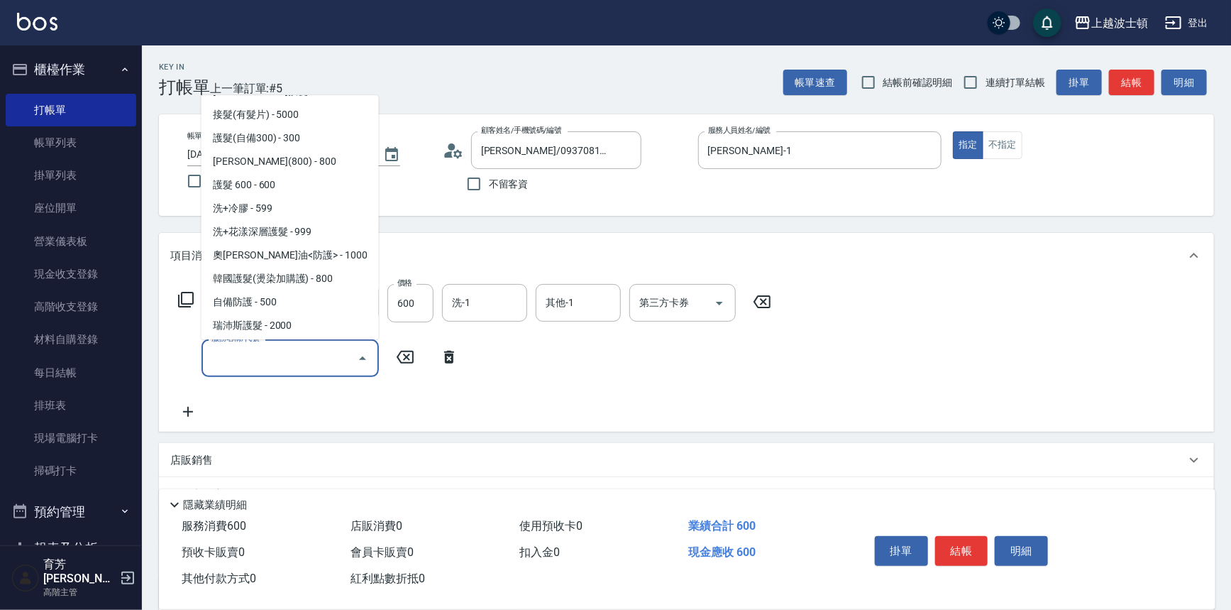
scroll to position [827, 0]
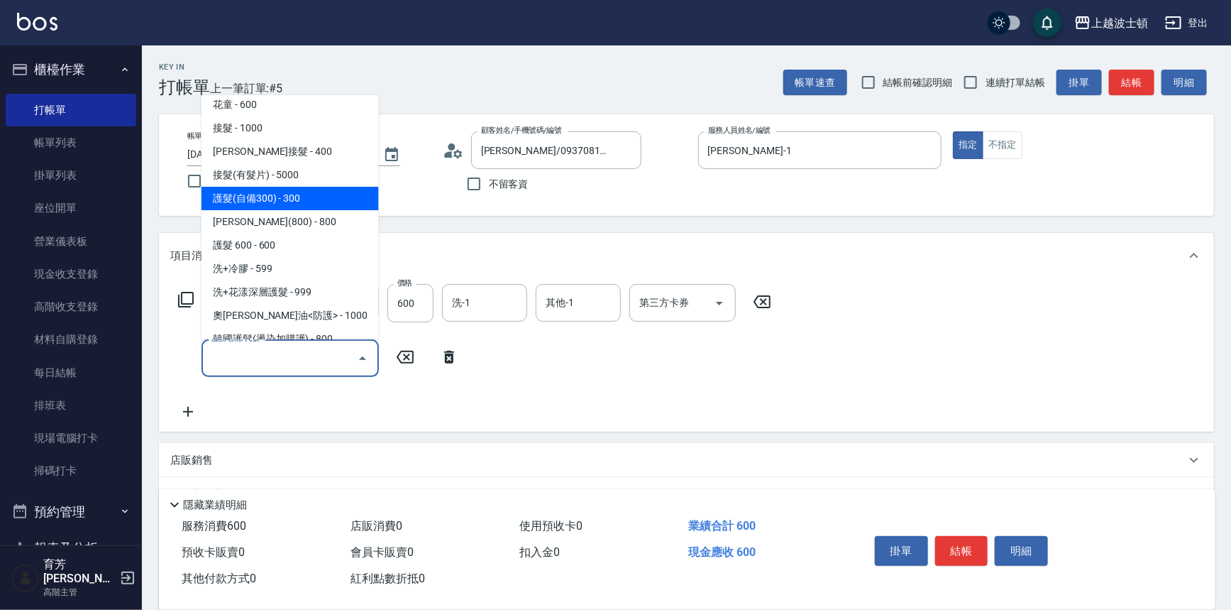
click at [336, 187] on span "護髮(自備300) - 300" at bounding box center [290, 198] width 177 height 23
type input "護髮(自備300)(701)"
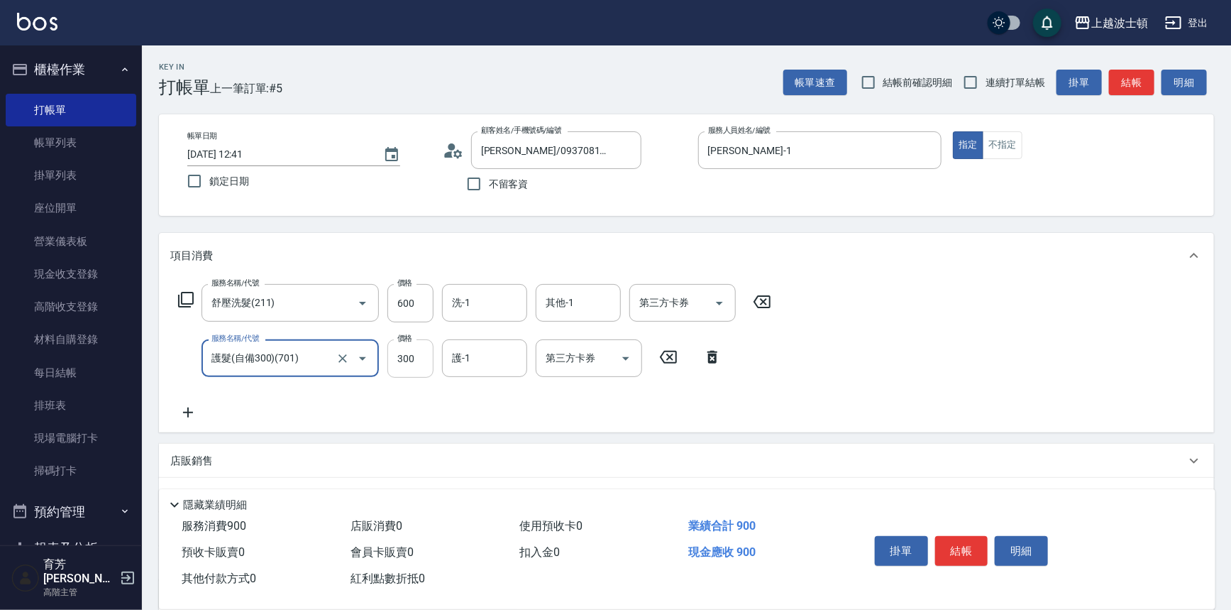
click at [387, 358] on input "300" at bounding box center [410, 358] width 46 height 38
type input "200"
click at [403, 285] on label "價格" at bounding box center [404, 282] width 15 height 11
click at [403, 285] on input "600" at bounding box center [410, 303] width 46 height 38
type input "540"
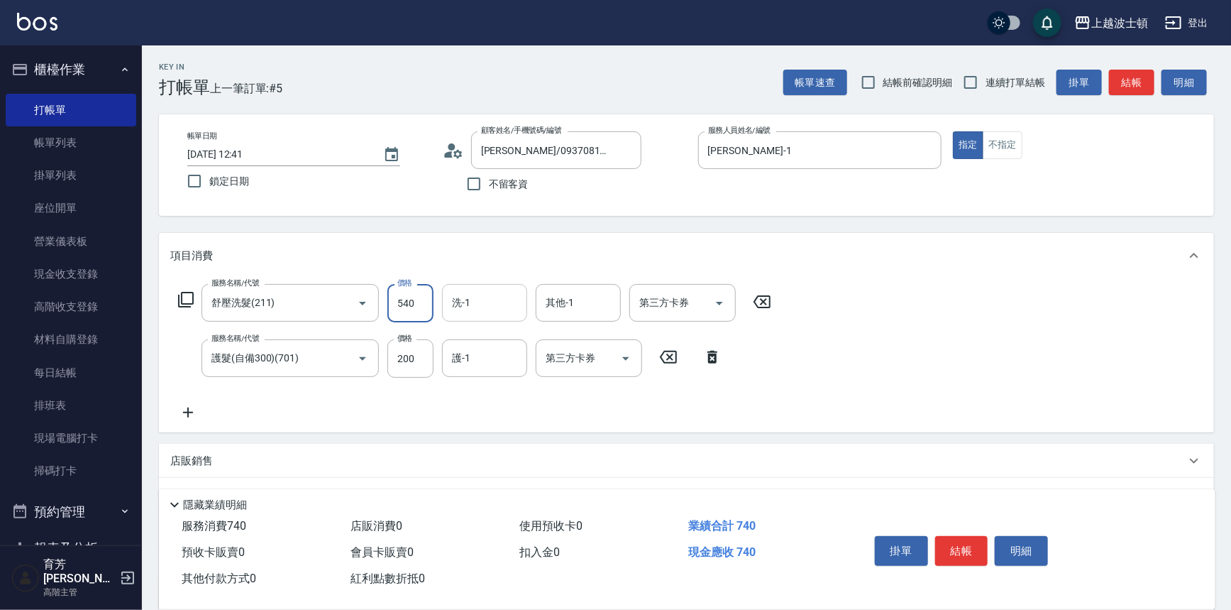
click at [475, 311] on input "洗-1" at bounding box center [485, 302] width 72 height 25
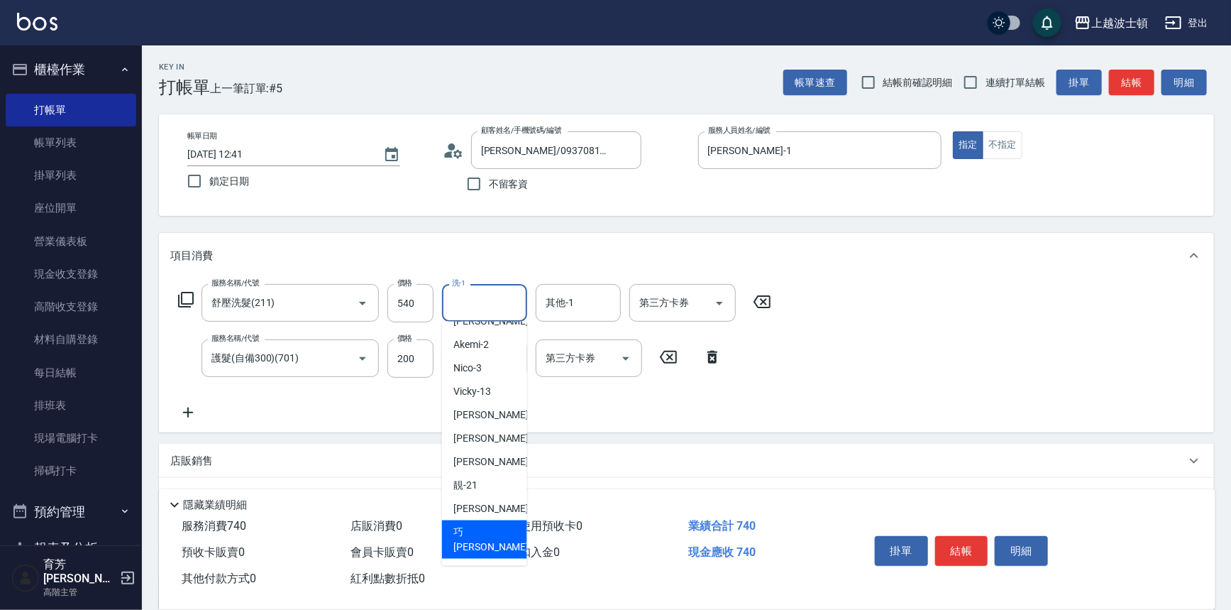
scroll to position [0, 0]
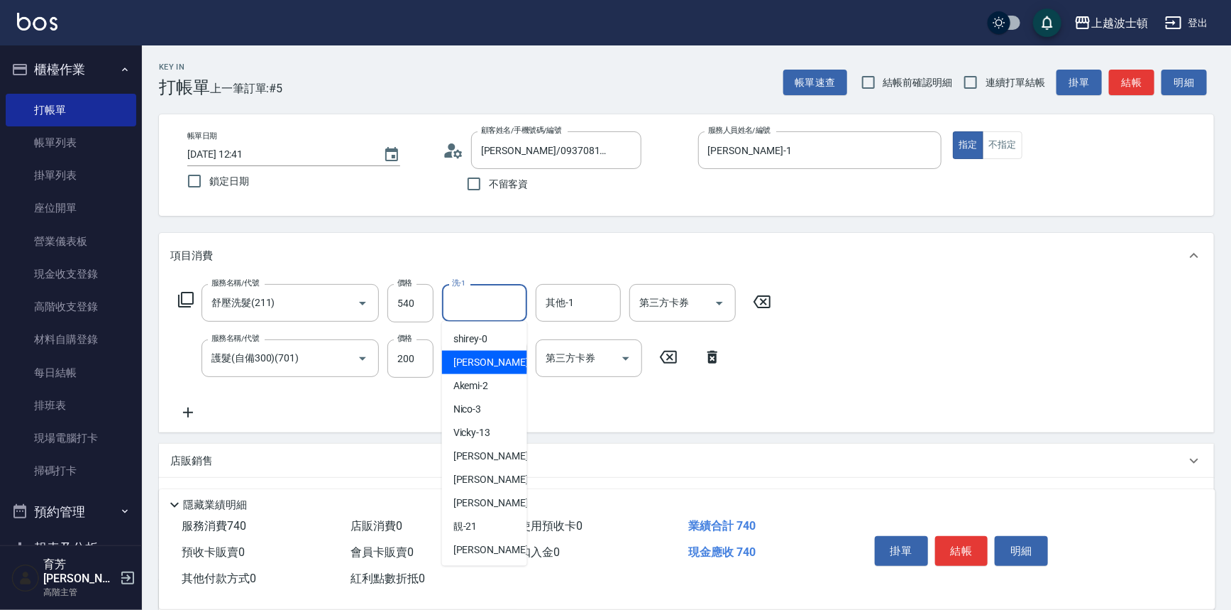
drag, startPoint x: 467, startPoint y: 361, endPoint x: 574, endPoint y: 323, distance: 113.8
click at [473, 358] on span "[PERSON_NAME] -1" at bounding box center [495, 362] width 84 height 15
type input "[PERSON_NAME]-1"
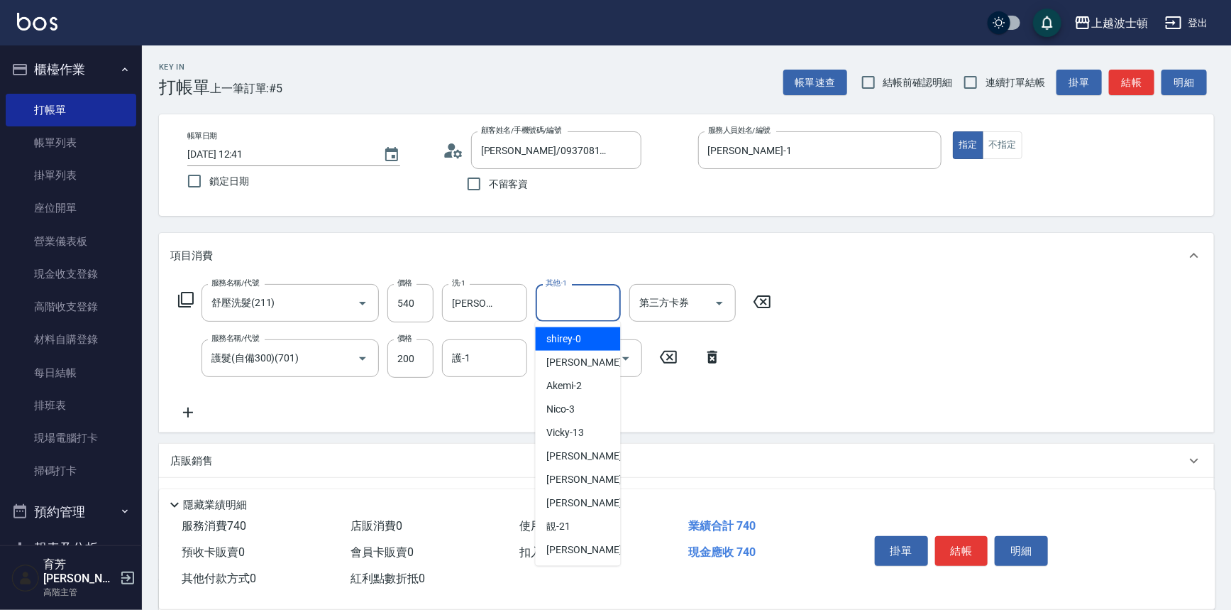
click at [576, 306] on input "其他-1" at bounding box center [578, 302] width 72 height 25
drag, startPoint x: 609, startPoint y: 362, endPoint x: 550, endPoint y: 341, distance: 62.6
click at [607, 361] on div "[PERSON_NAME] -1" at bounding box center [578, 362] width 85 height 23
type input "[PERSON_NAME]-1"
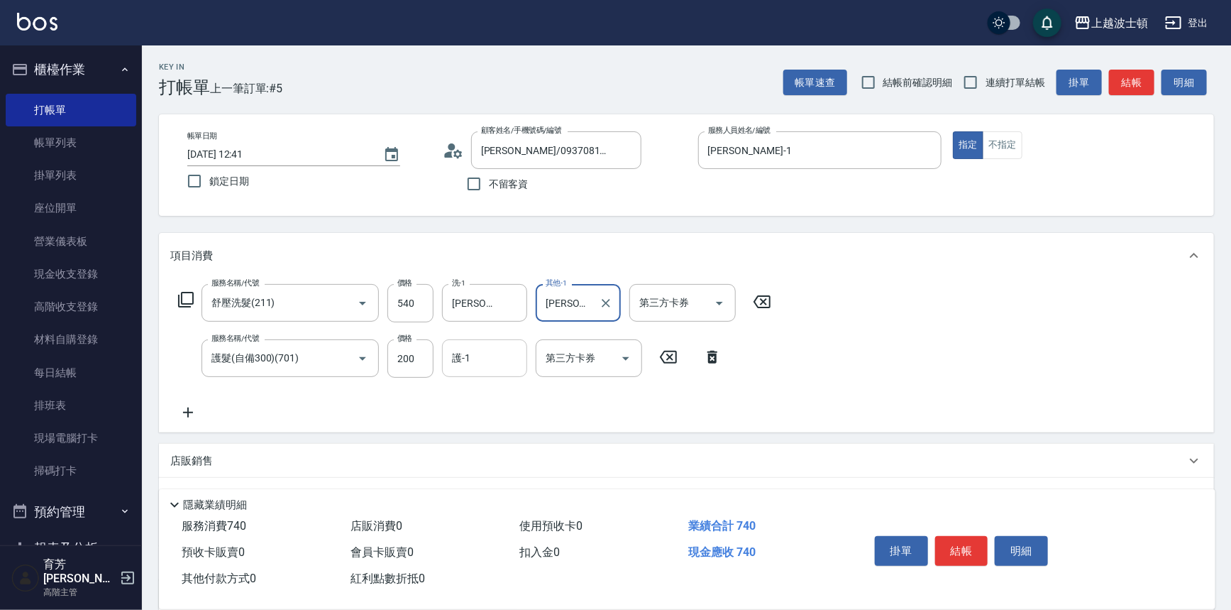
drag, startPoint x: 491, startPoint y: 370, endPoint x: 483, endPoint y: 347, distance: 24.3
click at [490, 370] on div "護-1" at bounding box center [484, 358] width 85 height 38
drag, startPoint x: 471, startPoint y: 370, endPoint x: 468, endPoint y: 340, distance: 29.9
click at [468, 366] on div "護-1" at bounding box center [484, 358] width 85 height 38
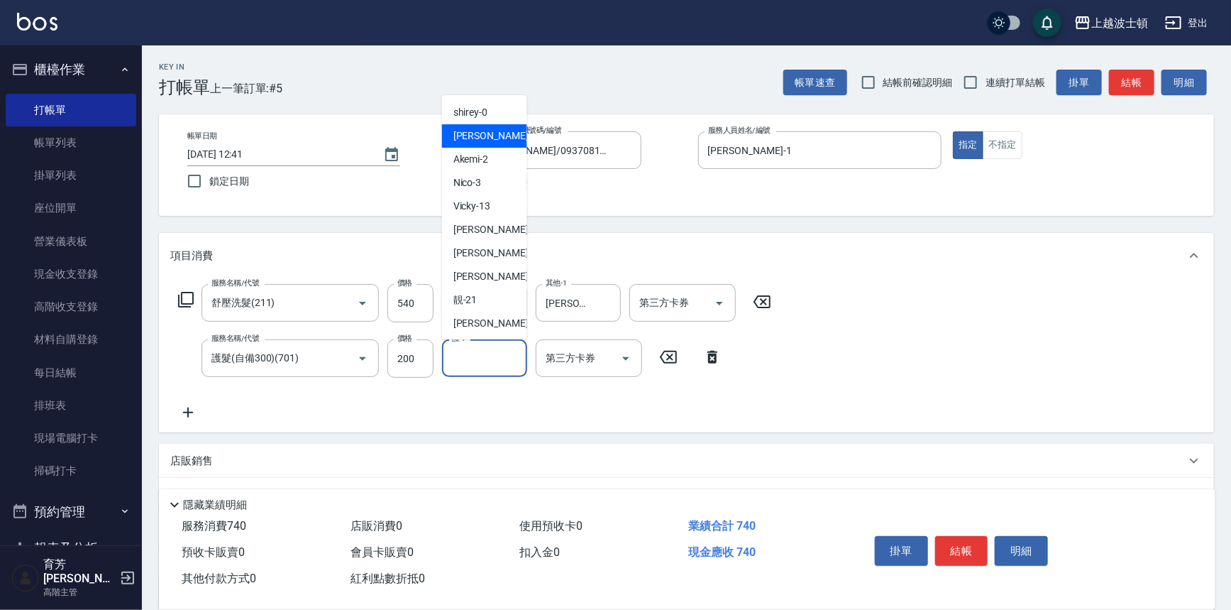
click at [461, 145] on div "[PERSON_NAME] -1" at bounding box center [484, 135] width 85 height 23
type input "[PERSON_NAME]-1"
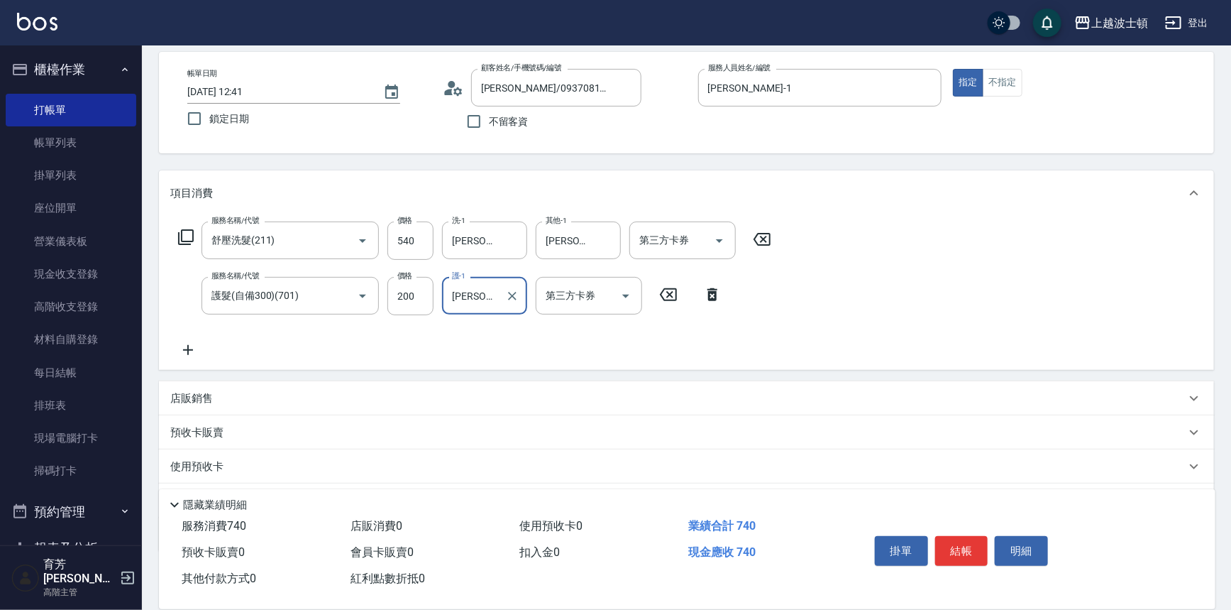
scroll to position [137, 0]
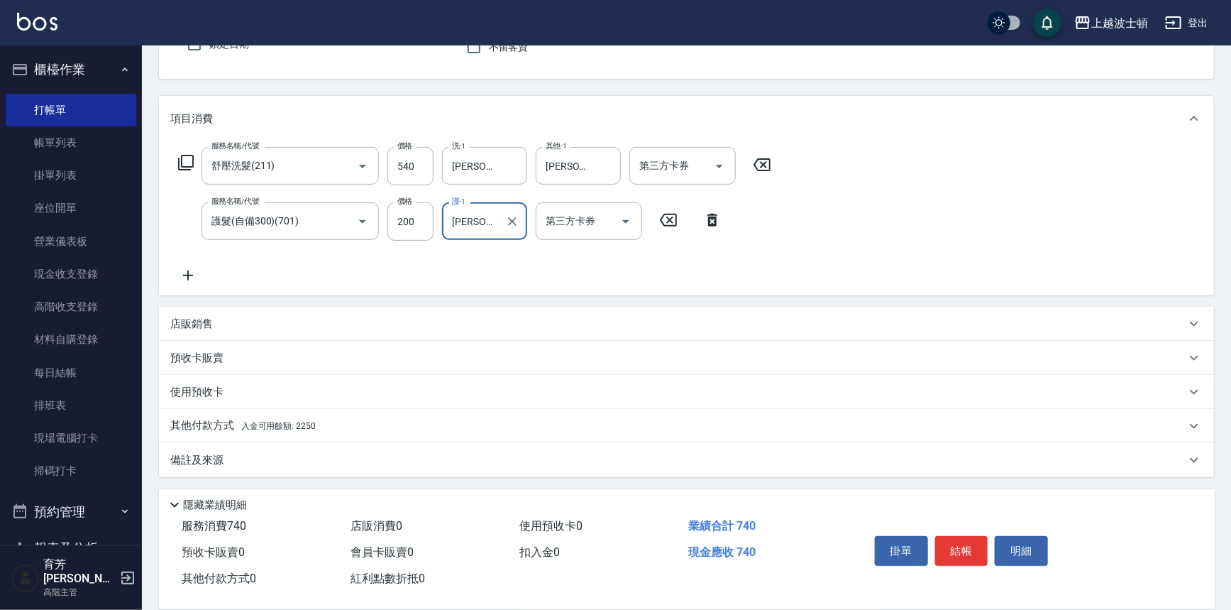
click at [387, 436] on div "其他付款方式 入金可用餘額: 2250" at bounding box center [686, 426] width 1055 height 34
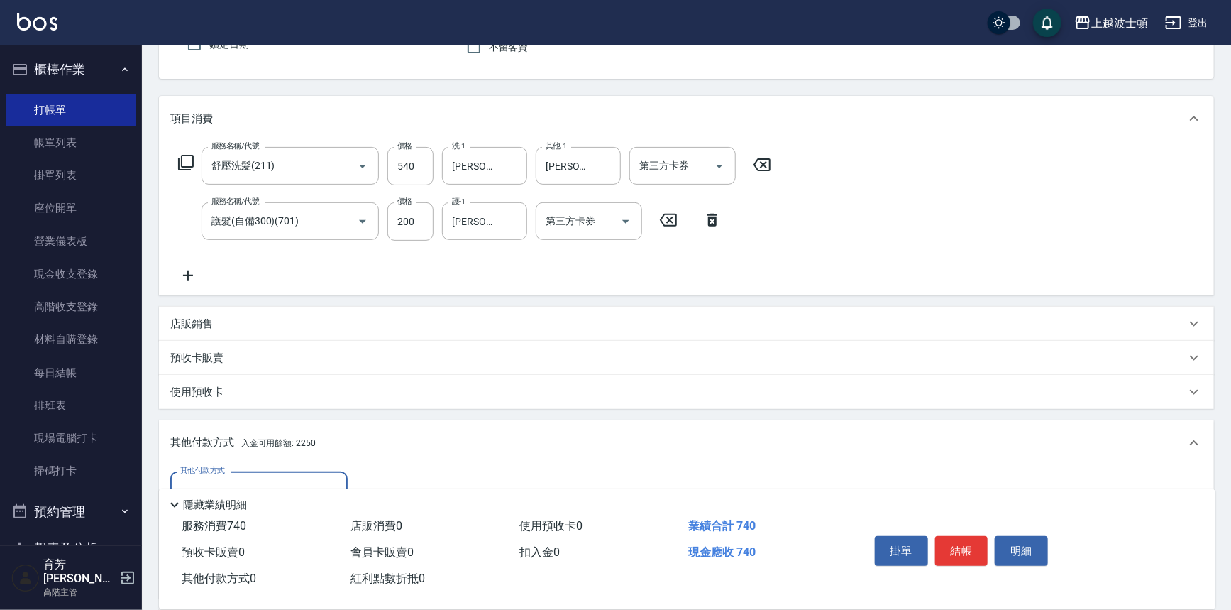
scroll to position [0, 0]
click at [291, 435] on p "其他付款方式 入金可用餘額: 2250" at bounding box center [242, 443] width 145 height 16
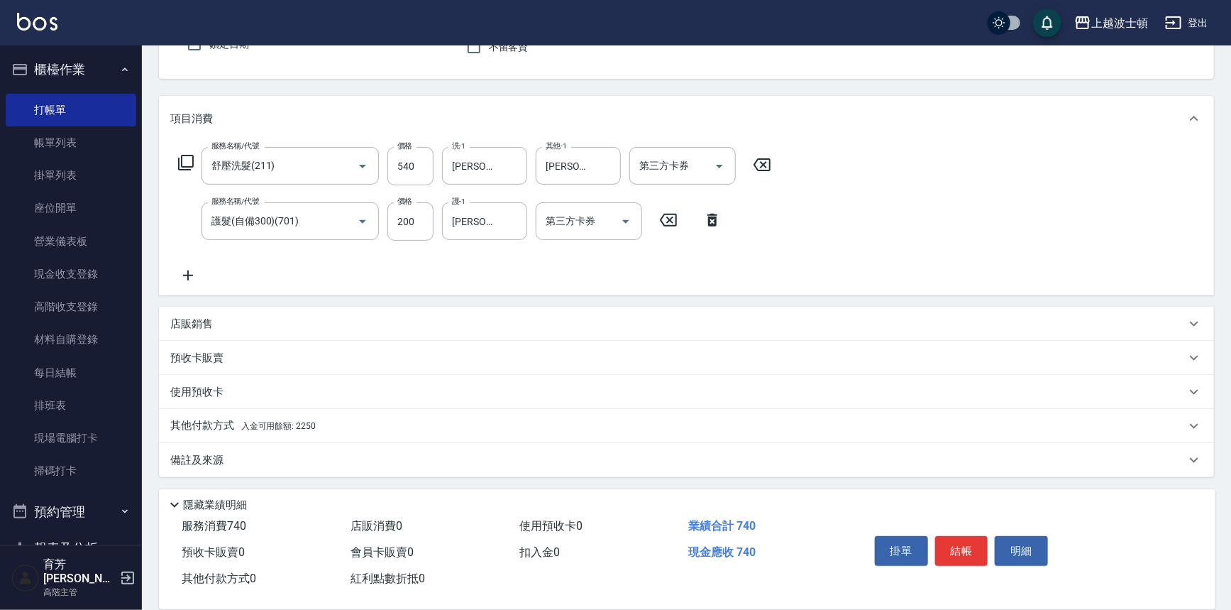
click at [313, 398] on div "使用預收卡" at bounding box center [678, 392] width 1016 height 15
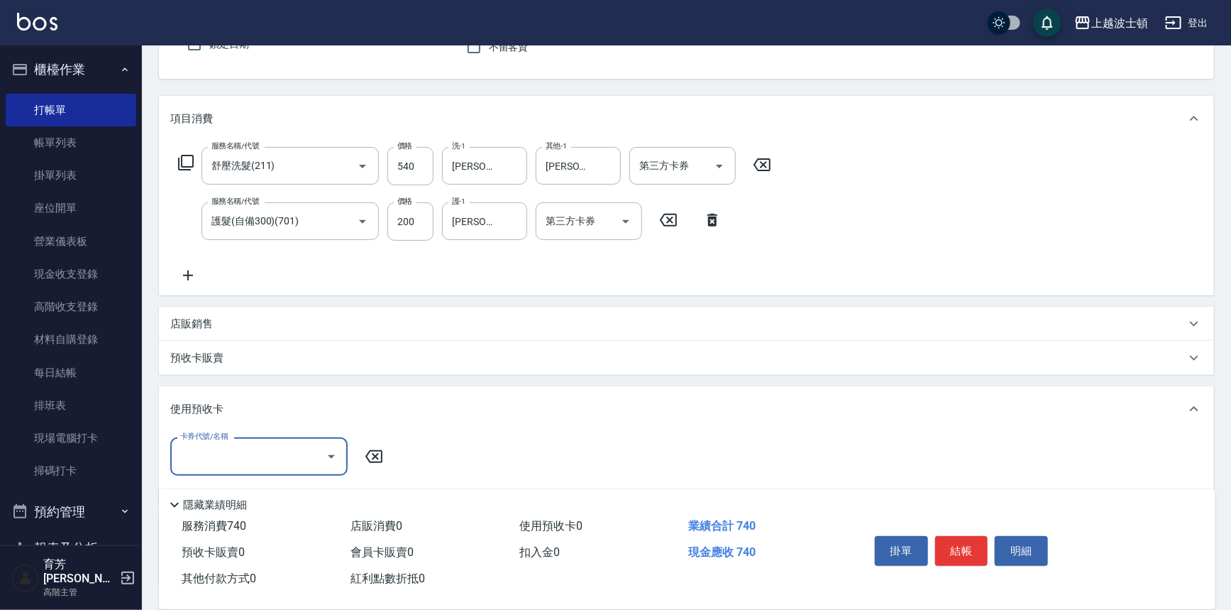
click at [413, 403] on div "使用預收卡" at bounding box center [678, 409] width 1016 height 15
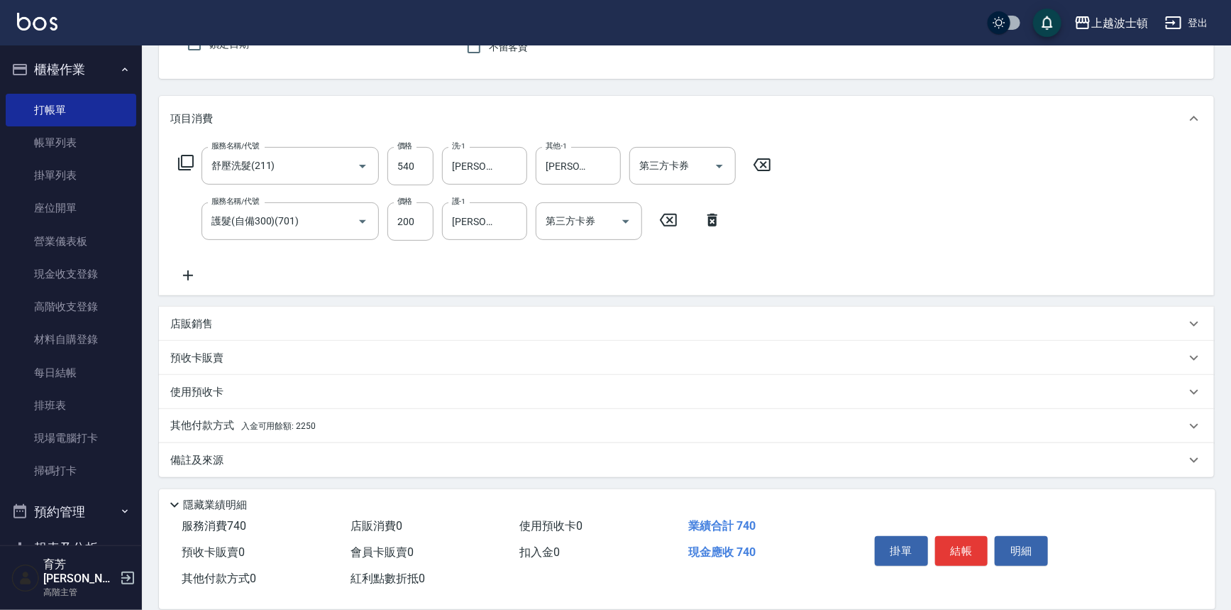
click at [265, 427] on span "入金可用餘額: 2250" at bounding box center [278, 426] width 75 height 10
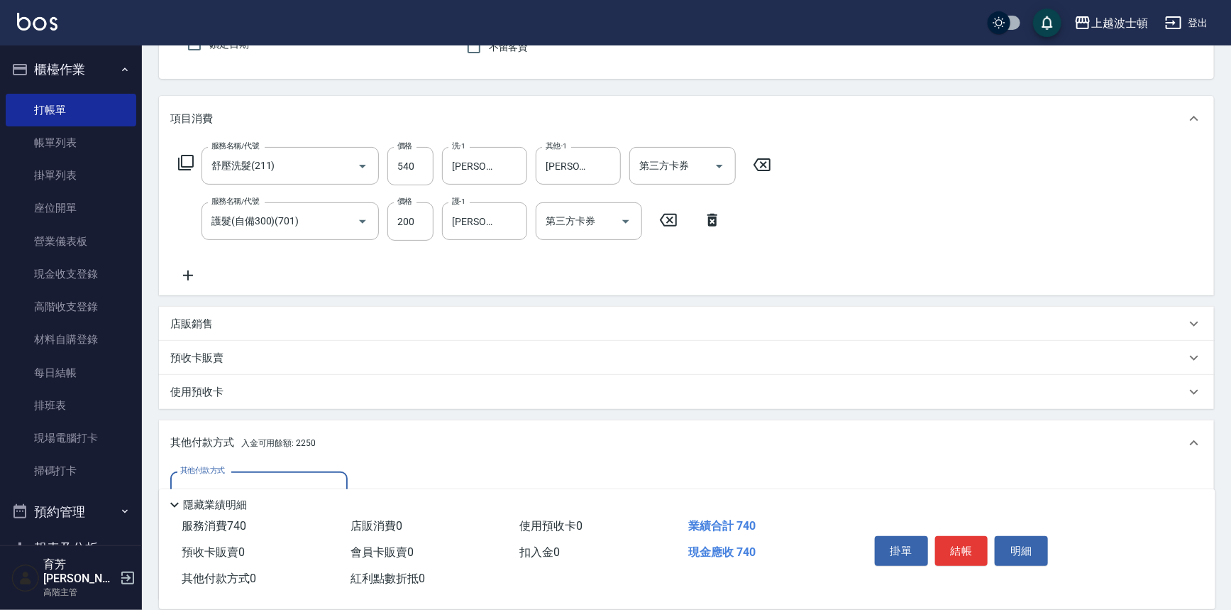
scroll to position [304, 0]
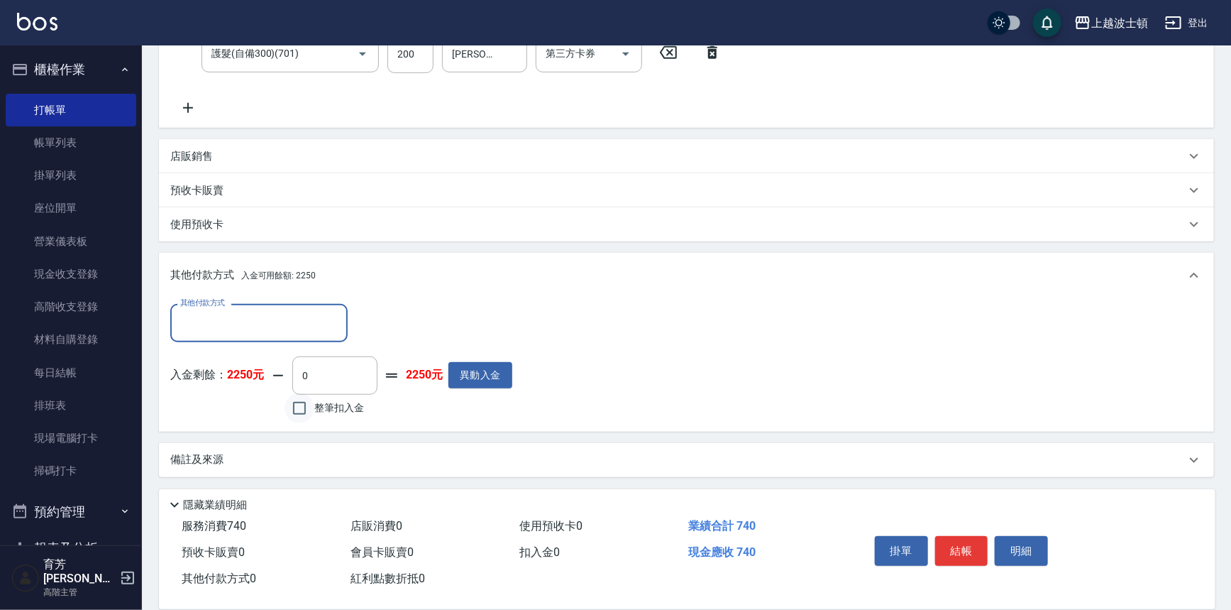
click at [307, 405] on input "整筆扣入金" at bounding box center [300, 408] width 30 height 30
checkbox input "true"
type input "740"
click at [951, 549] on button "結帳" at bounding box center [961, 551] width 53 height 30
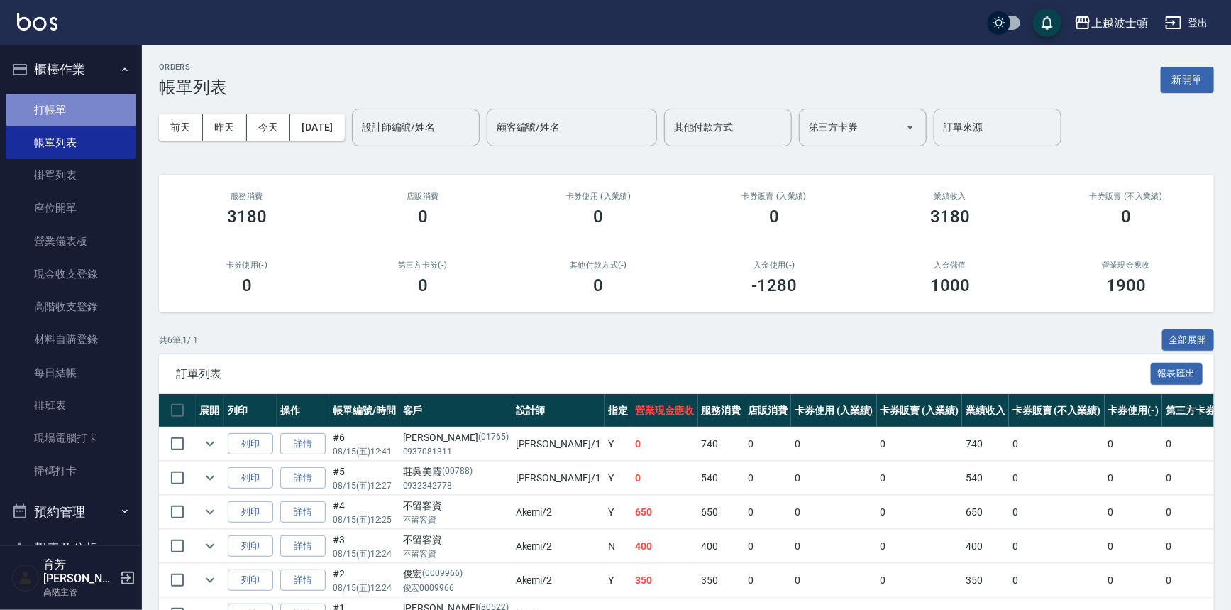
click at [82, 104] on link "打帳單" at bounding box center [71, 110] width 131 height 33
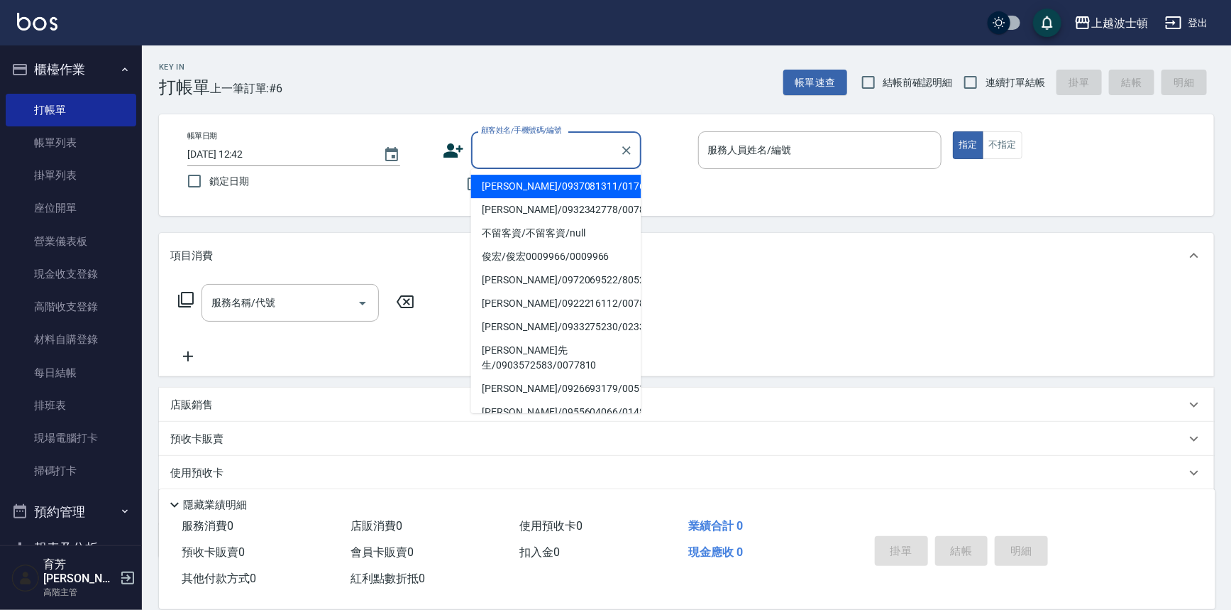
click at [500, 148] on input "顧客姓名/手機號碼/編號" at bounding box center [546, 150] width 136 height 25
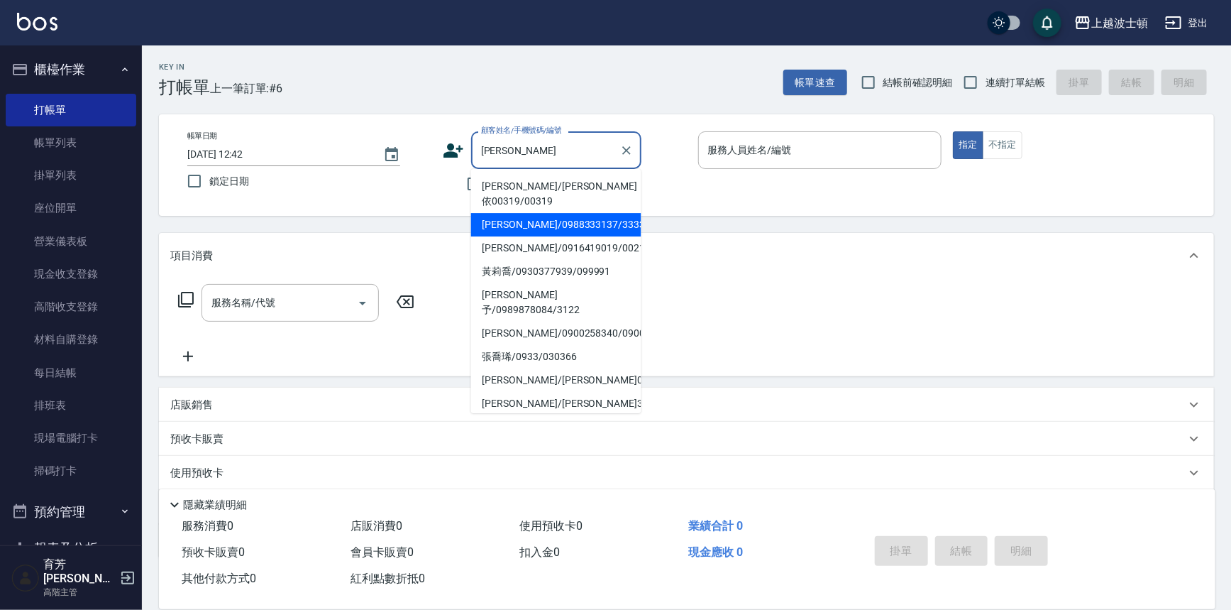
click at [512, 213] on li "[PERSON_NAME]/0988333137/333331" at bounding box center [556, 224] width 170 height 23
type input "[PERSON_NAME]/0988333137/333331"
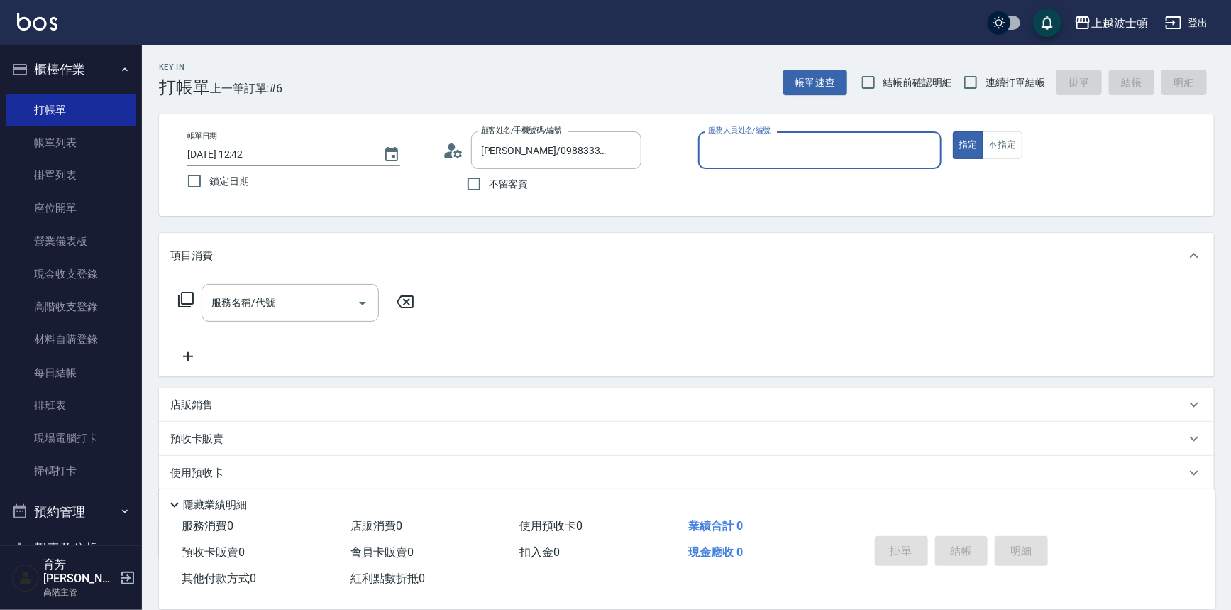
type input "[PERSON_NAME]-1"
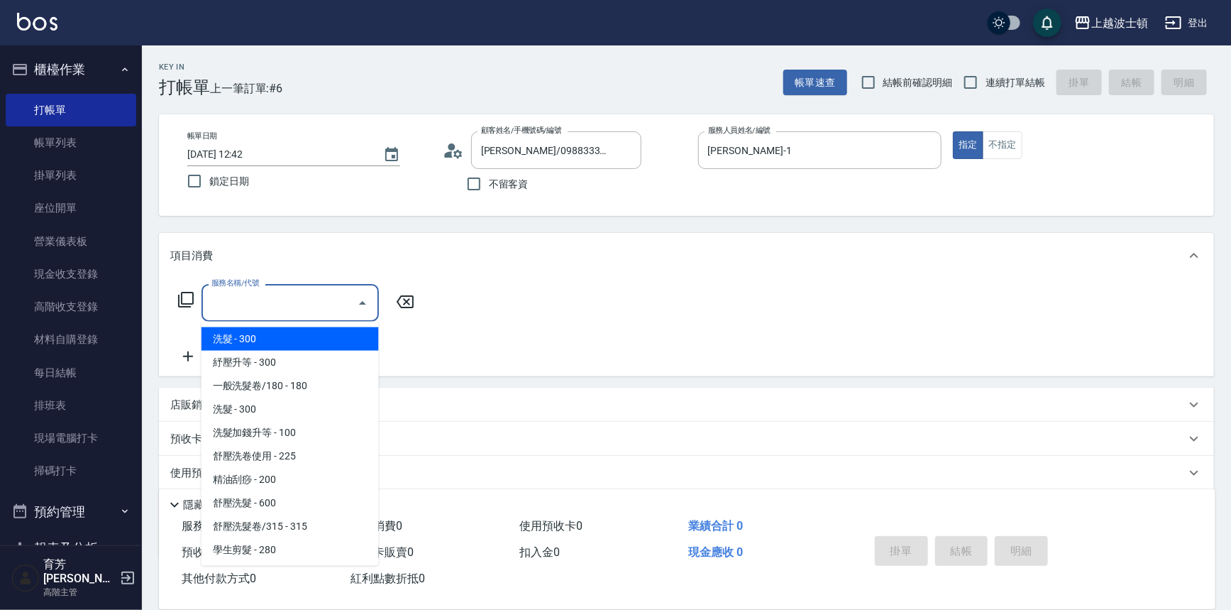
click at [272, 304] on input "服務名稱/代號" at bounding box center [279, 302] width 143 height 25
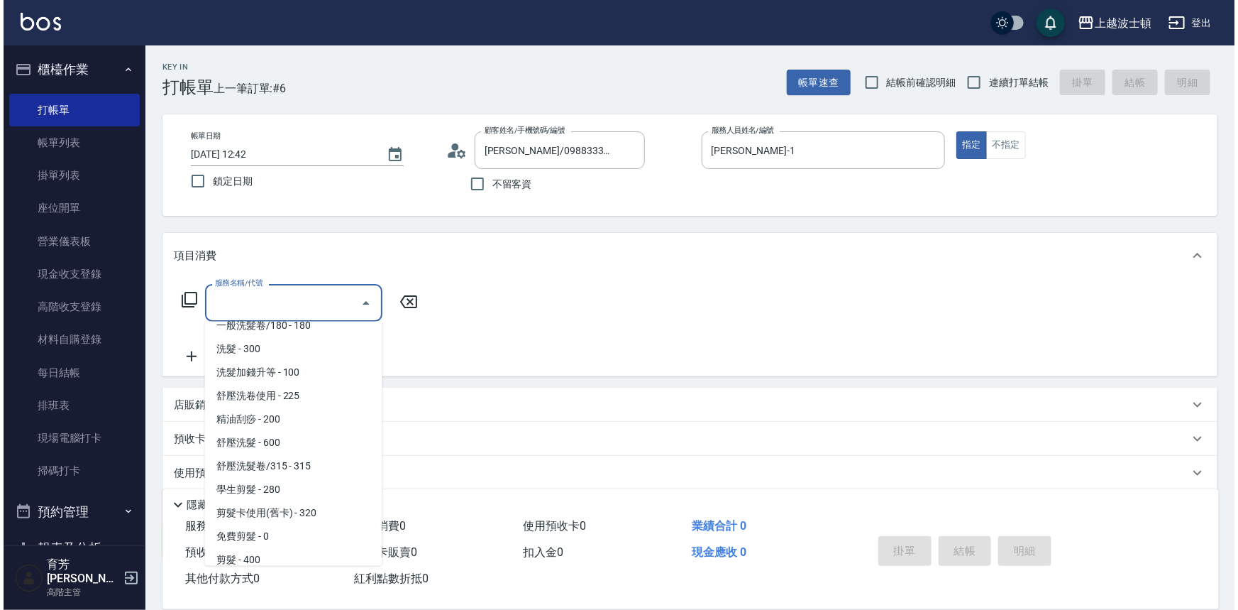
scroll to position [74, 0]
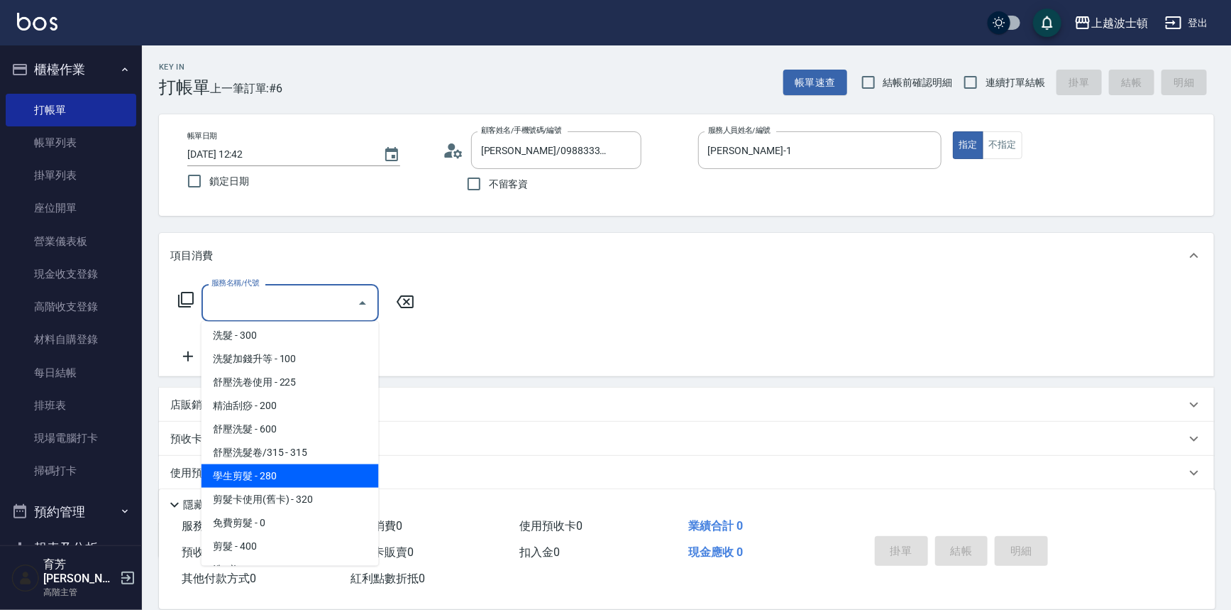
click at [307, 474] on span "學生剪髮 - 280" at bounding box center [290, 475] width 177 height 23
type input "學生剪髮(301)"
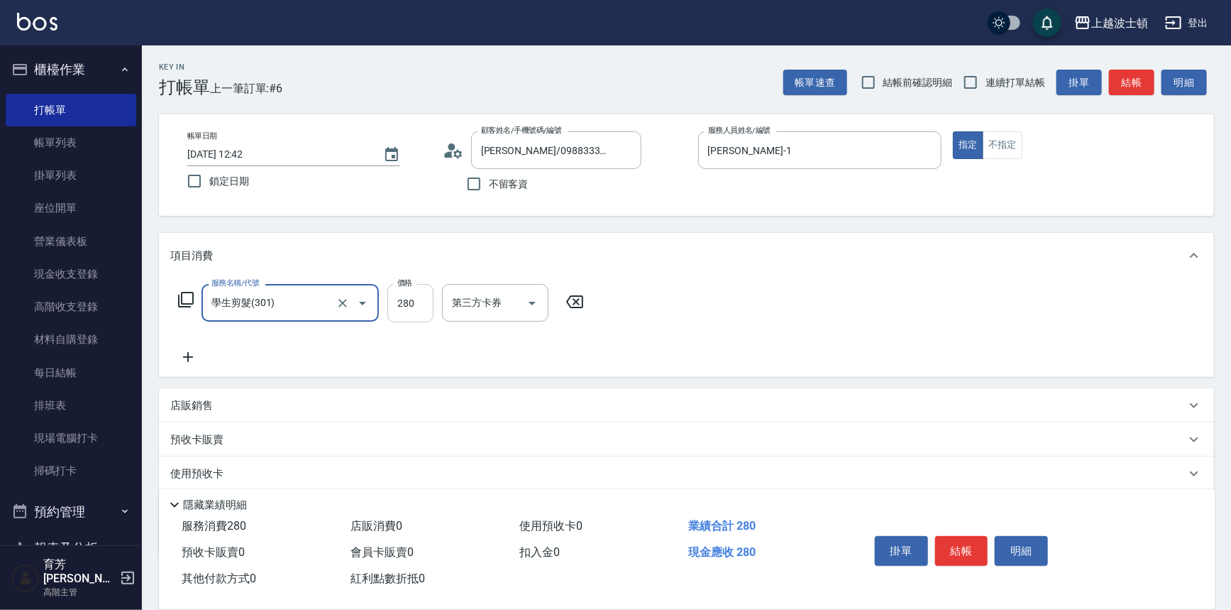
click at [399, 293] on input "280" at bounding box center [410, 303] width 46 height 38
type input "200"
click at [958, 544] on button "結帳" at bounding box center [961, 551] width 53 height 30
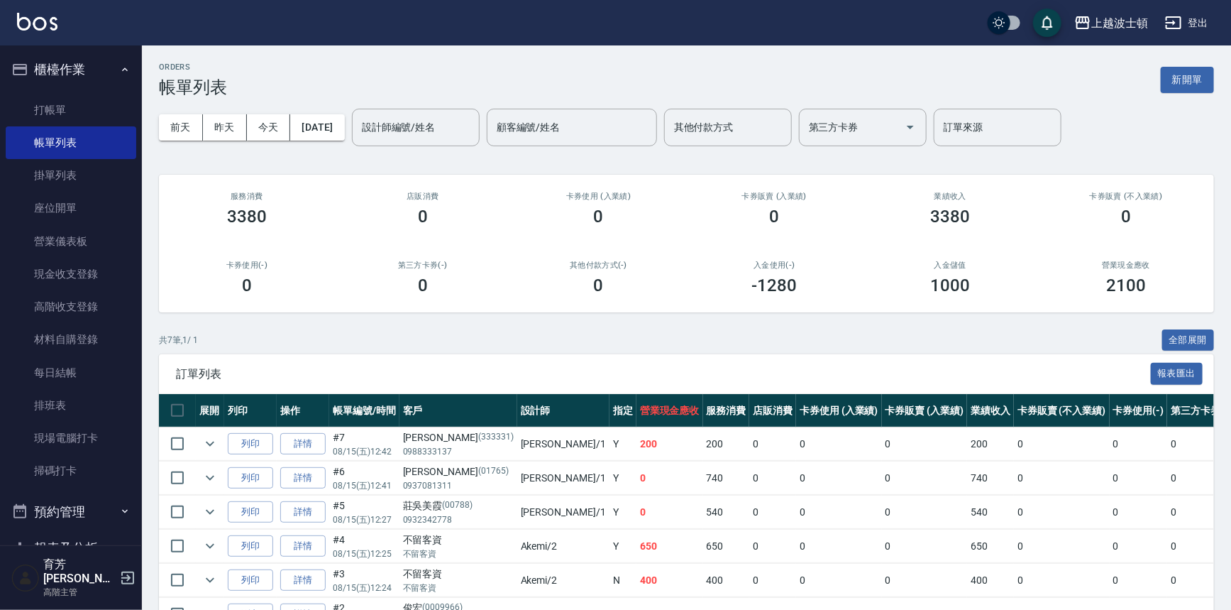
click at [405, 127] on input "設計師編號/姓名" at bounding box center [415, 127] width 115 height 25
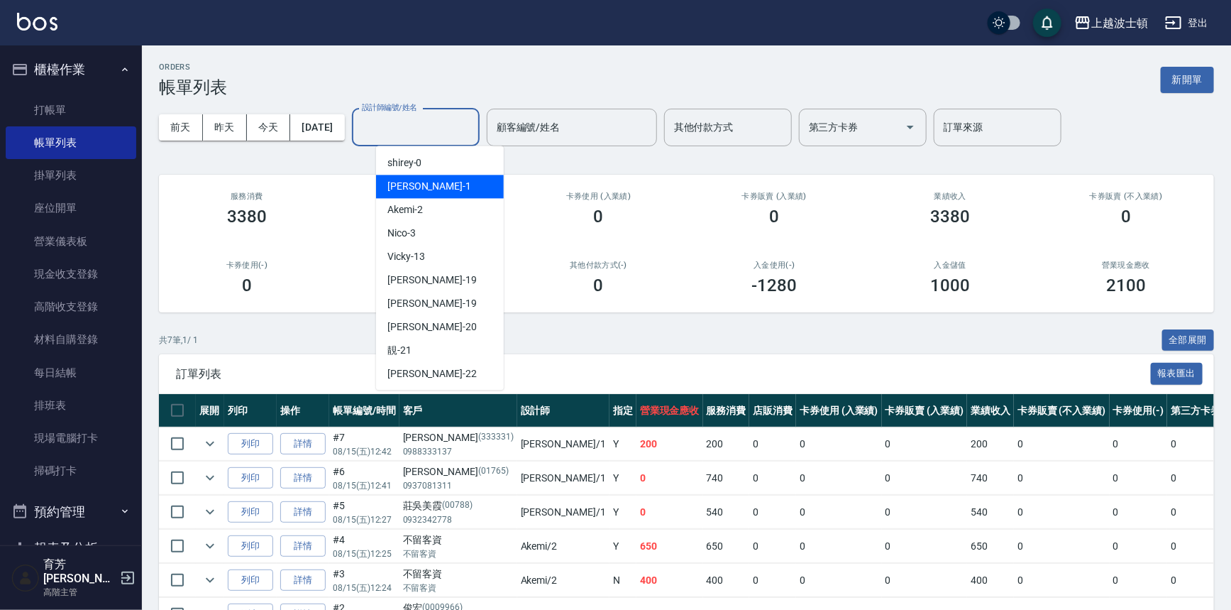
click at [405, 182] on span "[PERSON_NAME] -1" at bounding box center [429, 186] width 84 height 15
type input "[PERSON_NAME]-1"
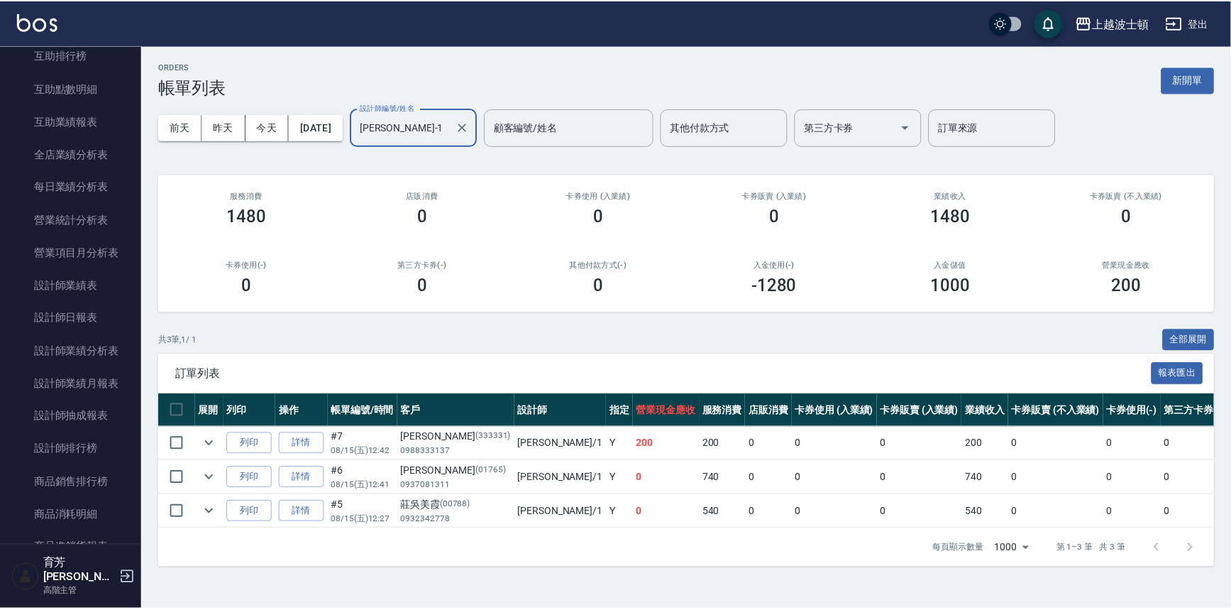
scroll to position [766, 0]
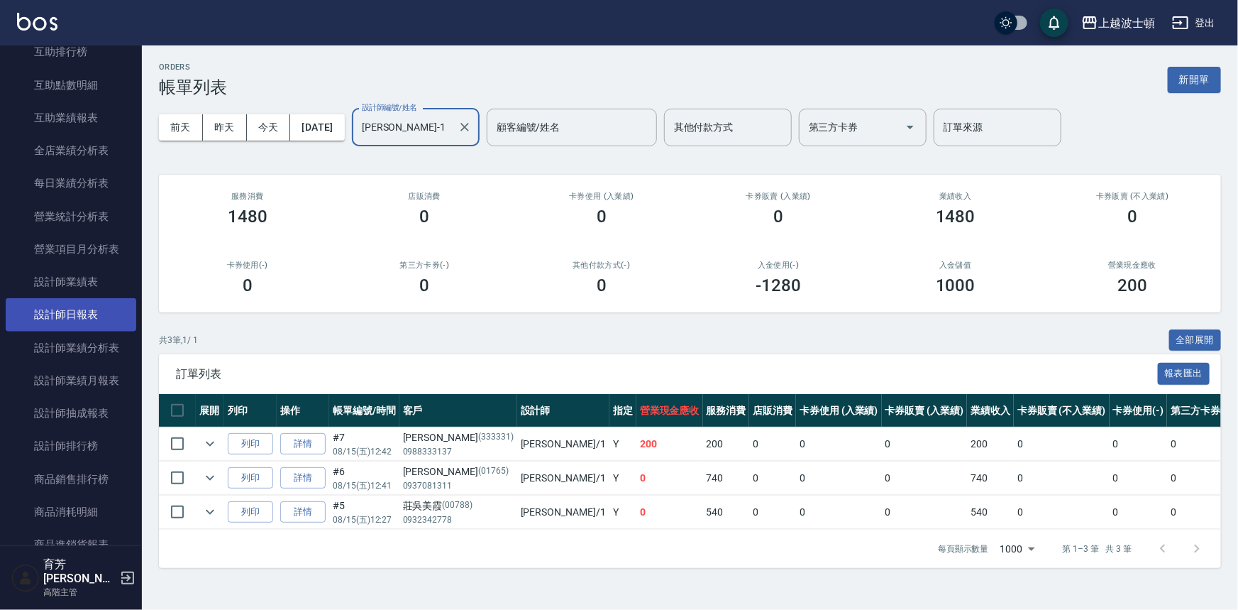
click at [70, 312] on link "設計師日報表" at bounding box center [71, 314] width 131 height 33
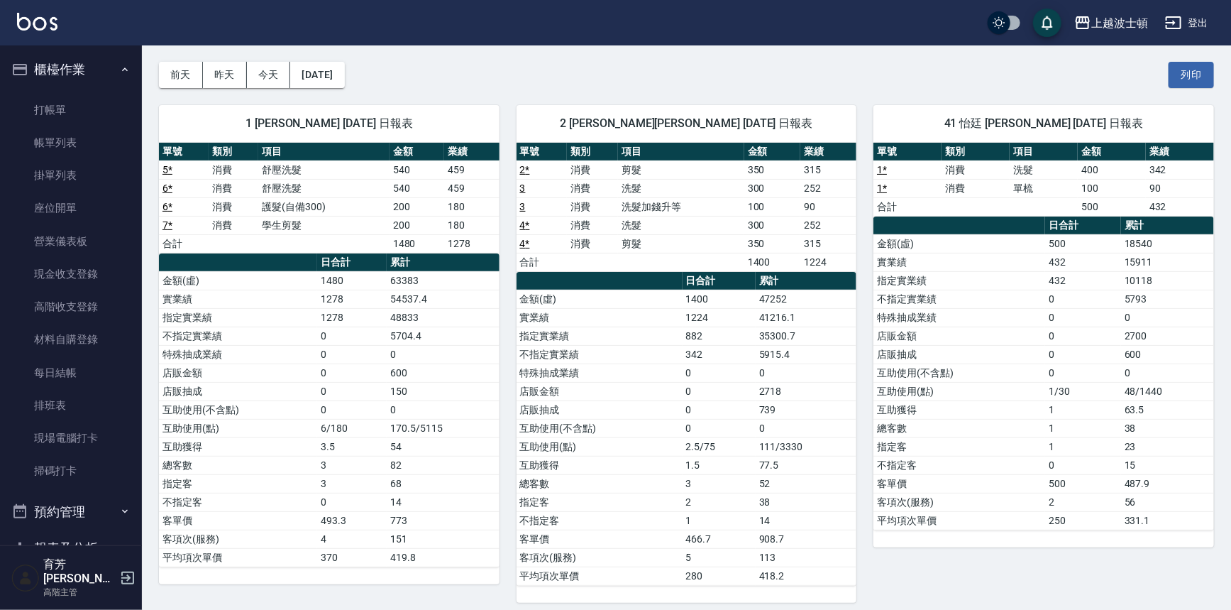
scroll to position [38, 0]
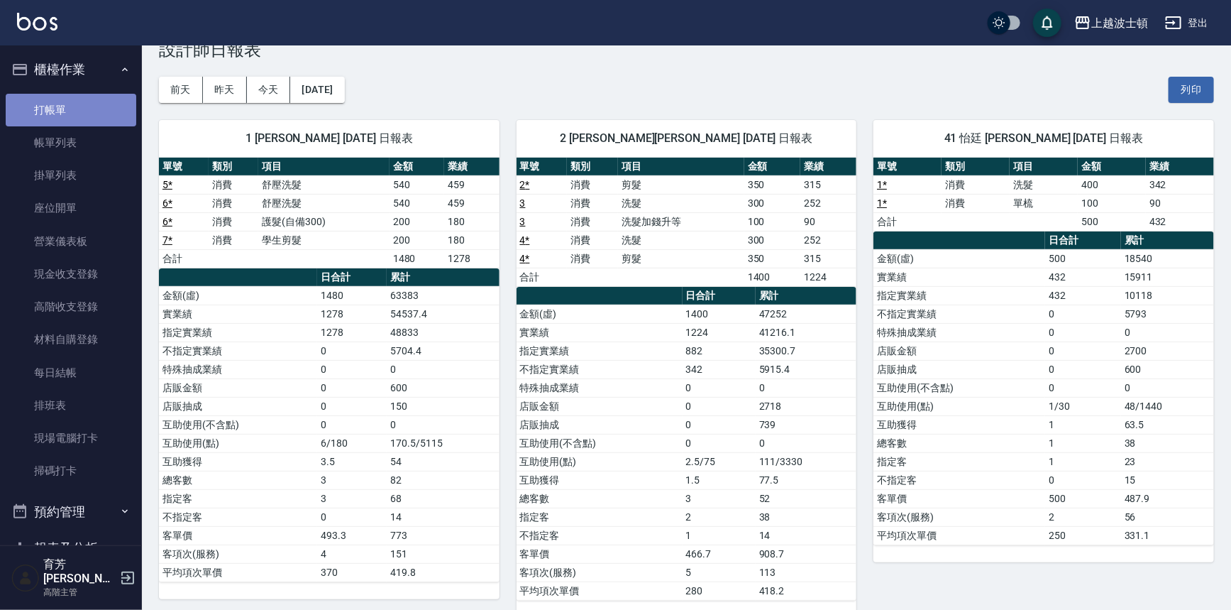
click at [72, 107] on link "打帳單" at bounding box center [71, 110] width 131 height 33
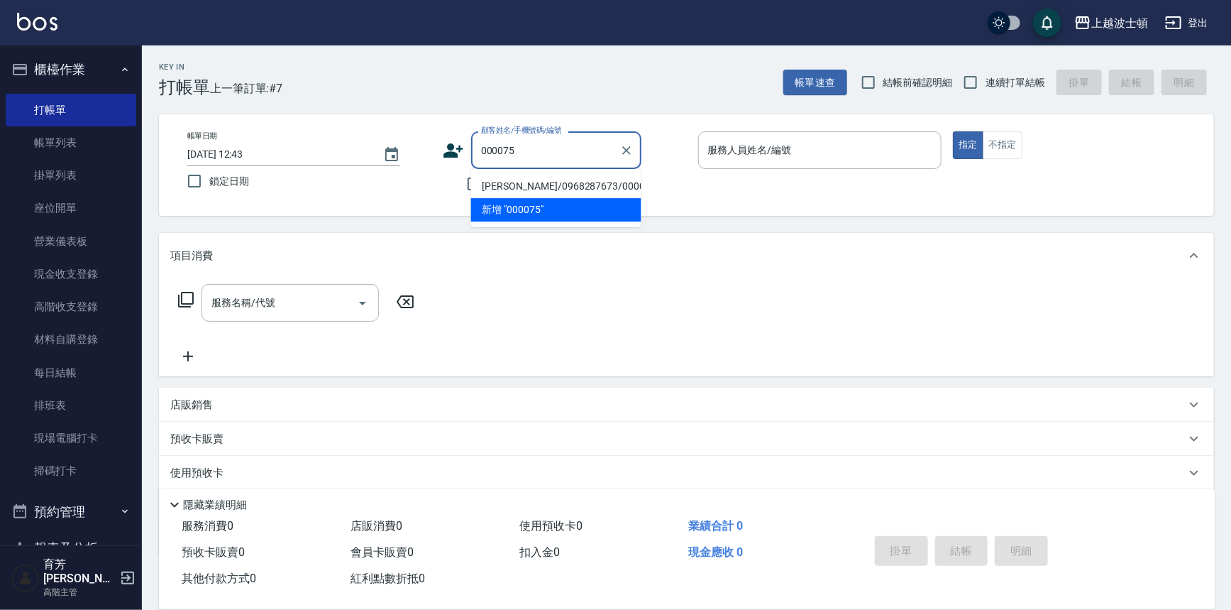
click at [502, 189] on li "[PERSON_NAME]/0968287673/000075" at bounding box center [556, 186] width 170 height 23
type input "[PERSON_NAME]/0968287673/000075"
type input "Akemi-2"
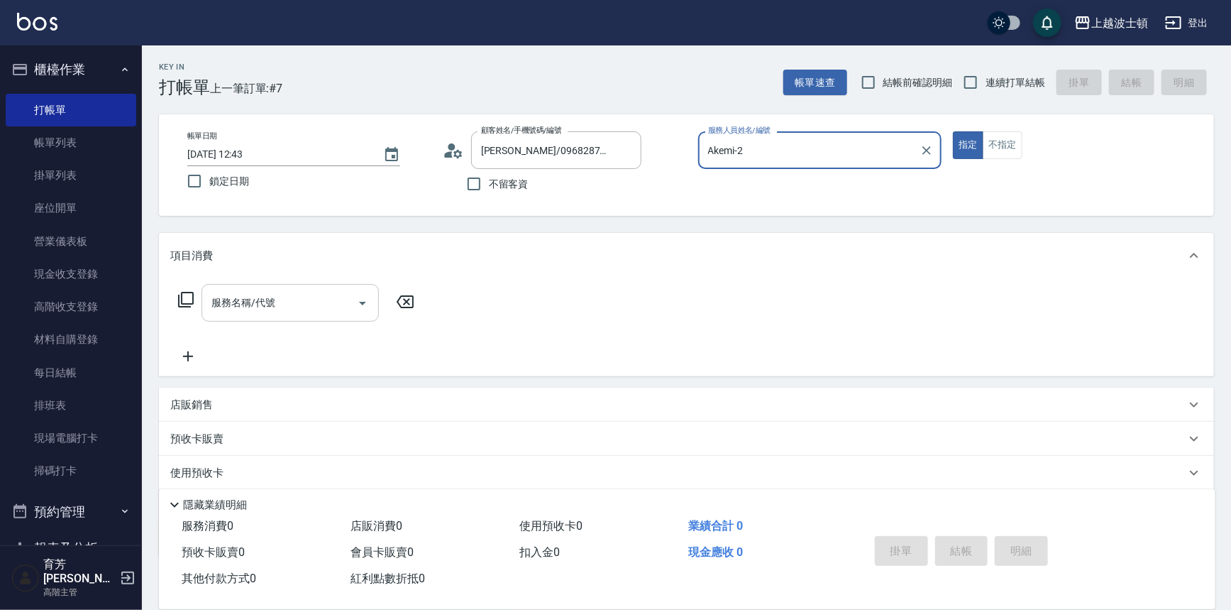
click at [244, 306] on input "服務名稱/代號" at bounding box center [279, 302] width 143 height 25
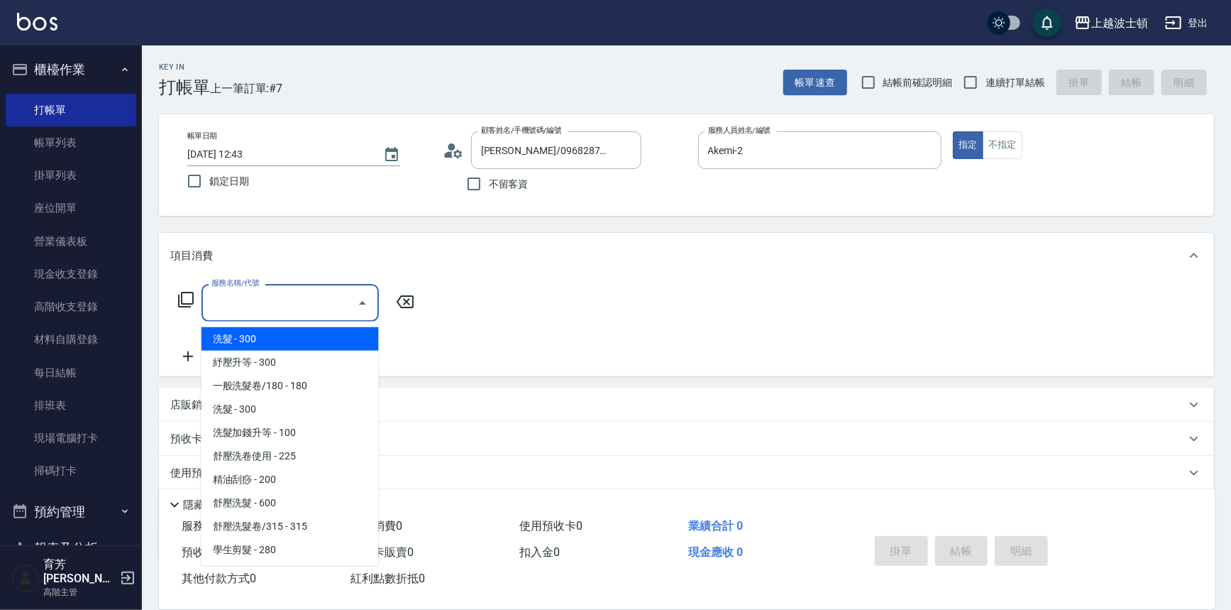
click at [303, 331] on span "洗髮 - 300" at bounding box center [290, 338] width 177 height 23
type input "洗髮(201)"
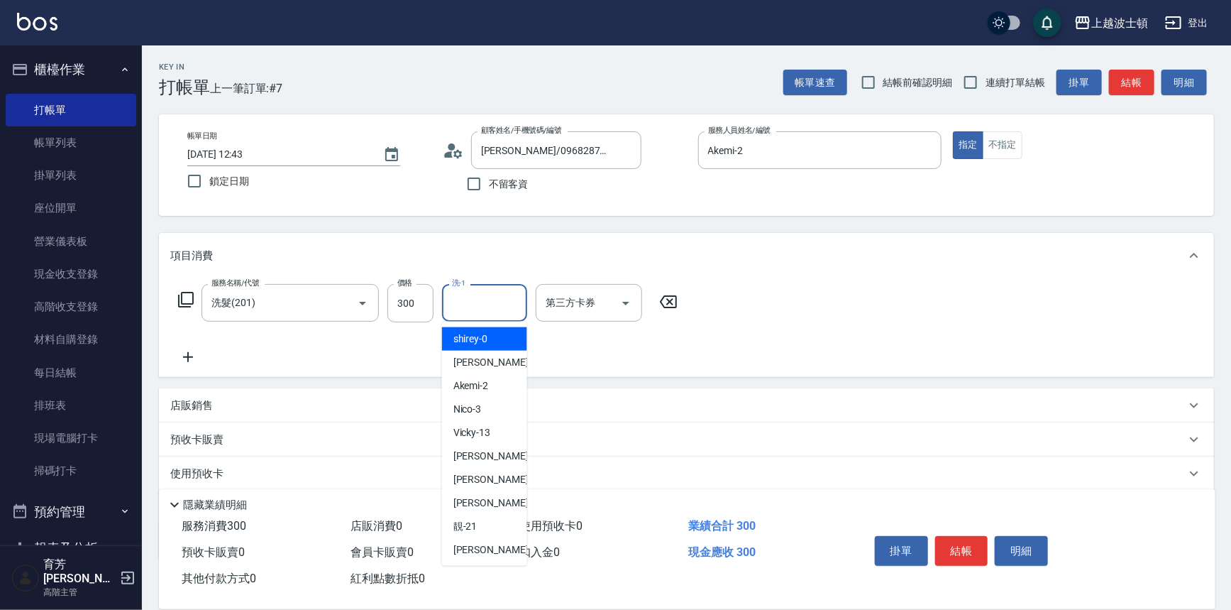
click at [471, 307] on input "洗-1" at bounding box center [485, 302] width 72 height 25
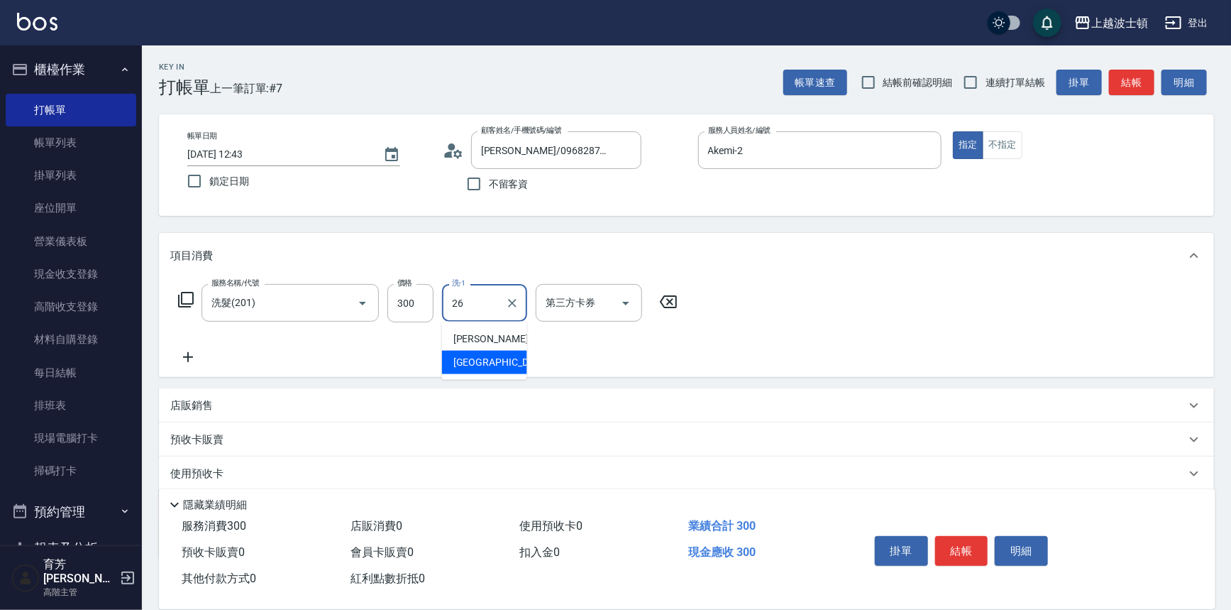
click at [512, 363] on div "又郡 -26" at bounding box center [484, 362] width 85 height 23
type input "又郡-26"
click at [187, 361] on icon at bounding box center [187, 356] width 35 height 17
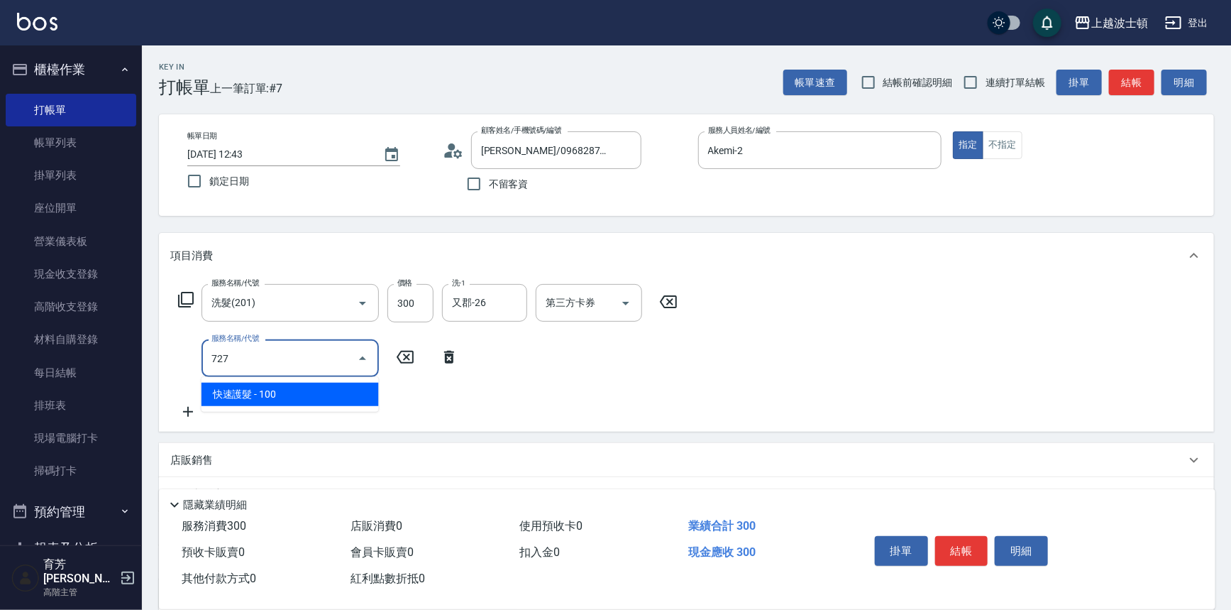
click at [293, 390] on span "快速護髮 - 100" at bounding box center [290, 394] width 177 height 23
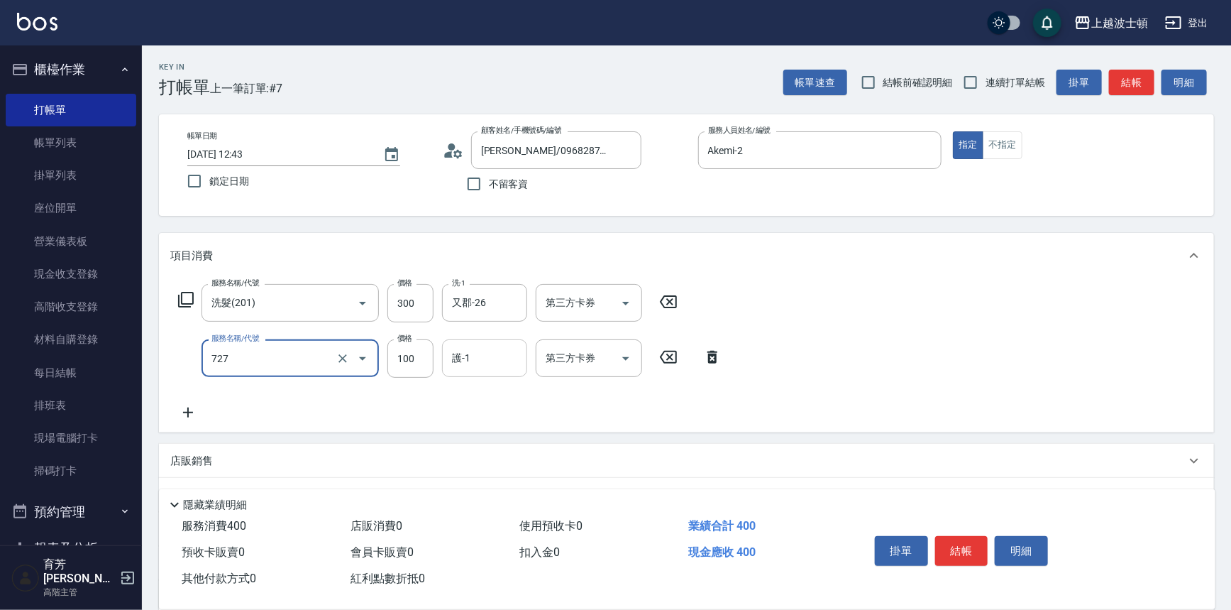
click at [465, 370] on div "護-1" at bounding box center [484, 358] width 85 height 38
type input "快速護髮(727)"
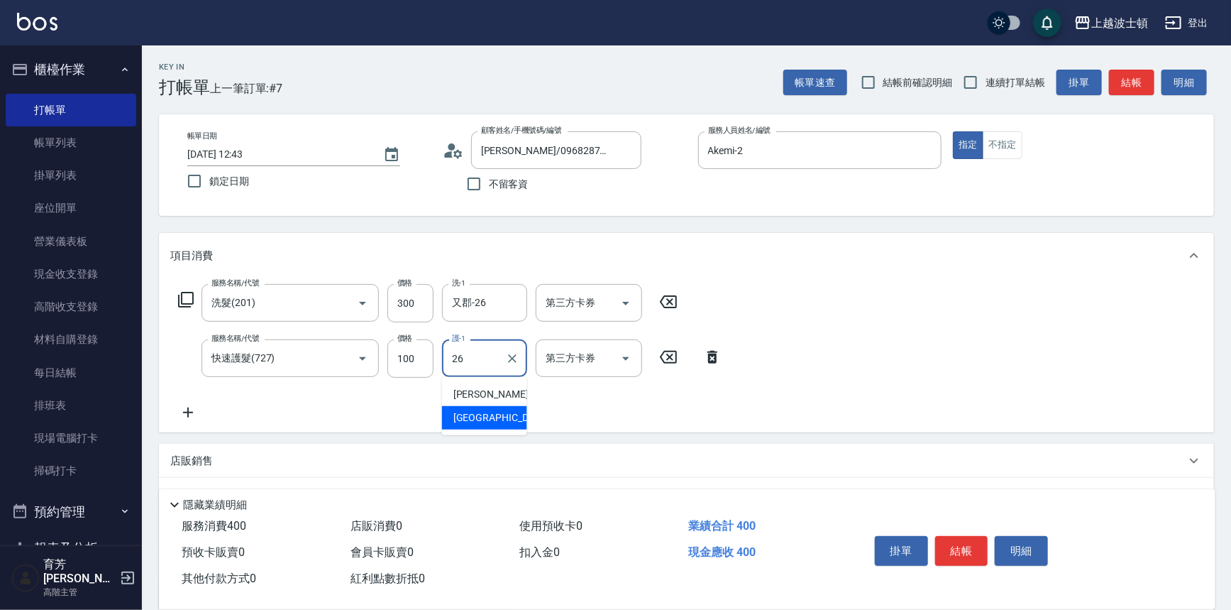
click at [493, 415] on div "又郡 -26" at bounding box center [484, 417] width 85 height 23
type input "又郡-26"
click at [186, 412] on icon at bounding box center [187, 412] width 35 height 17
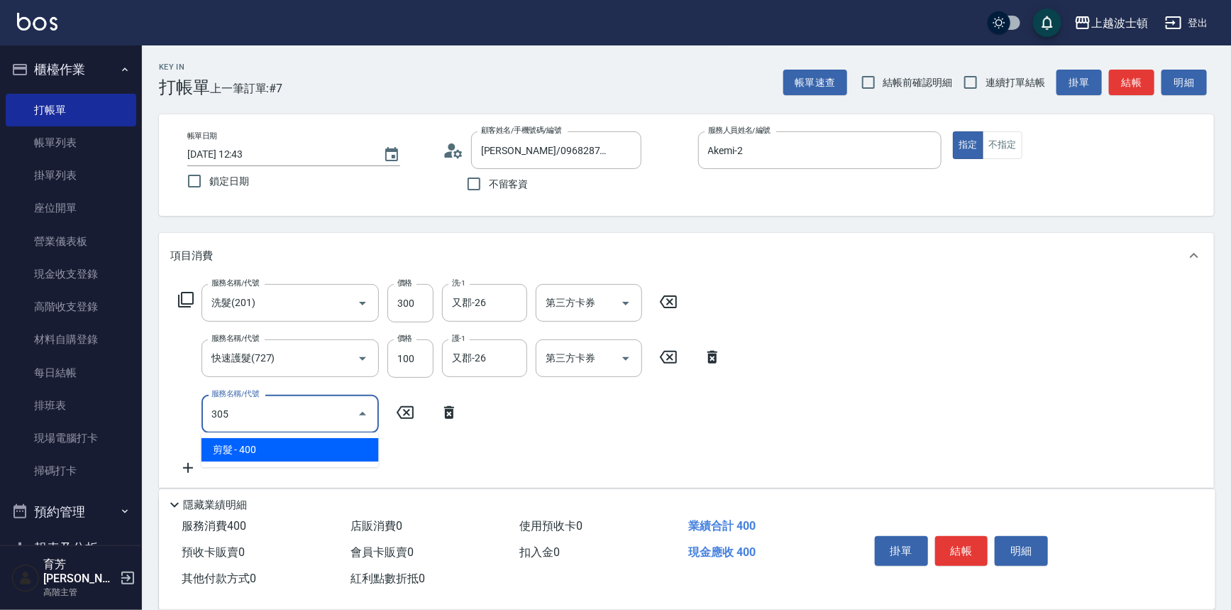
click at [270, 452] on span "剪髮 - 400" at bounding box center [290, 449] width 177 height 23
type input "剪髮(305)"
click at [412, 411] on input "400" at bounding box center [410, 414] width 46 height 38
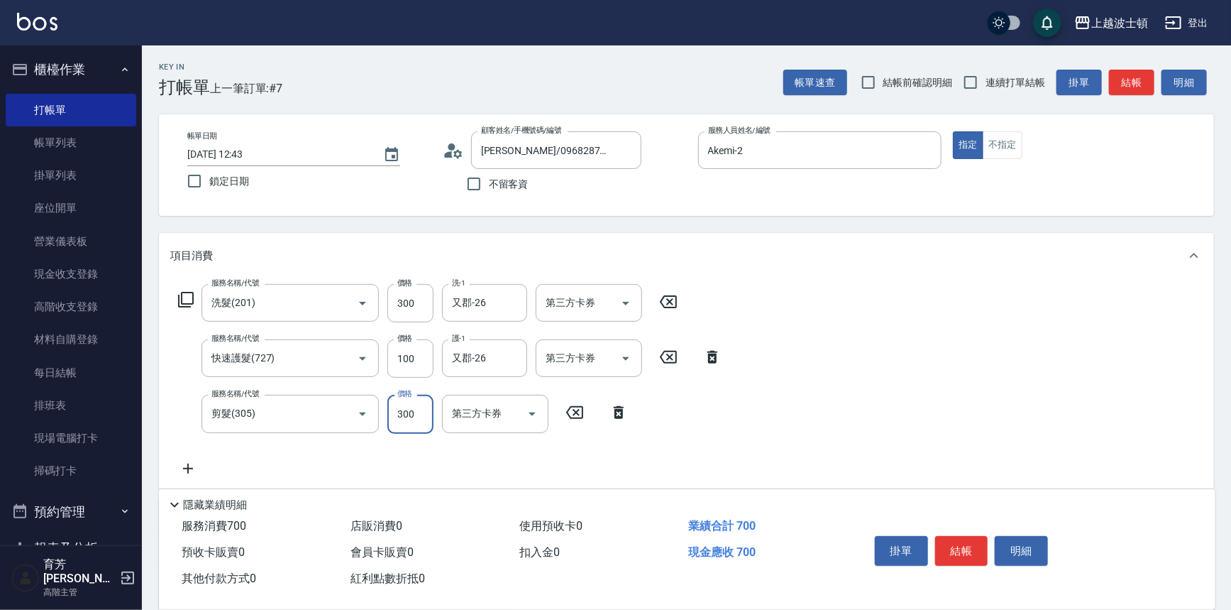
type input "300"
click at [774, 372] on div "服務名稱/代號 洗髮(201) 服務名稱/代號 價格 300 價格 洗-1 又郡-26 洗-1 第三方卡券 第三方卡券 服務名稱/代號 快速護髮(727) 服…" at bounding box center [686, 382] width 1055 height 209
click at [964, 545] on button "結帳" at bounding box center [961, 551] width 53 height 30
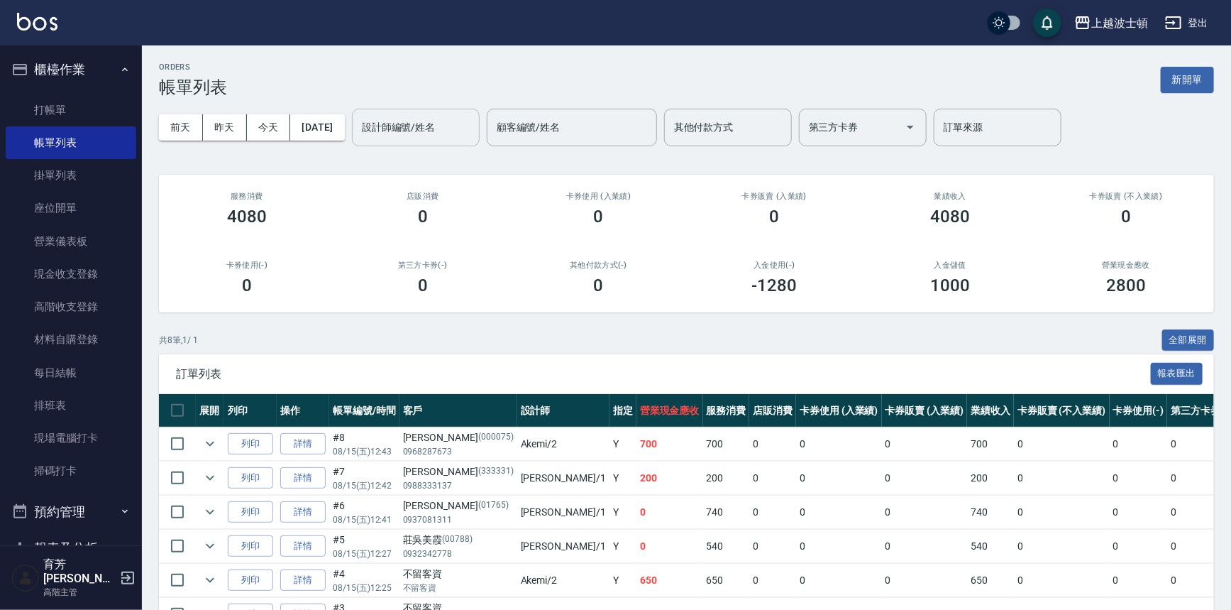
click at [453, 130] on input "設計師編號/姓名" at bounding box center [415, 127] width 115 height 25
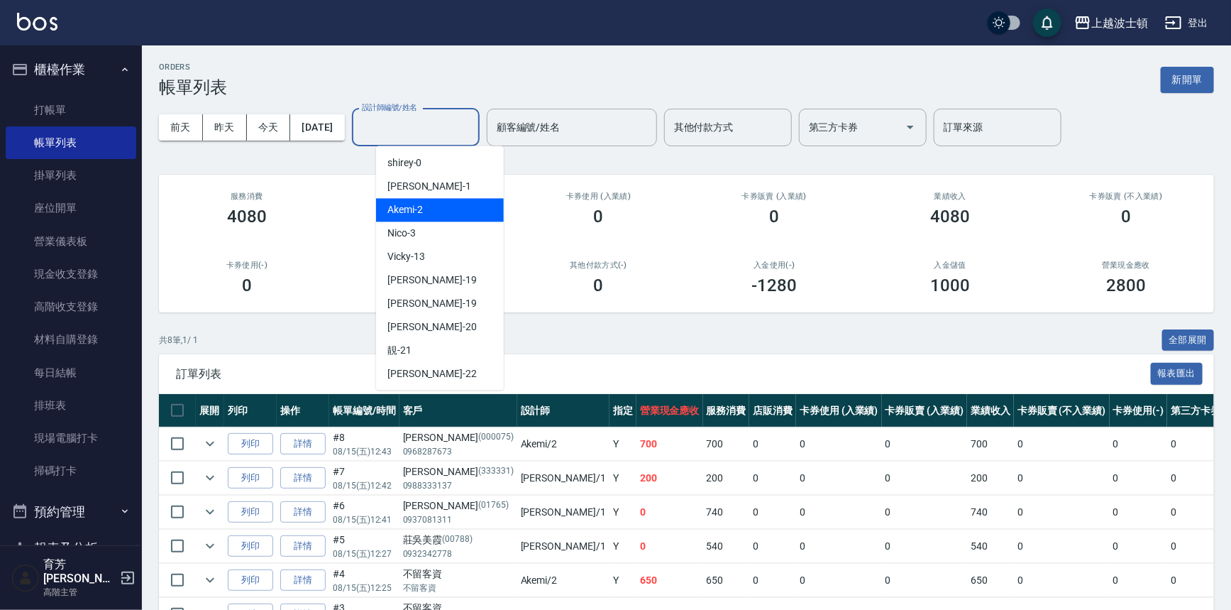
click at [470, 207] on div "Akemi -2" at bounding box center [440, 209] width 128 height 23
type input "Akemi-2"
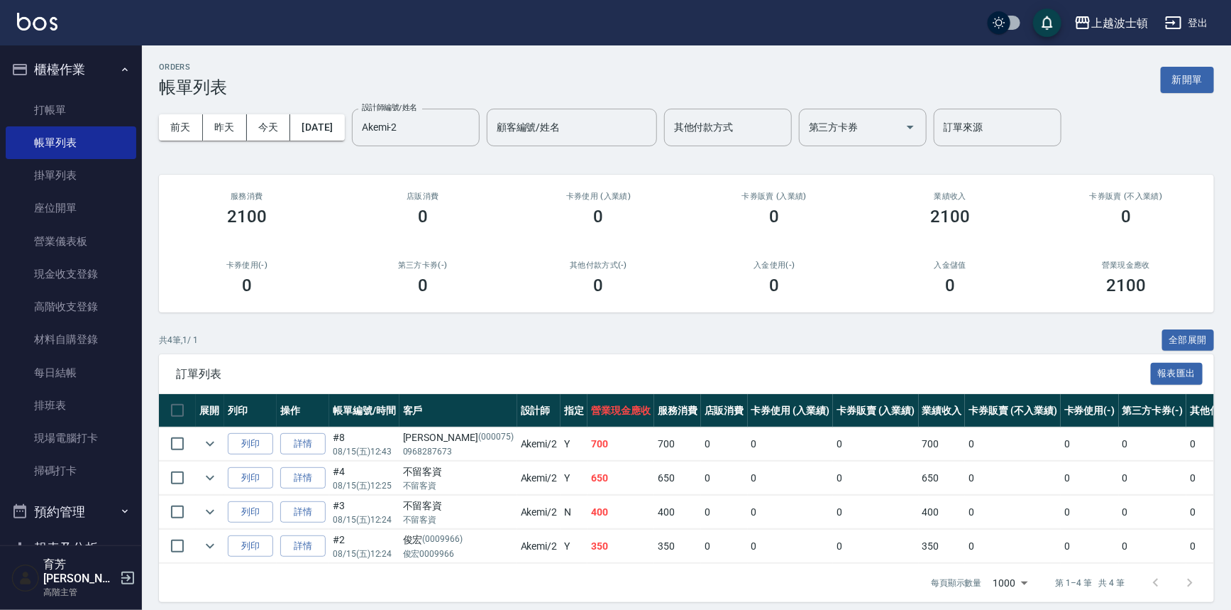
drag, startPoint x: 398, startPoint y: 639, endPoint x: 453, endPoint y: 637, distance: 54.7
drag, startPoint x: 453, startPoint y: 637, endPoint x: 514, endPoint y: 271, distance: 371.2
click at [514, 271] on div "其他付款方式(-) 0" at bounding box center [599, 277] width 176 height 69
click at [48, 102] on link "打帳單" at bounding box center [71, 110] width 131 height 33
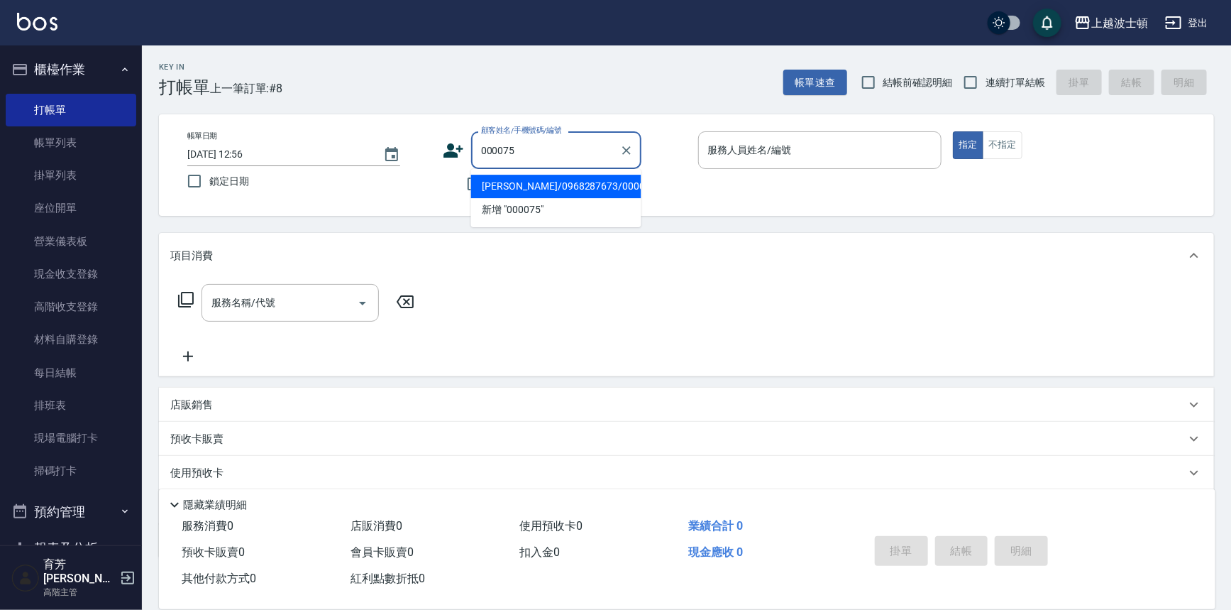
click at [483, 190] on li "[PERSON_NAME]/0968287673/000075" at bounding box center [556, 186] width 170 height 23
type input "[PERSON_NAME]/0968287673/000075"
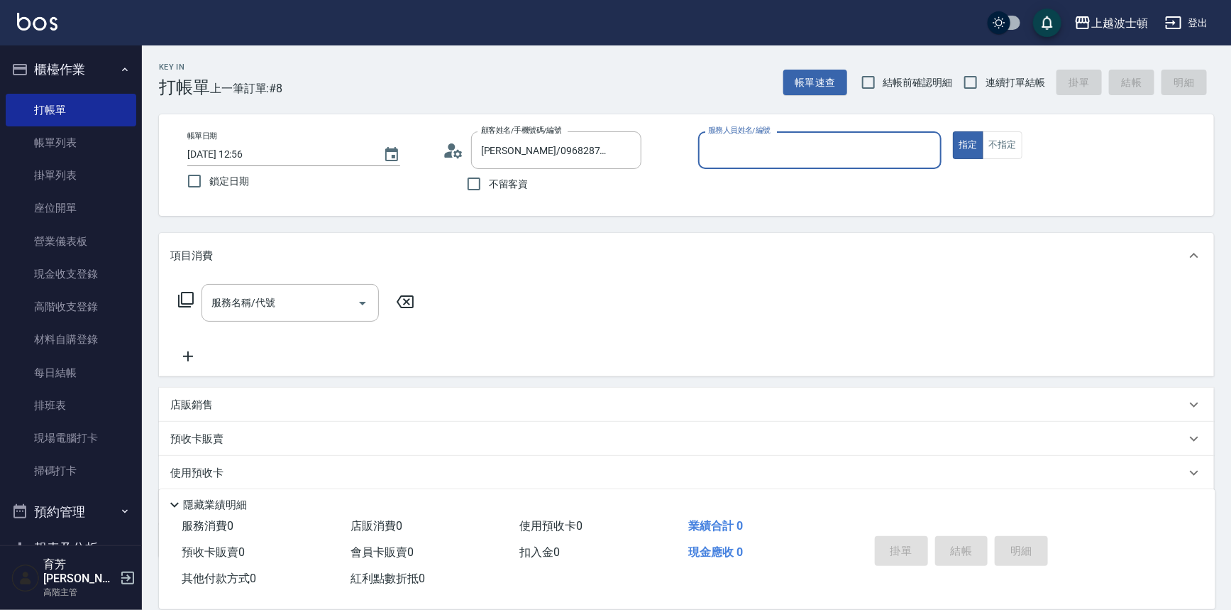
type input "Akemi-2"
click at [445, 145] on icon at bounding box center [453, 150] width 21 height 21
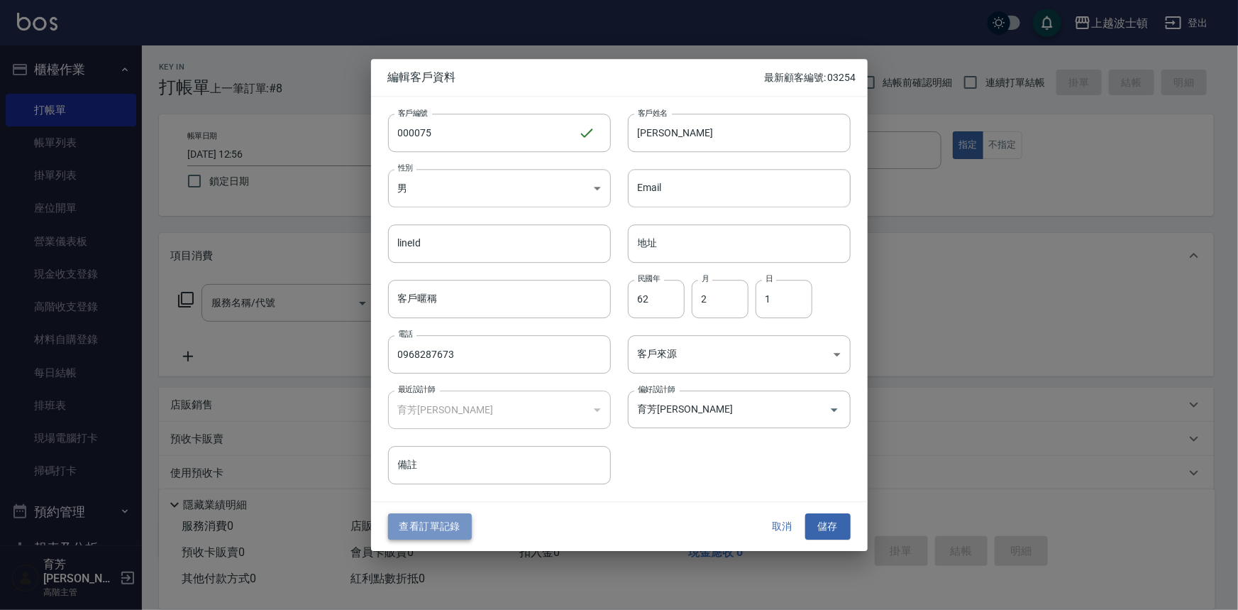
click at [442, 525] on button "查看訂單記錄" at bounding box center [430, 527] width 84 height 26
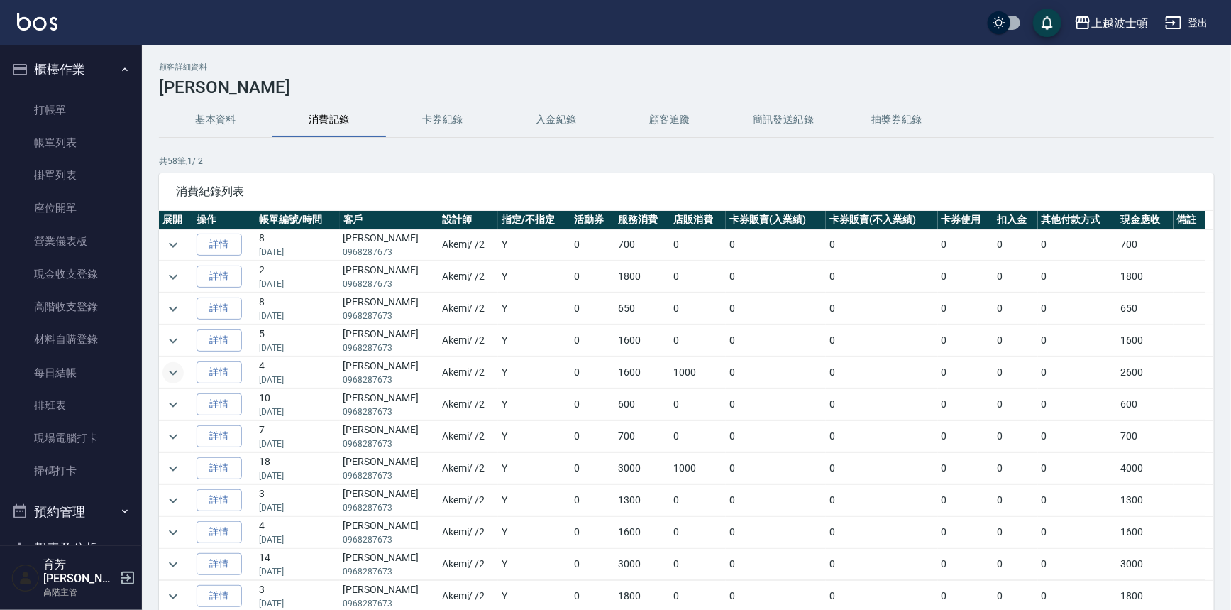
click at [175, 374] on icon "expand row" at bounding box center [173, 372] width 17 height 17
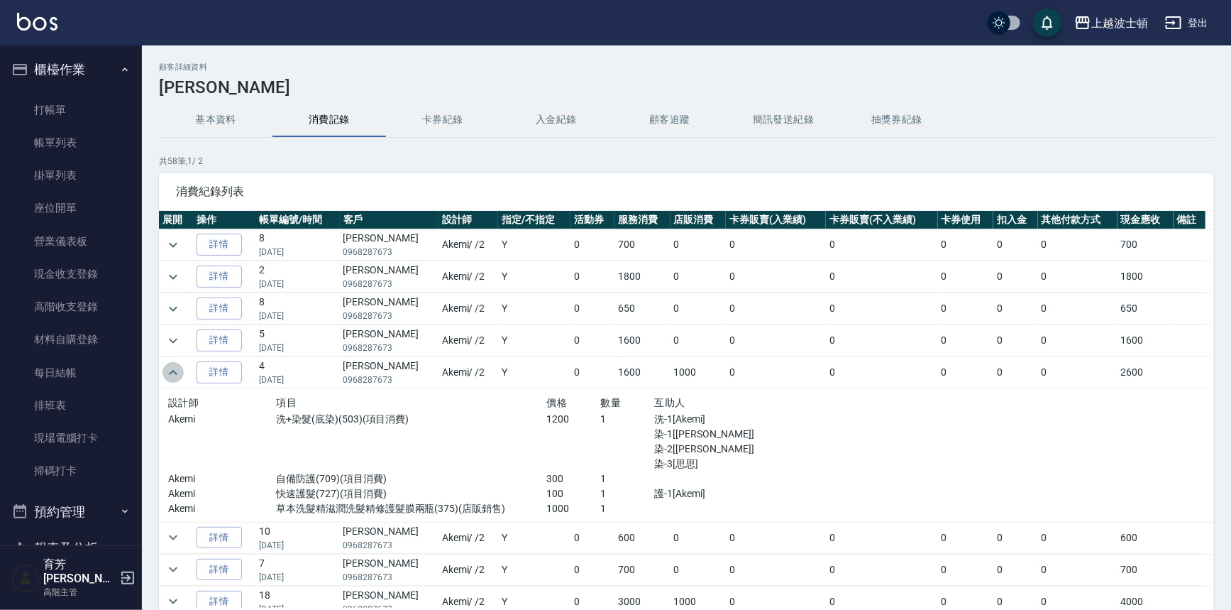
click at [175, 374] on icon "expand row" at bounding box center [173, 372] width 17 height 17
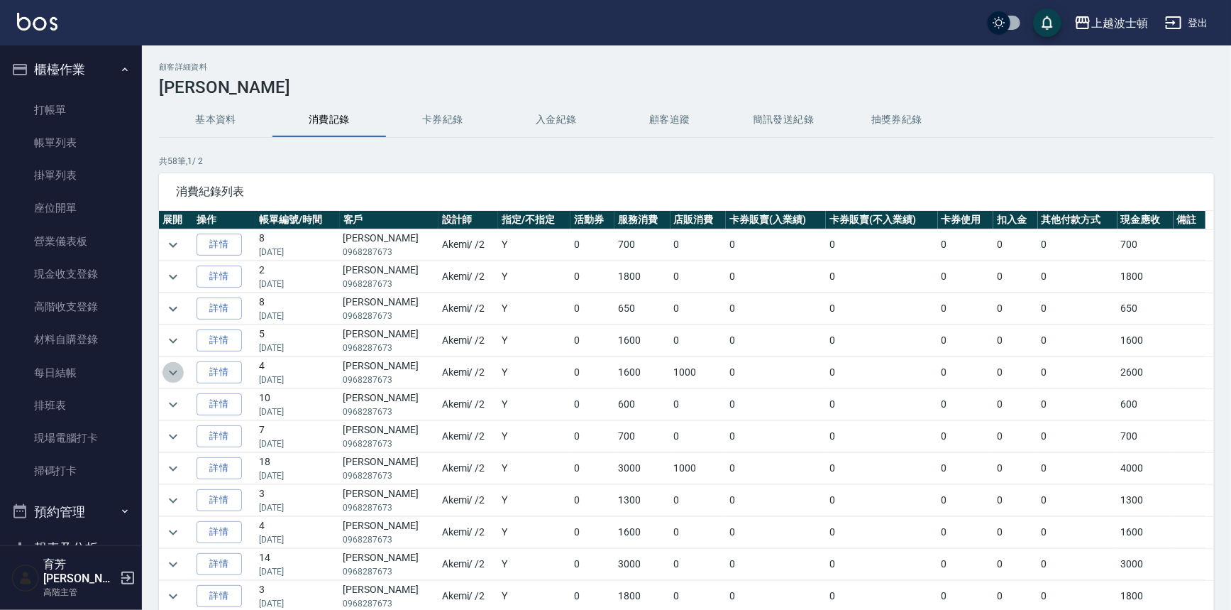
click at [175, 374] on icon "expand row" at bounding box center [173, 372] width 17 height 17
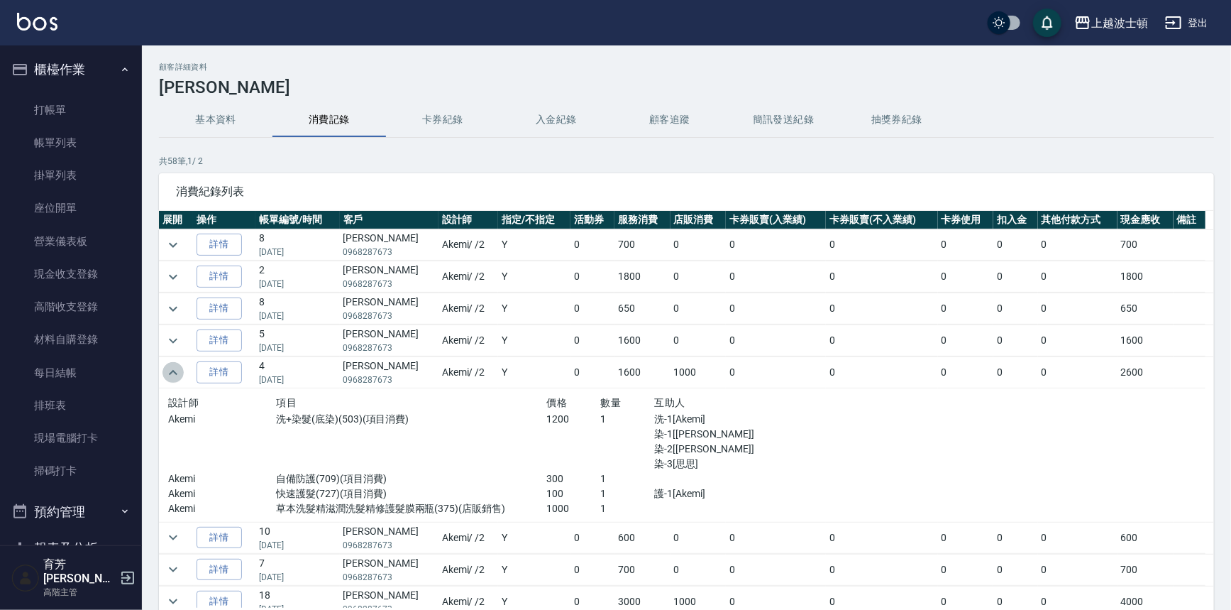
click at [175, 374] on icon "expand row" at bounding box center [173, 372] width 17 height 17
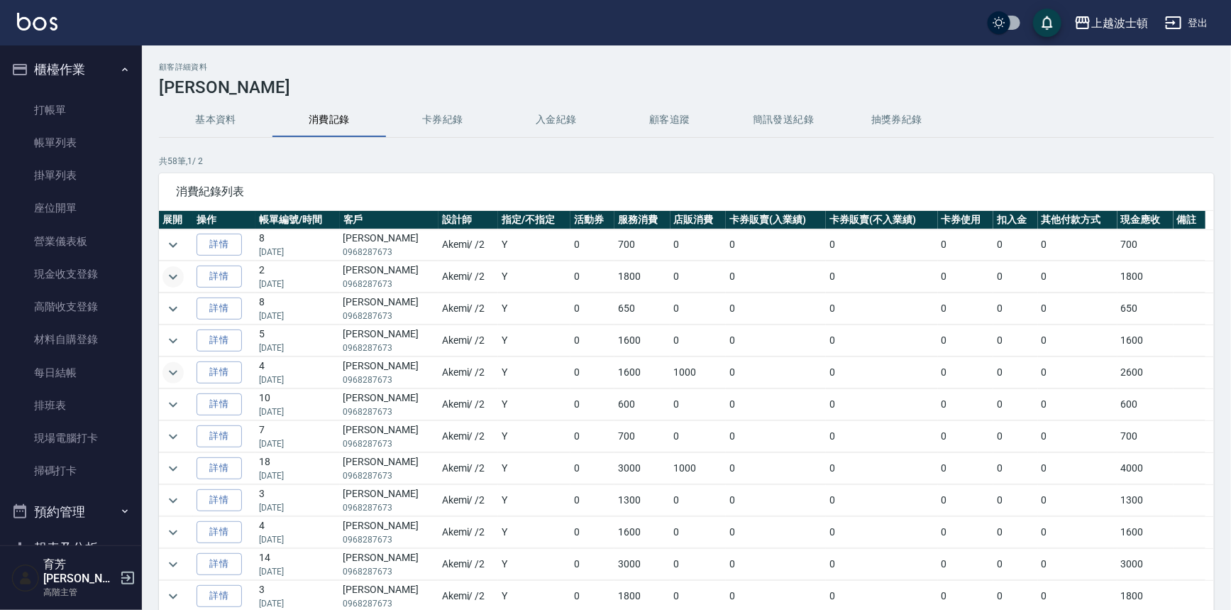
click at [169, 276] on icon "expand row" at bounding box center [173, 276] width 17 height 17
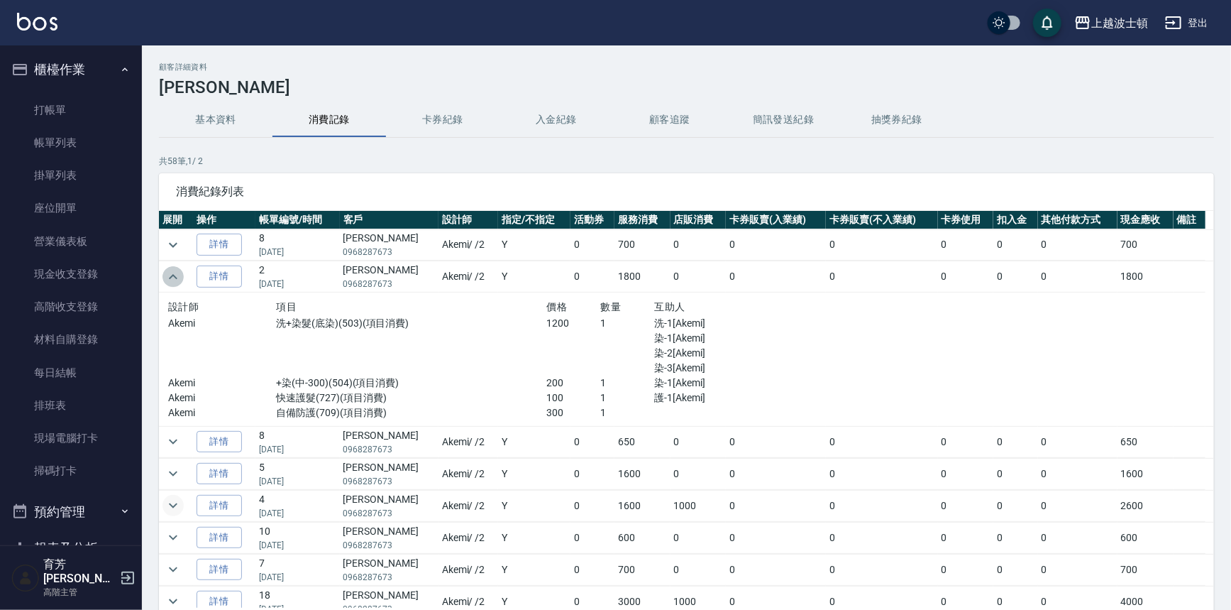
click at [169, 276] on icon "expand row" at bounding box center [173, 276] width 17 height 17
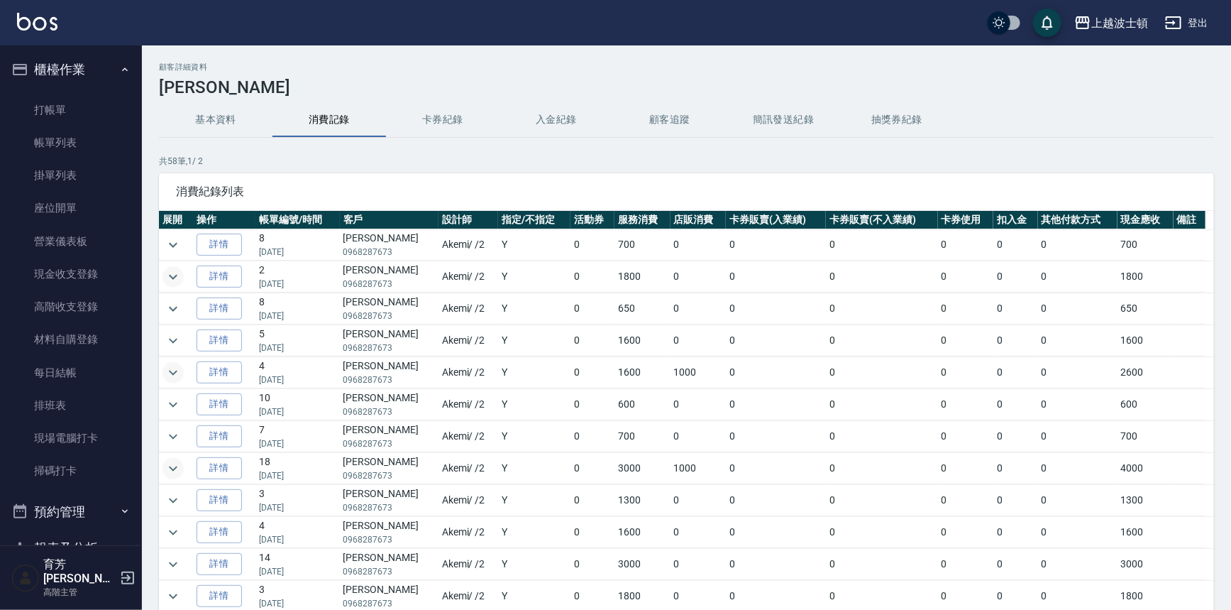
click at [168, 466] on icon "expand row" at bounding box center [173, 468] width 17 height 17
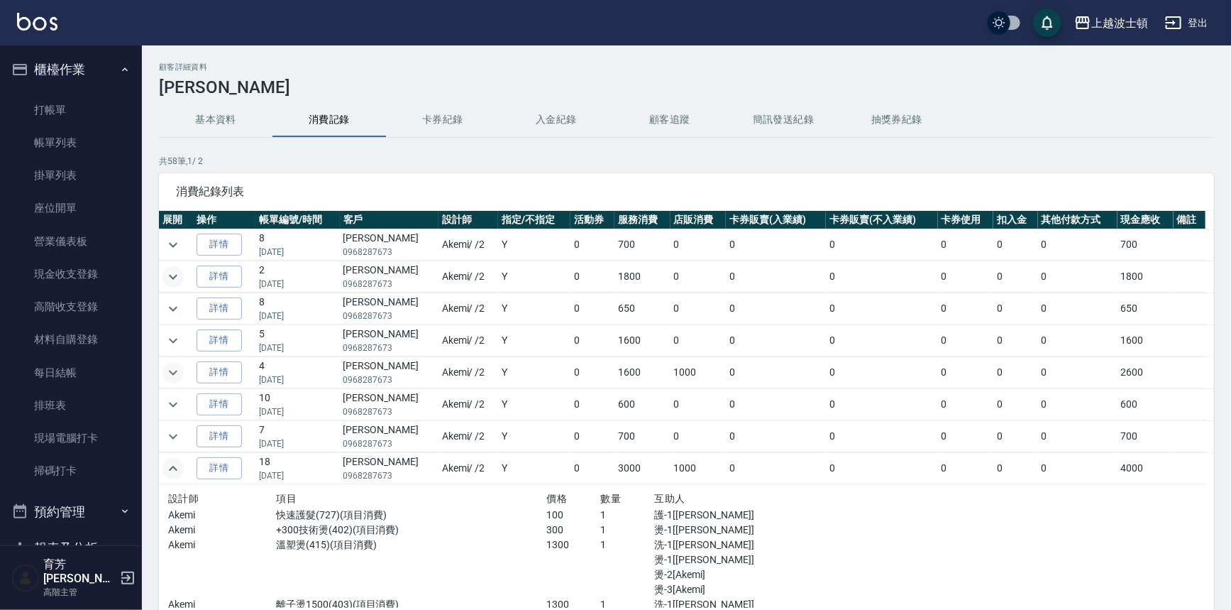
click at [168, 466] on icon "expand row" at bounding box center [173, 468] width 17 height 17
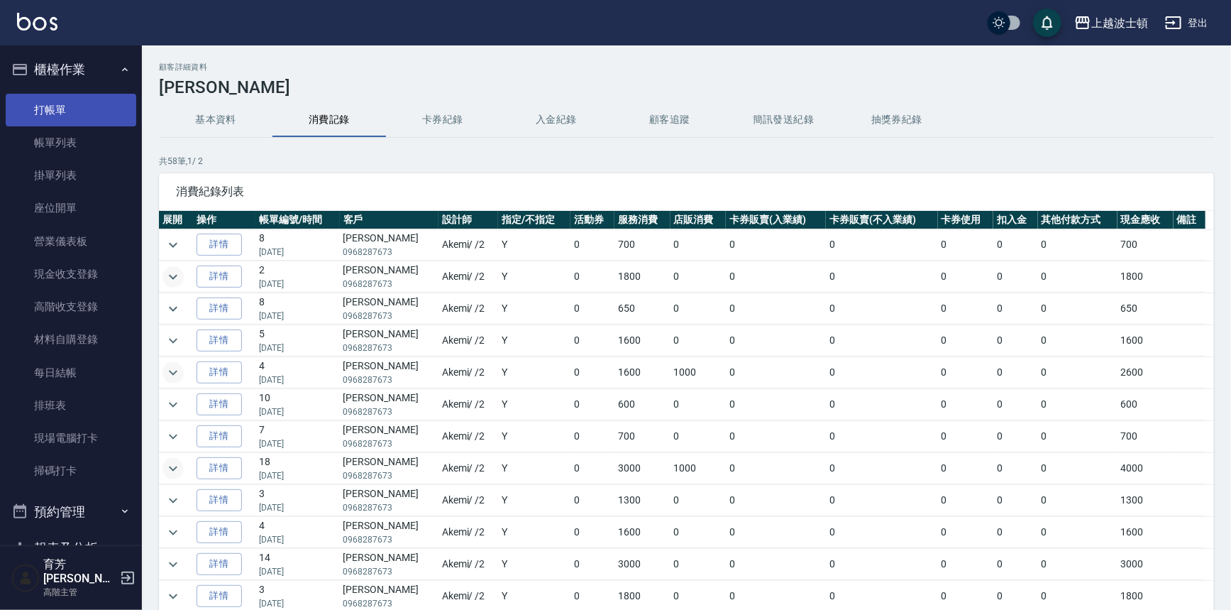
click at [82, 104] on link "打帳單" at bounding box center [71, 110] width 131 height 33
